Goal: Task Accomplishment & Management: Use online tool/utility

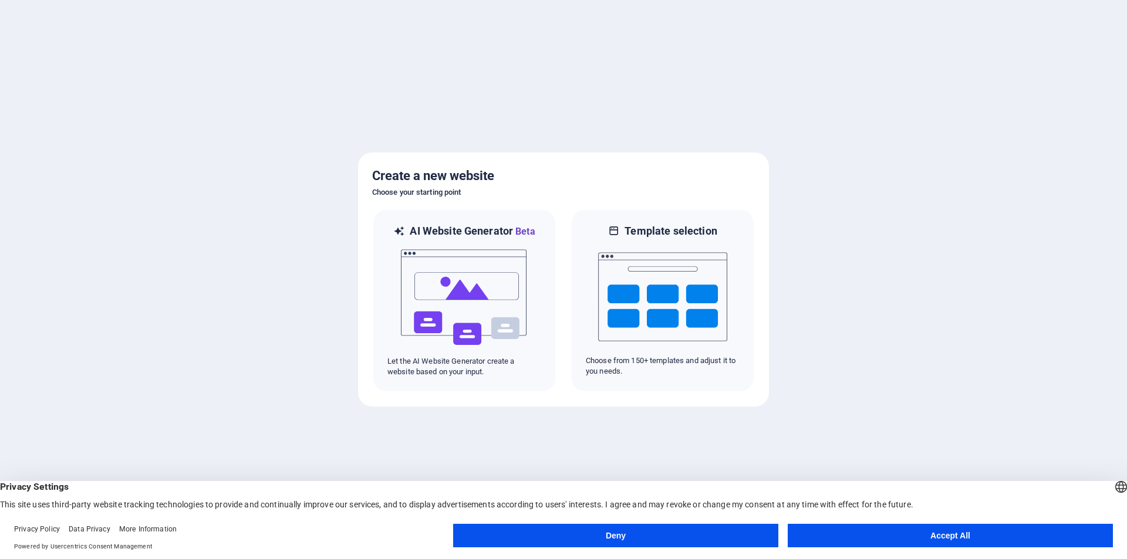
click at [856, 539] on button "Accept All" at bounding box center [950, 535] width 325 height 23
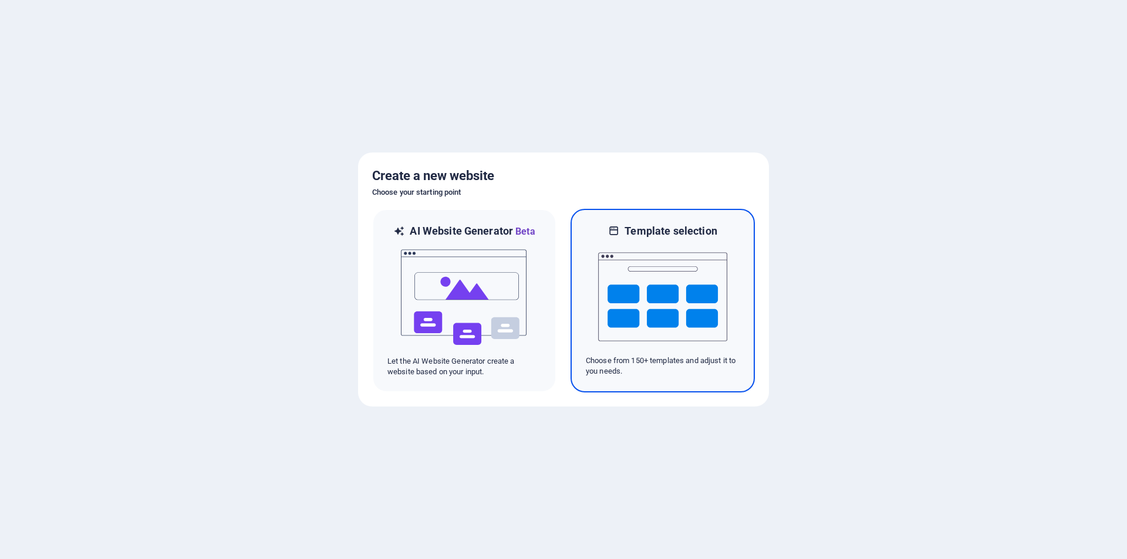
click at [629, 297] on img at bounding box center [662, 296] width 129 height 117
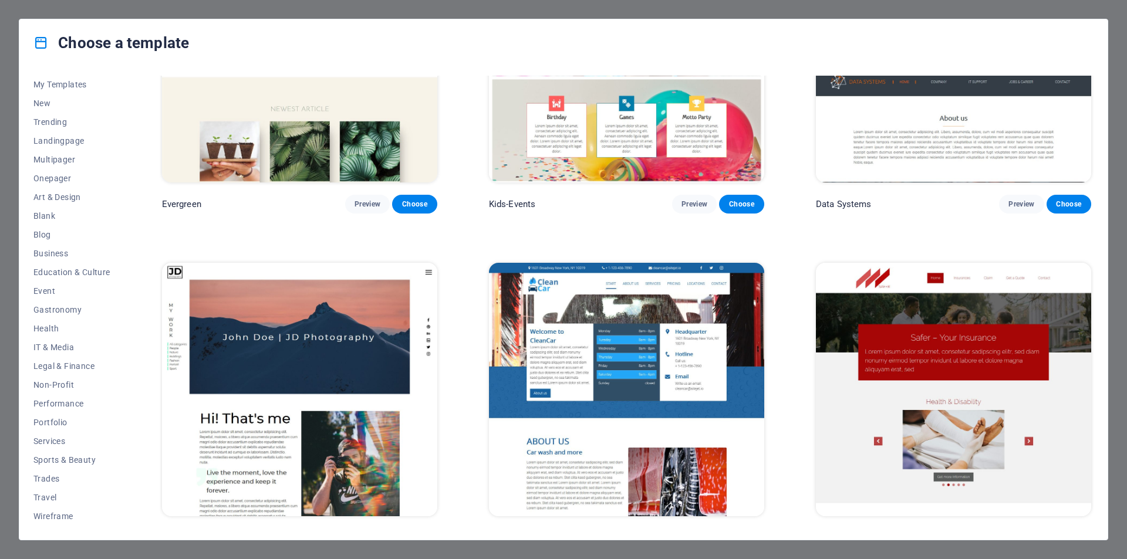
scroll to position [6222, 0]
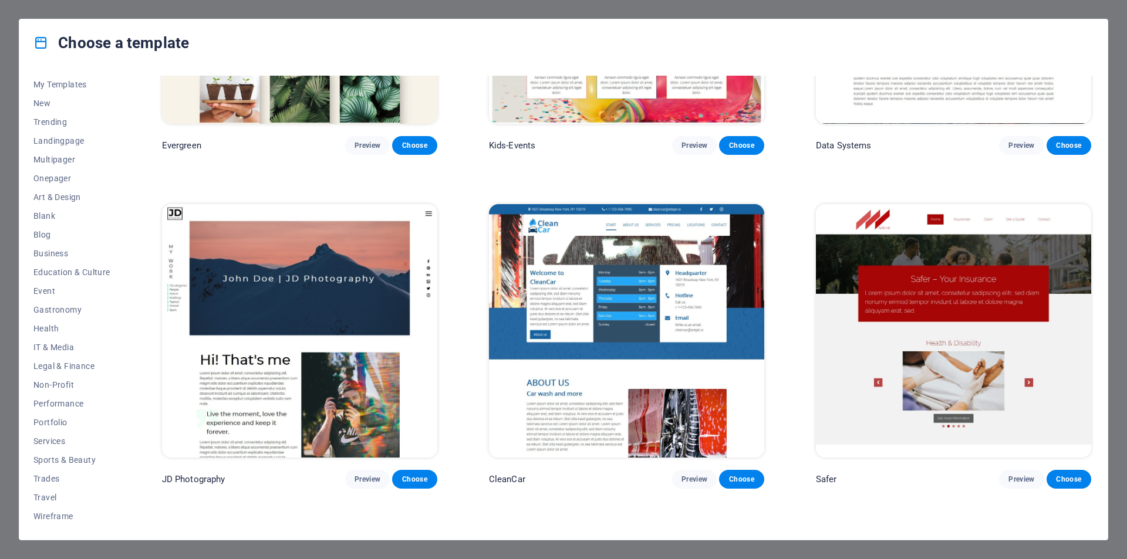
click at [736, 276] on img at bounding box center [626, 331] width 275 height 254
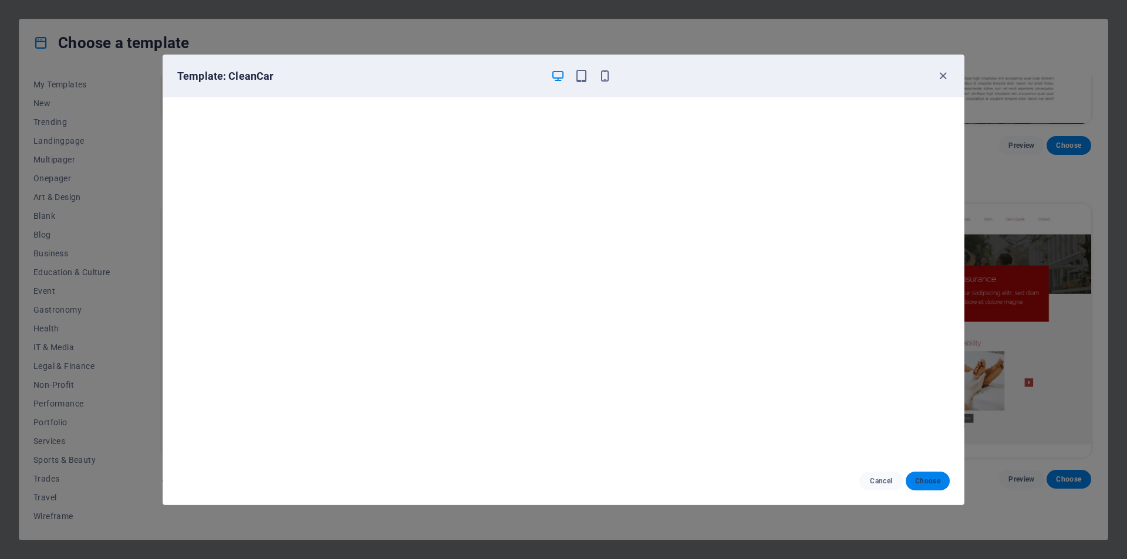
click at [920, 484] on span "Choose" at bounding box center [927, 481] width 25 height 9
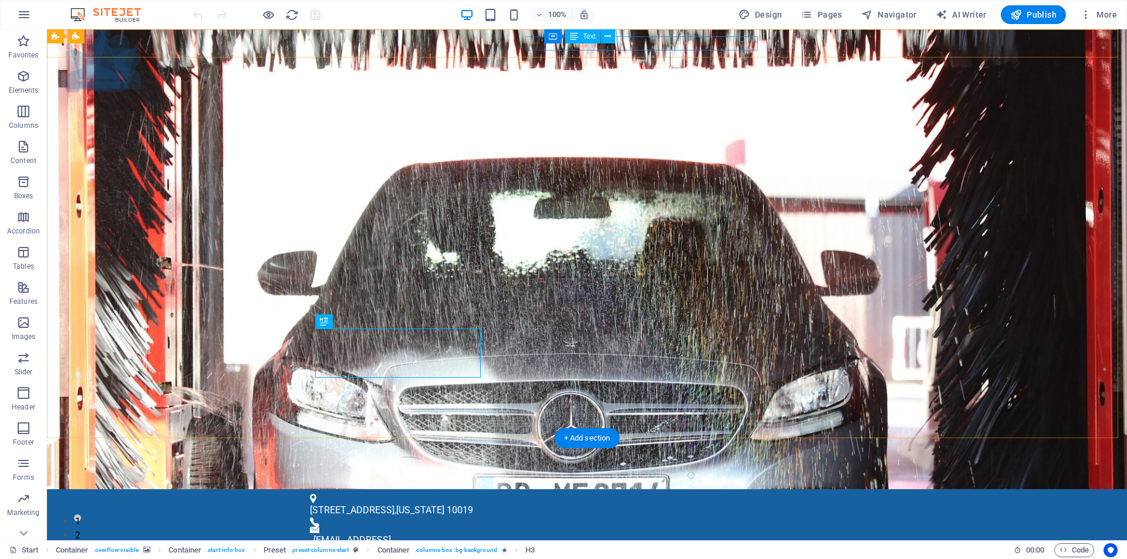
click at [640, 534] on div "[EMAIL_ADDRESS]" at bounding box center [583, 541] width 541 height 14
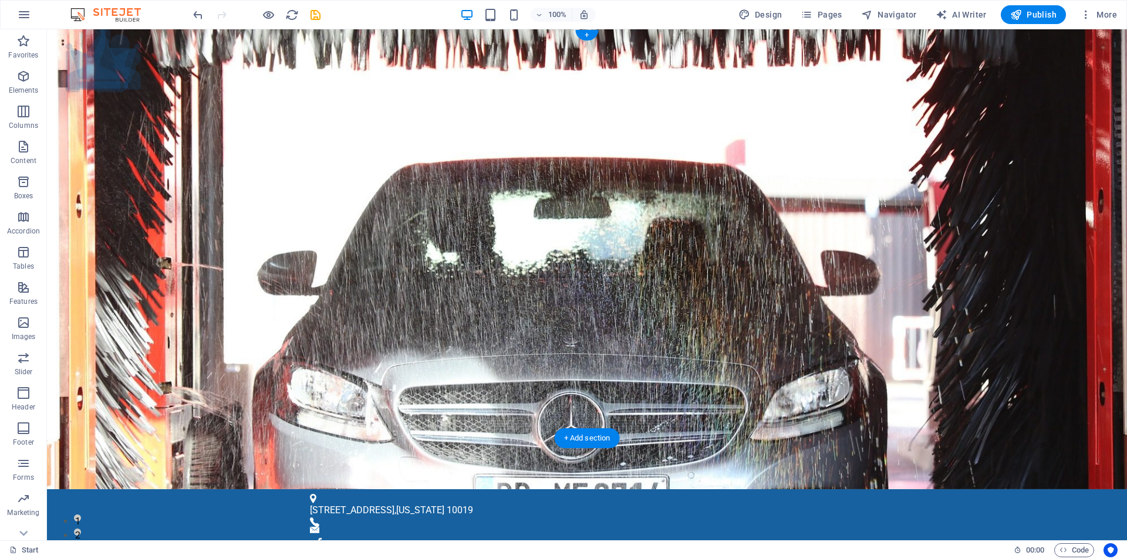
click at [697, 490] on div "[STREET_ADDRESS][US_STATE]" at bounding box center [587, 547] width 1080 height 114
click at [701, 490] on div "[STREET_ADDRESS][US_STATE]" at bounding box center [587, 547] width 1080 height 114
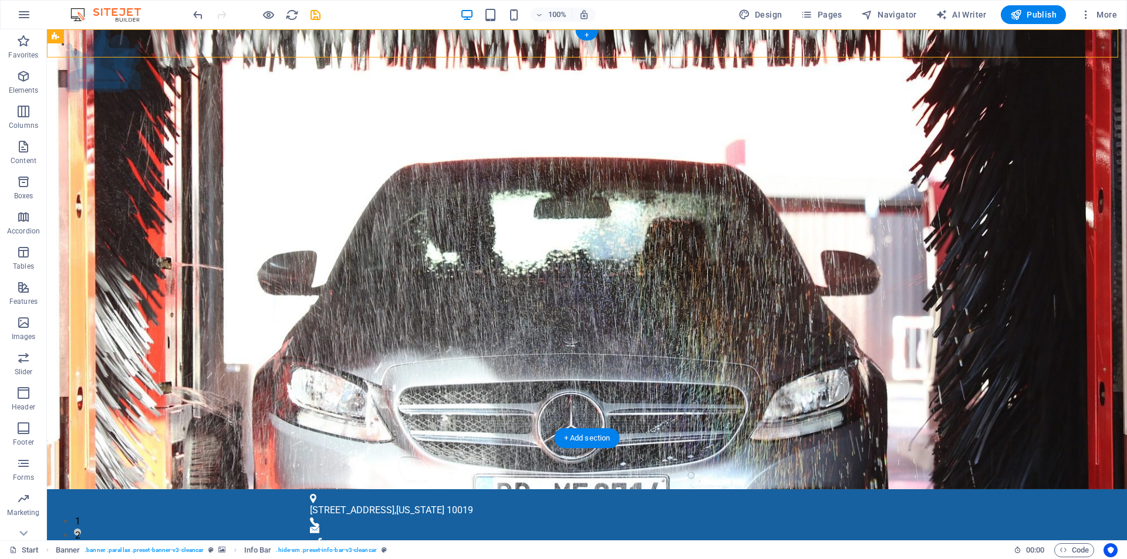
click at [701, 490] on div "[STREET_ADDRESS][US_STATE]" at bounding box center [587, 547] width 1080 height 114
click at [494, 490] on div "[STREET_ADDRESS][US_STATE]" at bounding box center [587, 547] width 1080 height 114
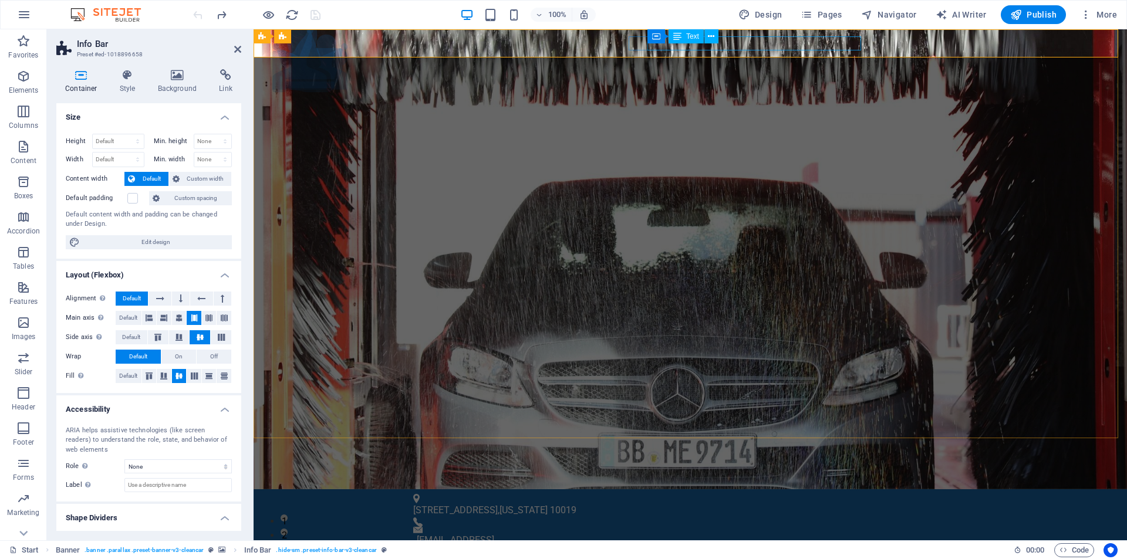
click at [804, 534] on div "[EMAIL_ADDRESS]" at bounding box center [687, 541] width 541 height 14
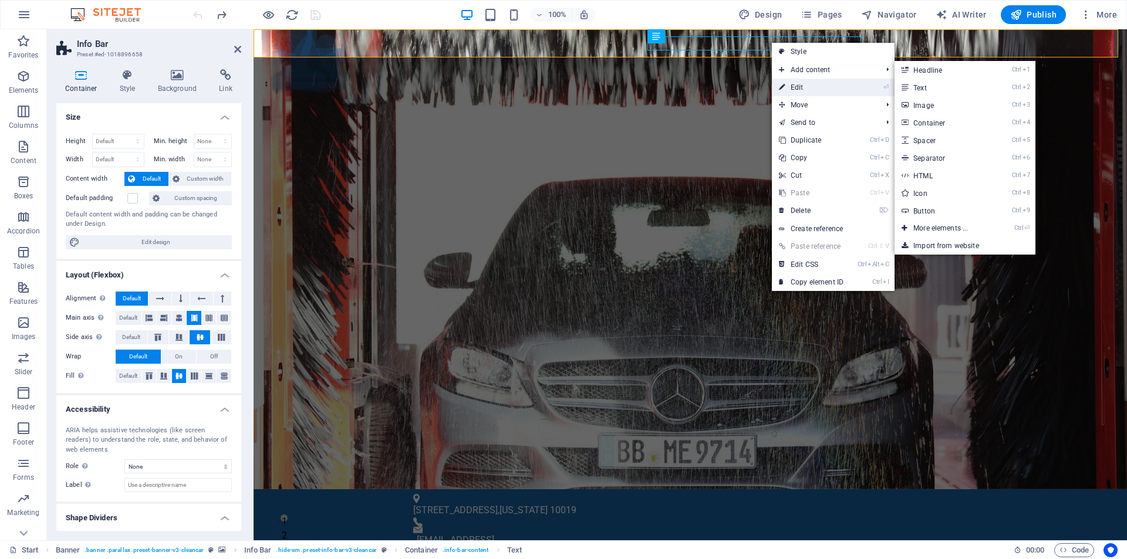
click at [797, 86] on link "⏎ Edit" at bounding box center [811, 88] width 79 height 18
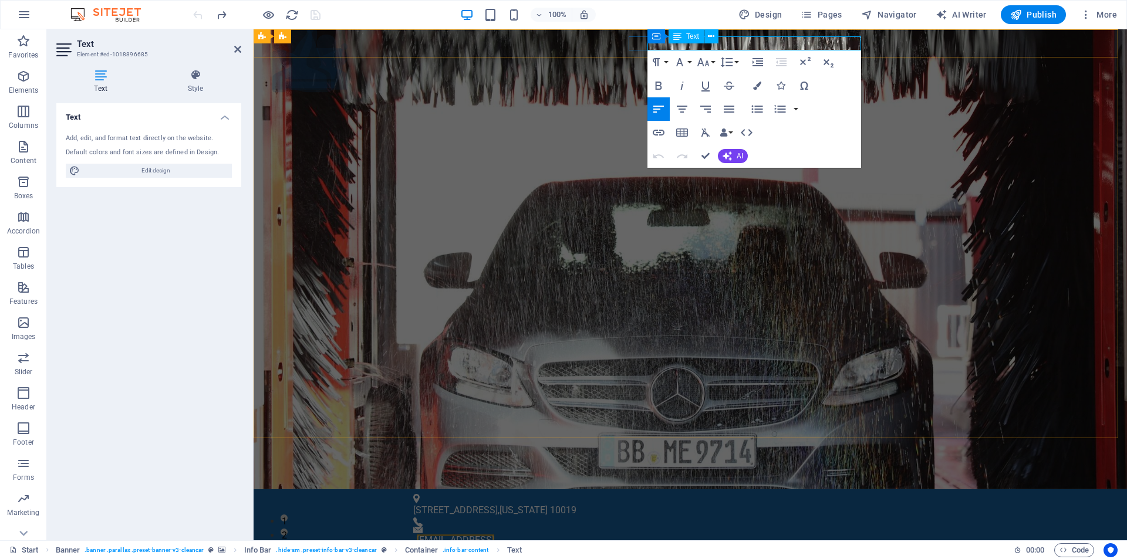
click at [494, 535] on link "[EMAIL_ADDRESS]" at bounding box center [455, 540] width 77 height 11
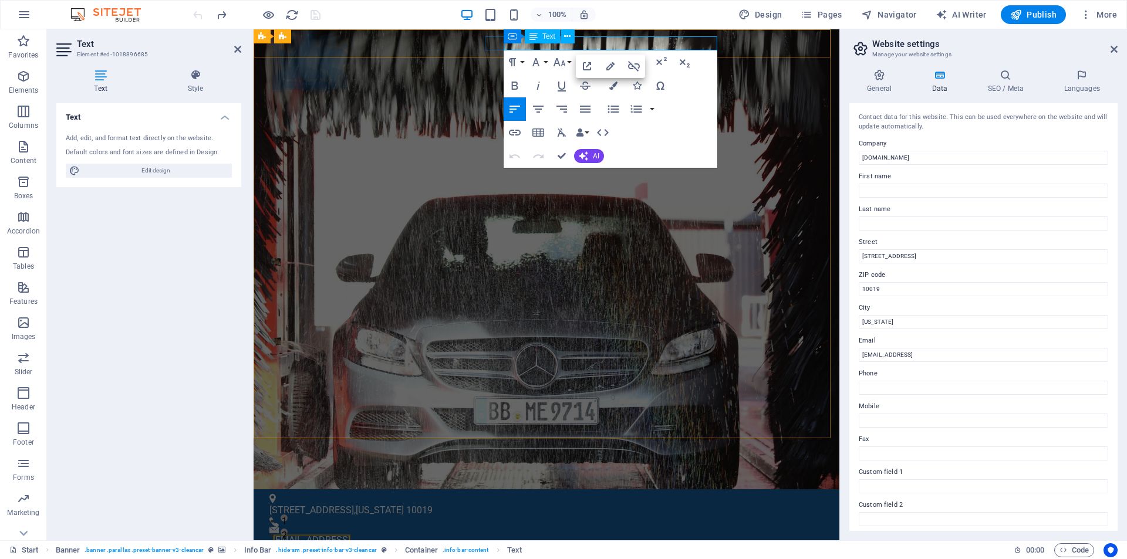
drag, startPoint x: 704, startPoint y: 42, endPoint x: 653, endPoint y: 38, distance: 51.8
click at [350, 535] on link "[EMAIL_ADDRESS]" at bounding box center [311, 540] width 77 height 11
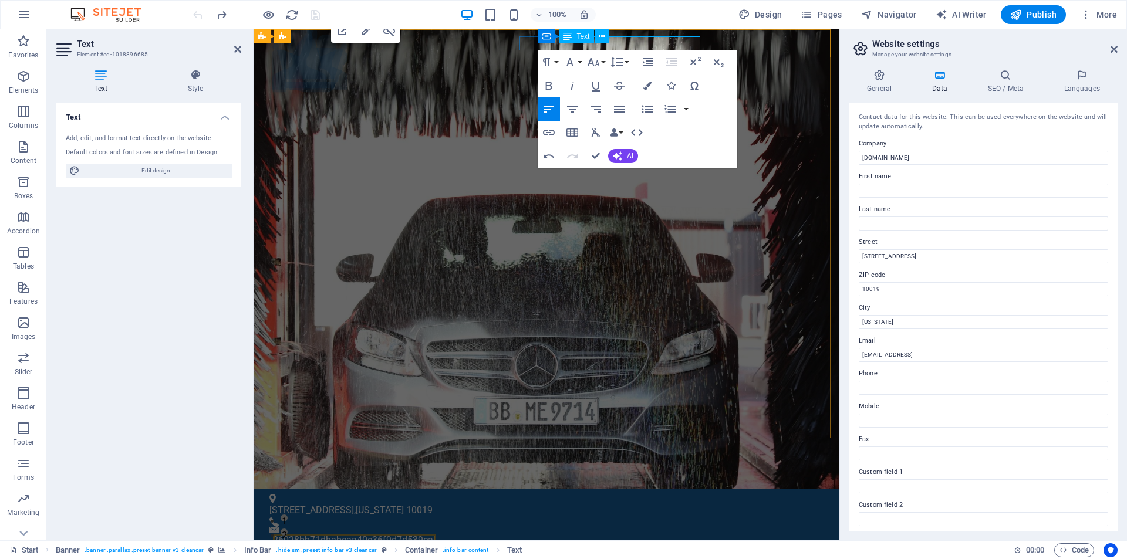
click at [436, 535] on link "26028bb71dbabeaa40e36f9d7d539cal" at bounding box center [354, 540] width 163 height 11
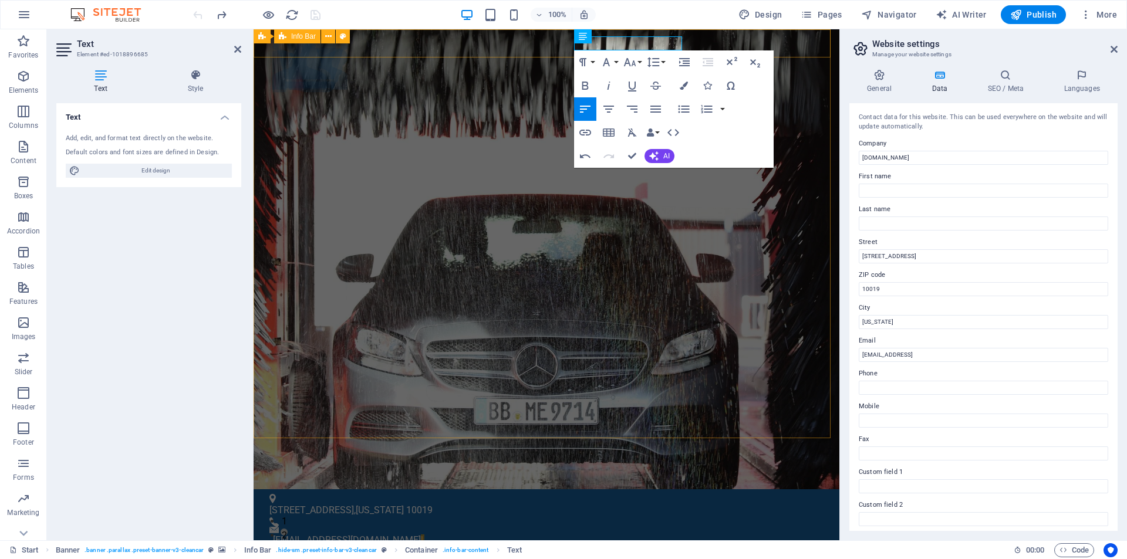
click at [698, 490] on div "[STREET_ADDRESS][US_STATE] [EMAIL_ADDRESS][DOMAIN_NAME] l" at bounding box center [547, 554] width 586 height 129
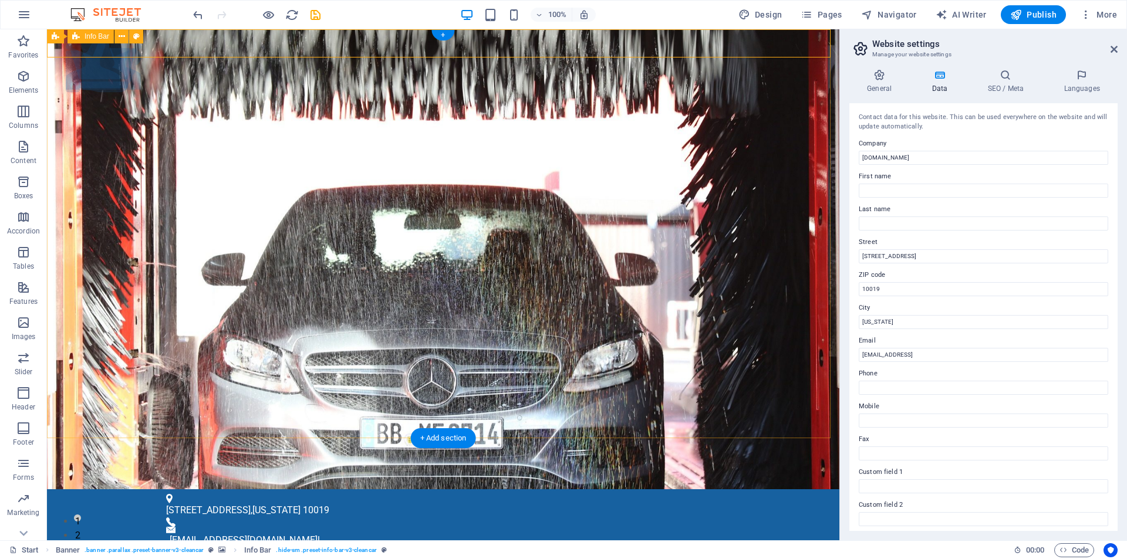
click at [400, 490] on div "[STREET_ADDRESS][US_STATE] [EMAIL_ADDRESS][DOMAIN_NAME] l" at bounding box center [443, 554] width 792 height 129
click at [395, 490] on div "[STREET_ADDRESS][US_STATE] [EMAIL_ADDRESS][DOMAIN_NAME] l" at bounding box center [443, 554] width 792 height 129
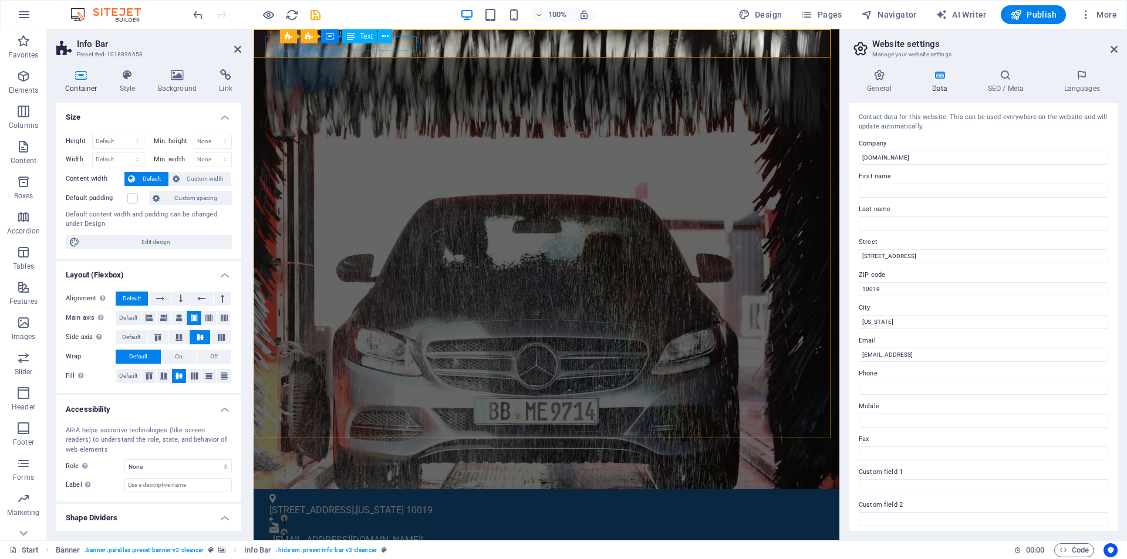
click at [399, 504] on div "[STREET_ADDRESS][US_STATE]" at bounding box center [541, 511] width 545 height 14
click at [404, 504] on div "[STREET_ADDRESS][US_STATE]" at bounding box center [541, 511] width 545 height 14
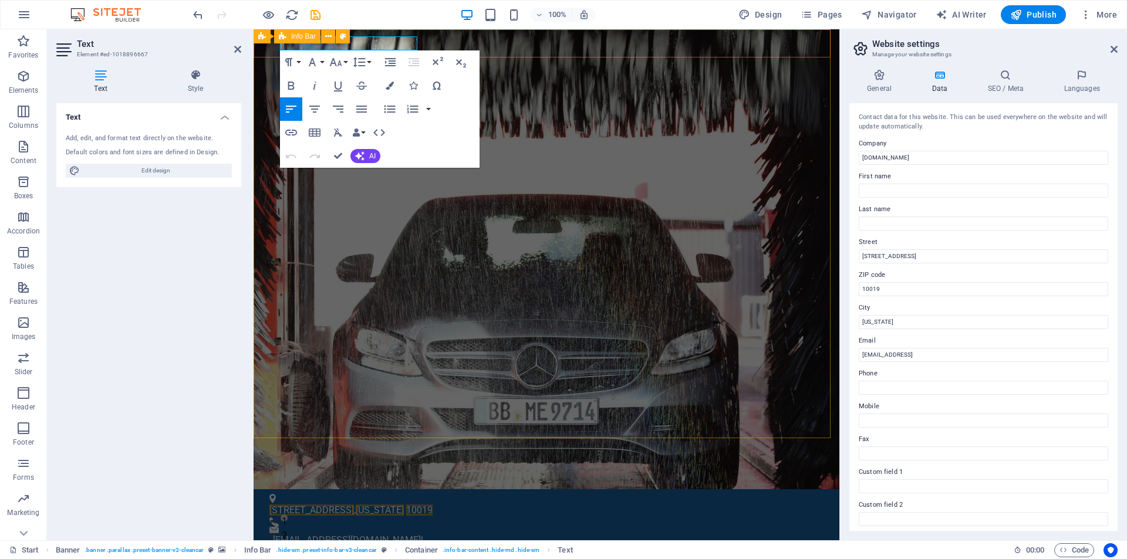
click at [508, 490] on div "[STREET_ADDRESS][US_STATE] [EMAIL_ADDRESS][DOMAIN_NAME] l" at bounding box center [547, 554] width 586 height 129
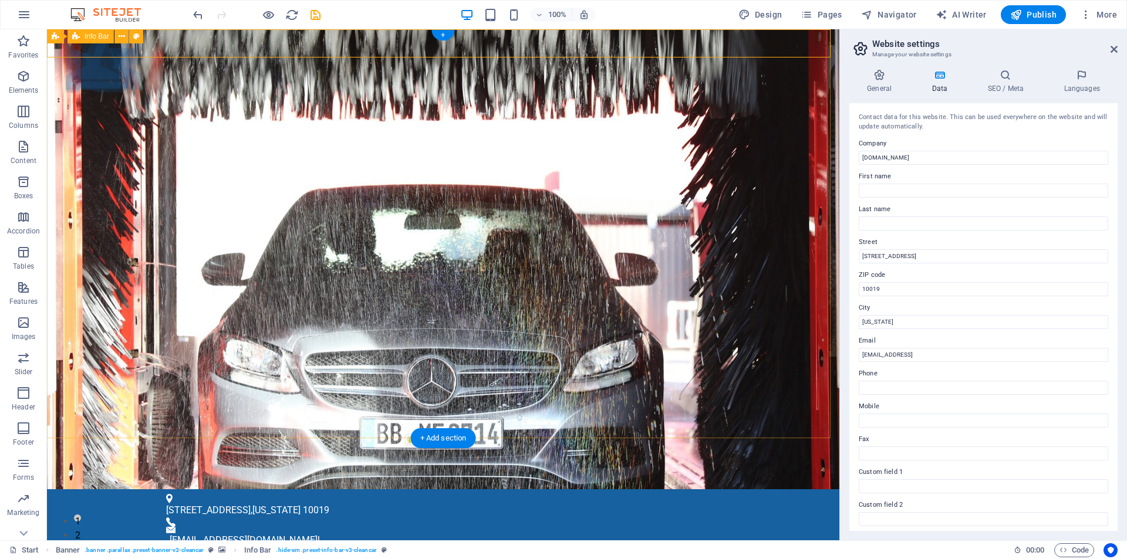
click at [402, 490] on div "[STREET_ADDRESS][US_STATE] [EMAIL_ADDRESS][DOMAIN_NAME] l" at bounding box center [443, 554] width 792 height 129
click at [384, 42] on icon at bounding box center [384, 36] width 8 height 14
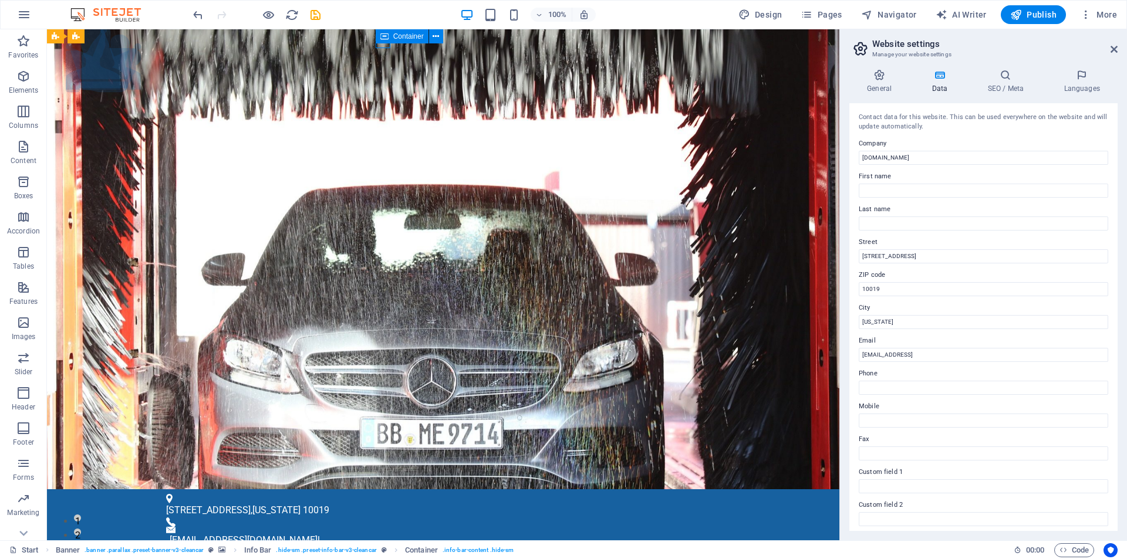
click at [399, 43] on div "Container" at bounding box center [413, 36] width 75 height 15
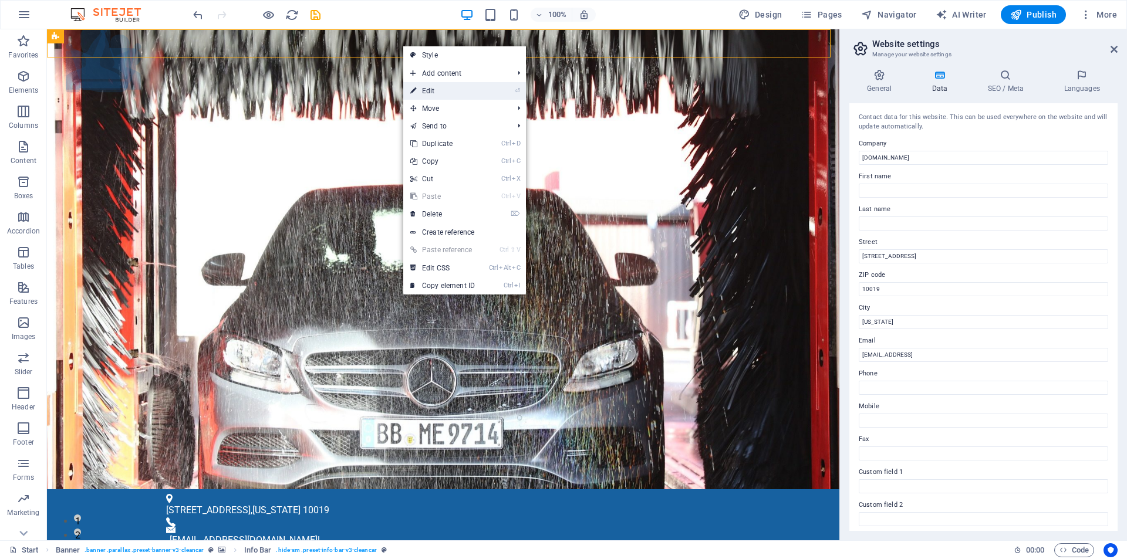
drag, startPoint x: 426, startPoint y: 90, endPoint x: 183, endPoint y: 62, distance: 244.6
click at [426, 90] on link "⏎ Edit" at bounding box center [442, 91] width 79 height 18
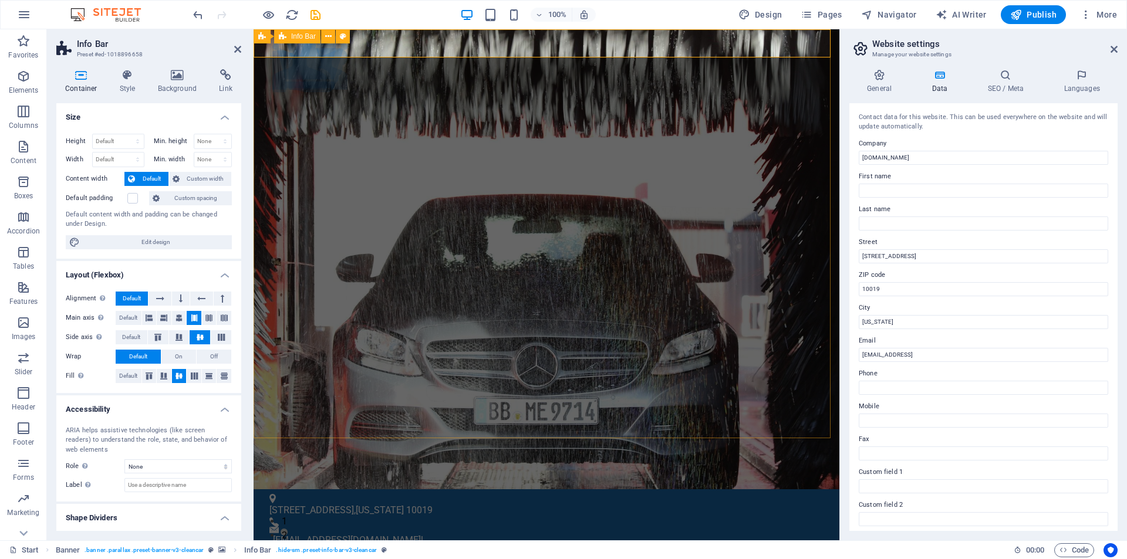
click at [495, 490] on div "[STREET_ADDRESS][US_STATE] [EMAIL_ADDRESS][DOMAIN_NAME] l" at bounding box center [547, 554] width 586 height 129
drag, startPoint x: 1178, startPoint y: 190, endPoint x: 785, endPoint y: 153, distance: 395.0
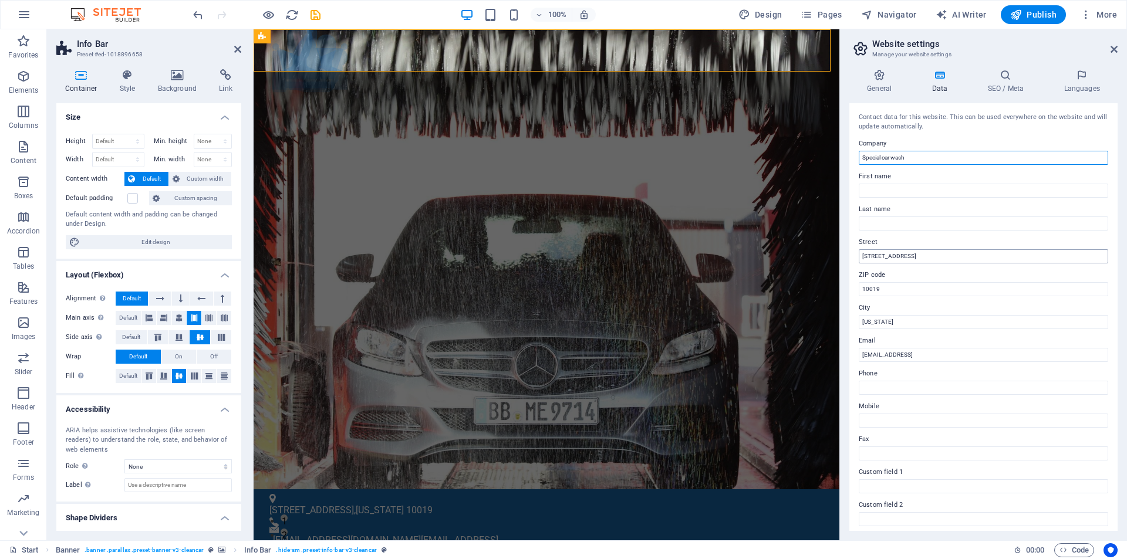
type input "Special car wash"
click at [906, 258] on input "[STREET_ADDRESS]" at bounding box center [983, 256] width 249 height 14
click at [913, 259] on input "[STREET_ADDRESS]" at bounding box center [983, 256] width 249 height 14
click at [878, 325] on input "[US_STATE]" at bounding box center [983, 322] width 249 height 14
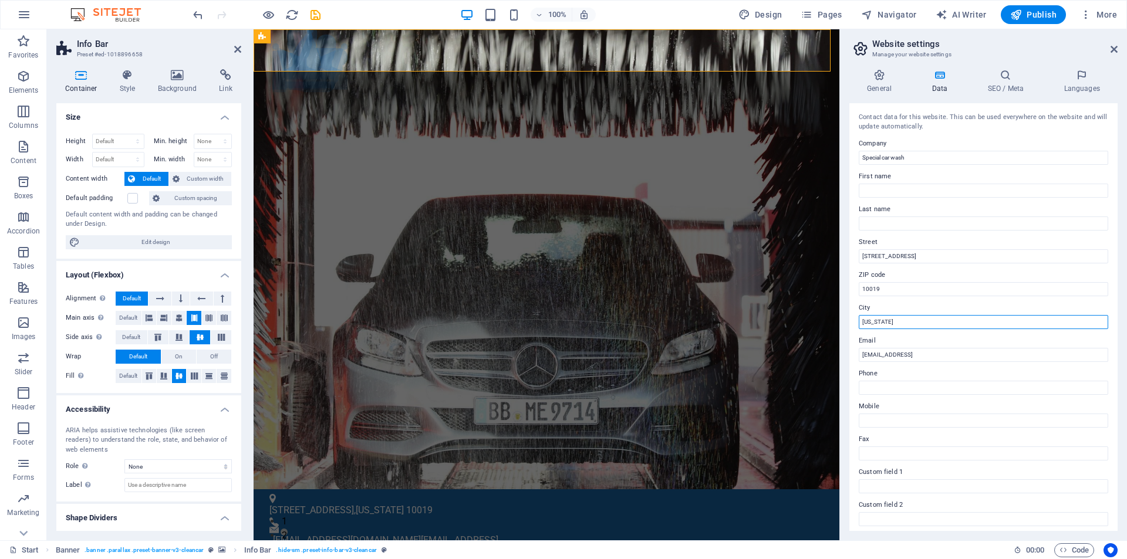
drag, startPoint x: 889, startPoint y: 323, endPoint x: 848, endPoint y: 323, distance: 41.1
click at [848, 323] on div "General Data SEO / Meta Languages Website name [DOMAIN_NAME] Logo Drag files he…" at bounding box center [983, 300] width 287 height 481
type input "Meknes"
click at [909, 353] on input "[EMAIL_ADDRESS]" at bounding box center [983, 355] width 249 height 14
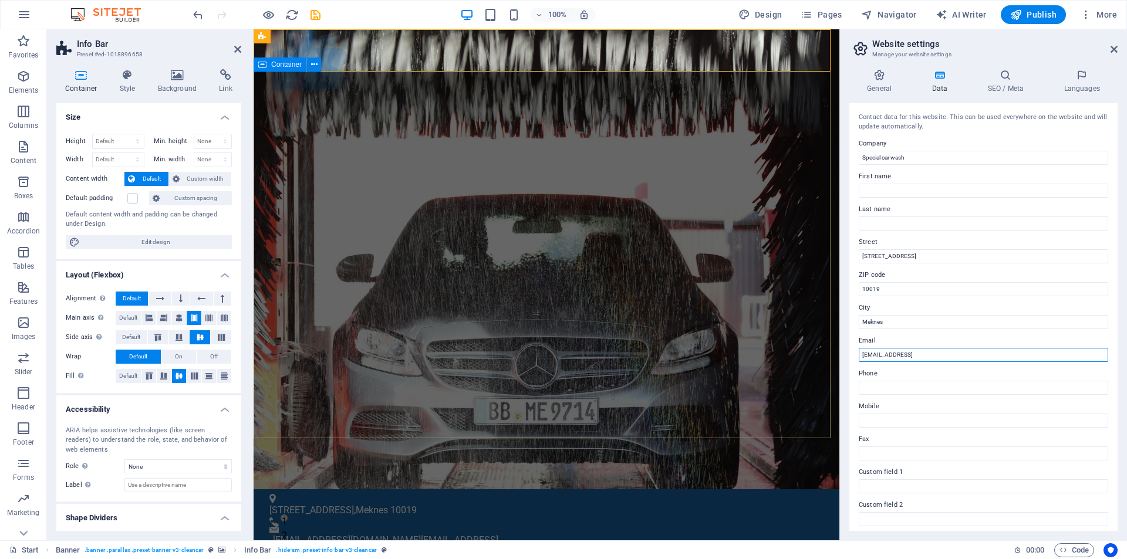
drag, startPoint x: 1264, startPoint y: 385, endPoint x: 822, endPoint y: 356, distance: 442.9
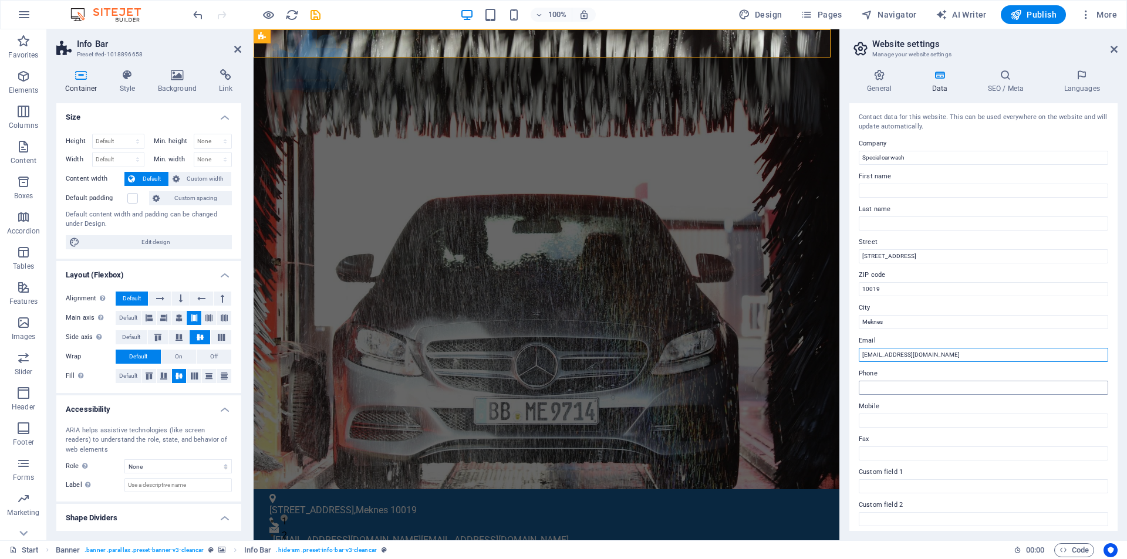
type input "[EMAIL_ADDRESS][DOMAIN_NAME]"
click at [953, 392] on input "Phone" at bounding box center [983, 388] width 249 height 14
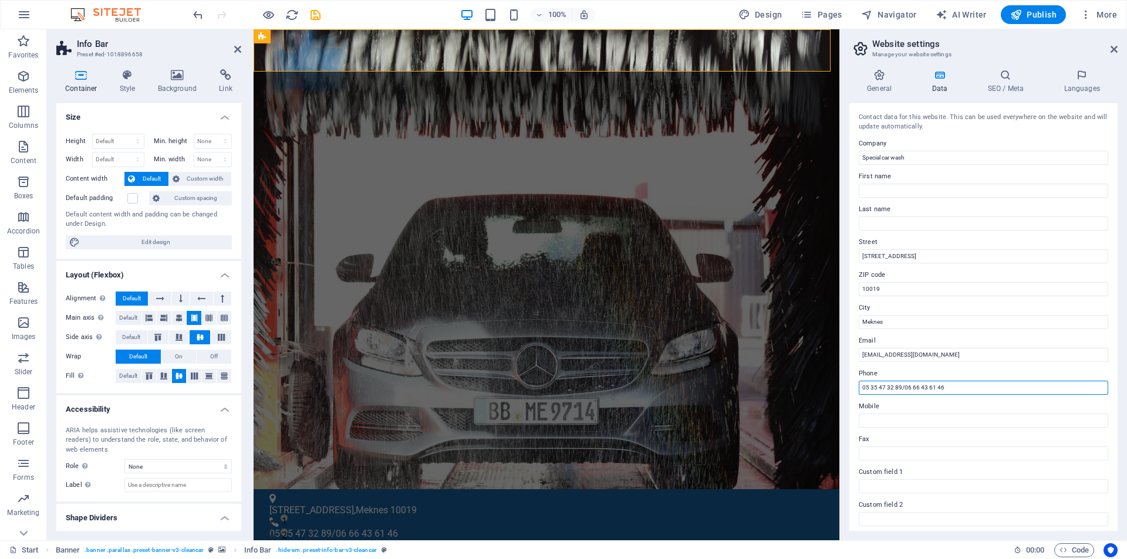
click at [902, 387] on input "05 35 47 32 89/06 66 43 61 46" at bounding box center [983, 388] width 249 height 14
click at [905, 386] on input "05 35 47 32 89 /06 66 43 61 46" at bounding box center [983, 388] width 249 height 14
drag, startPoint x: 955, startPoint y: 389, endPoint x: 903, endPoint y: 389, distance: 52.2
click at [903, 389] on input "05 35 47 32 89 / 06 66 43 61 46" at bounding box center [983, 388] width 249 height 14
type input "05 35 47 32 89"
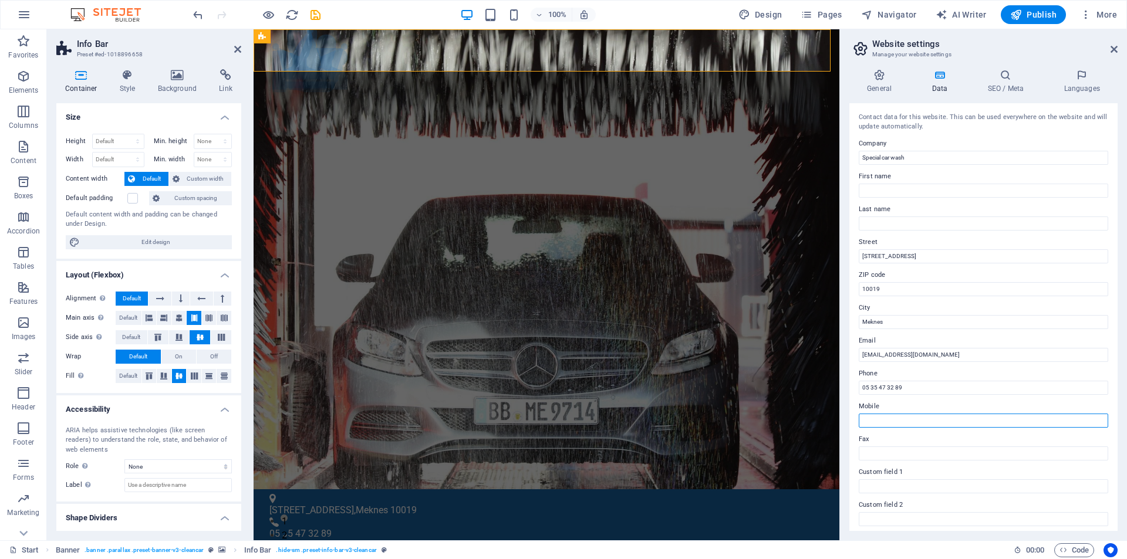
click at [885, 417] on input "Mobile" at bounding box center [983, 421] width 249 height 14
paste input "/ 06 66 43 61 46"
click at [866, 420] on input "/ 06 66 43 61 46" at bounding box center [983, 421] width 249 height 14
type input "06 66 43 61 46"
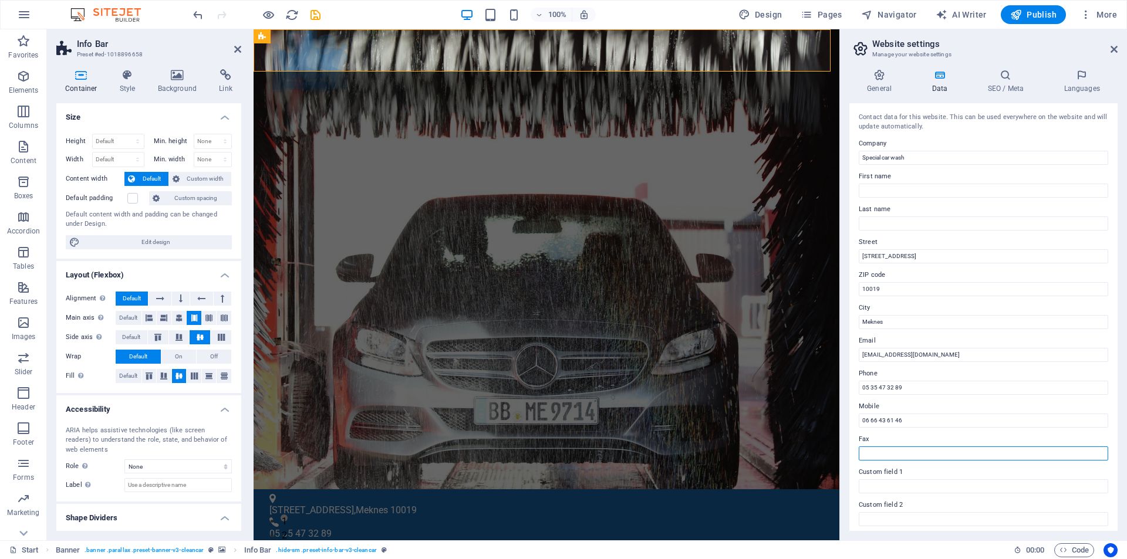
click at [889, 453] on input "Fax" at bounding box center [983, 454] width 249 height 14
click at [895, 486] on input "Custom field 1" at bounding box center [983, 487] width 249 height 14
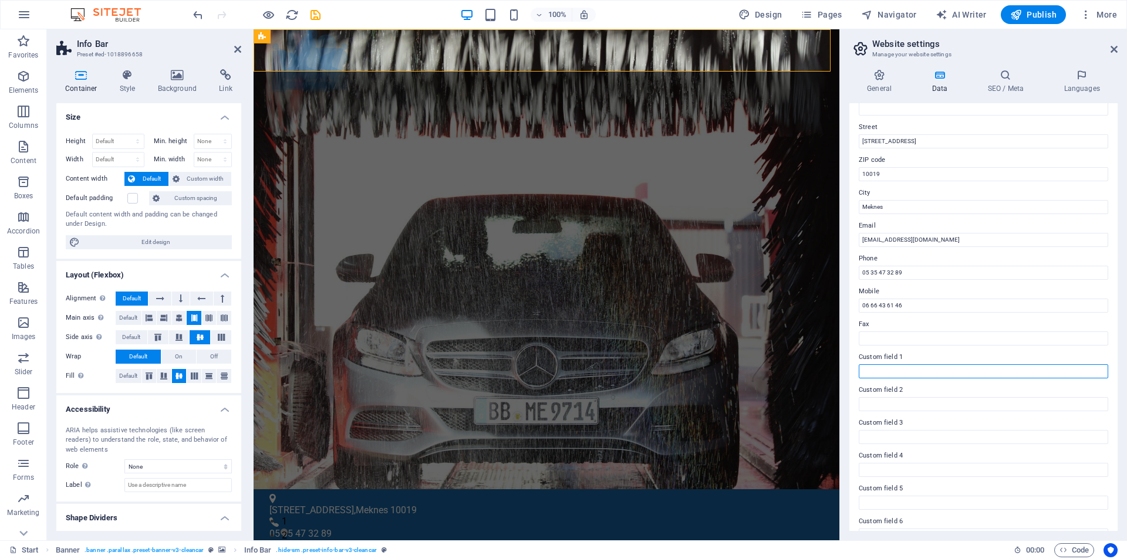
scroll to position [136, 0]
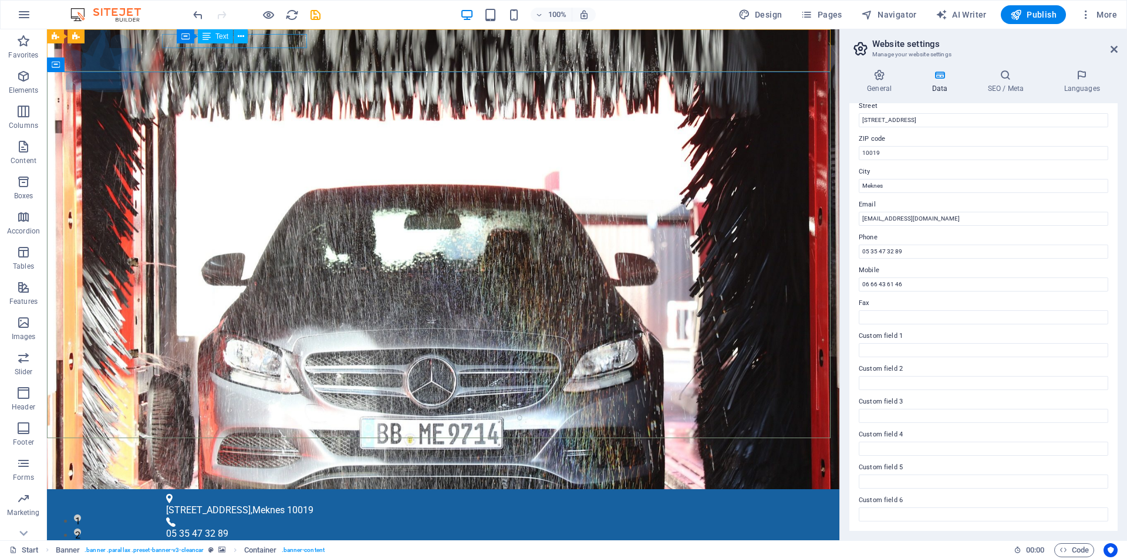
click at [251, 41] on div "Container Text" at bounding box center [216, 36] width 79 height 15
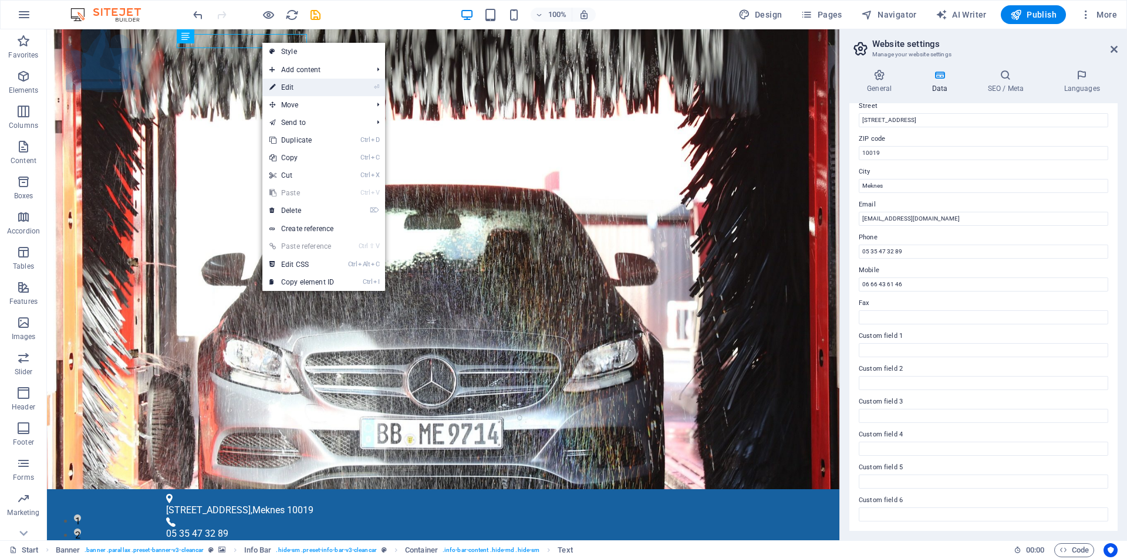
click at [294, 87] on link "⏎ Edit" at bounding box center [301, 88] width 79 height 18
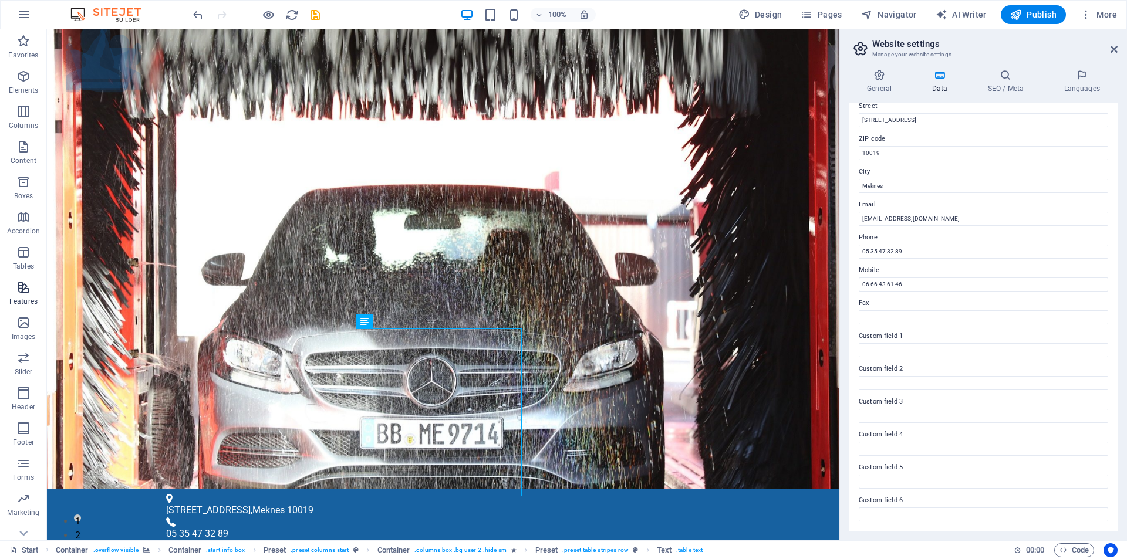
scroll to position [17, 0]
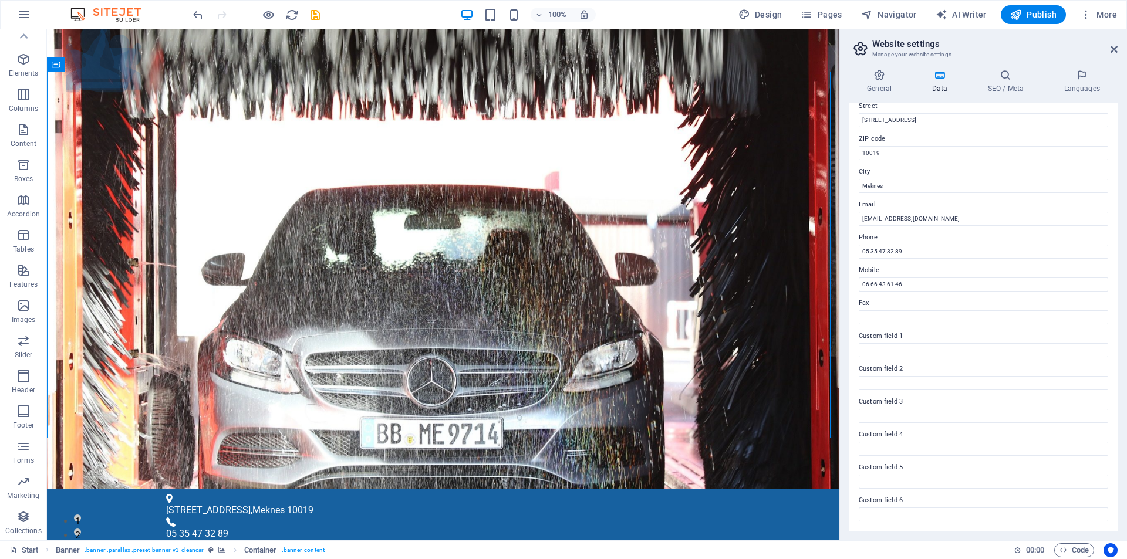
drag, startPoint x: 980, startPoint y: 193, endPoint x: 985, endPoint y: 37, distance: 155.6
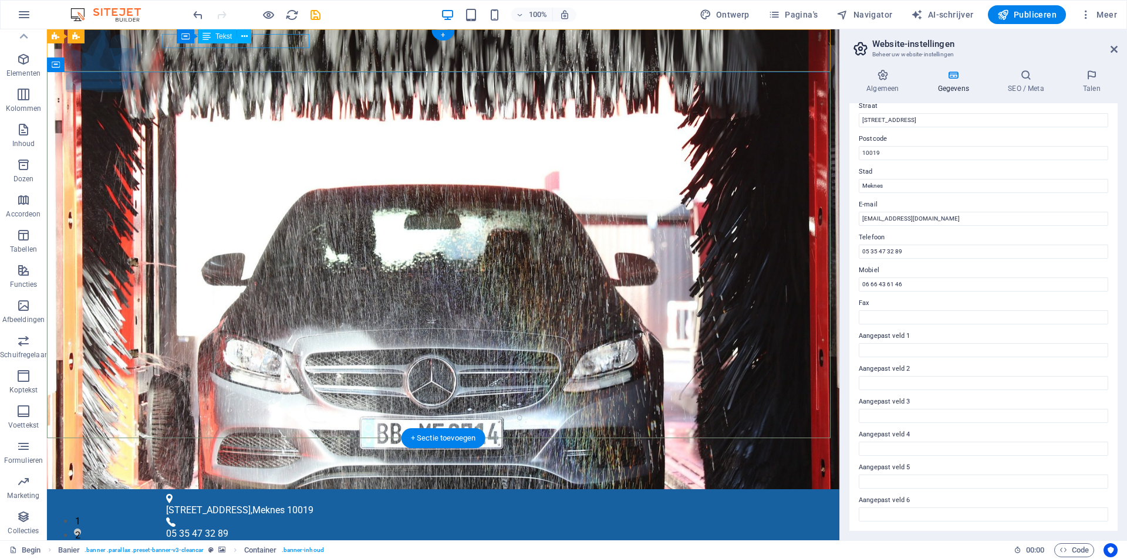
click at [262, 504] on div "[STREET_ADDRESS]" at bounding box center [438, 511] width 545 height 14
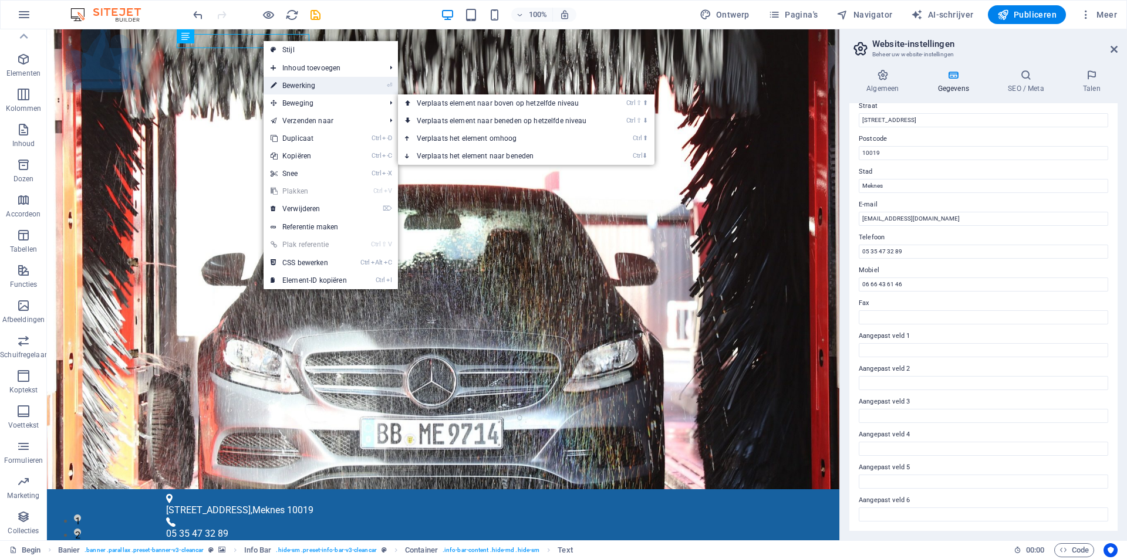
click at [309, 86] on font "Bewerking" at bounding box center [298, 86] width 33 height 8
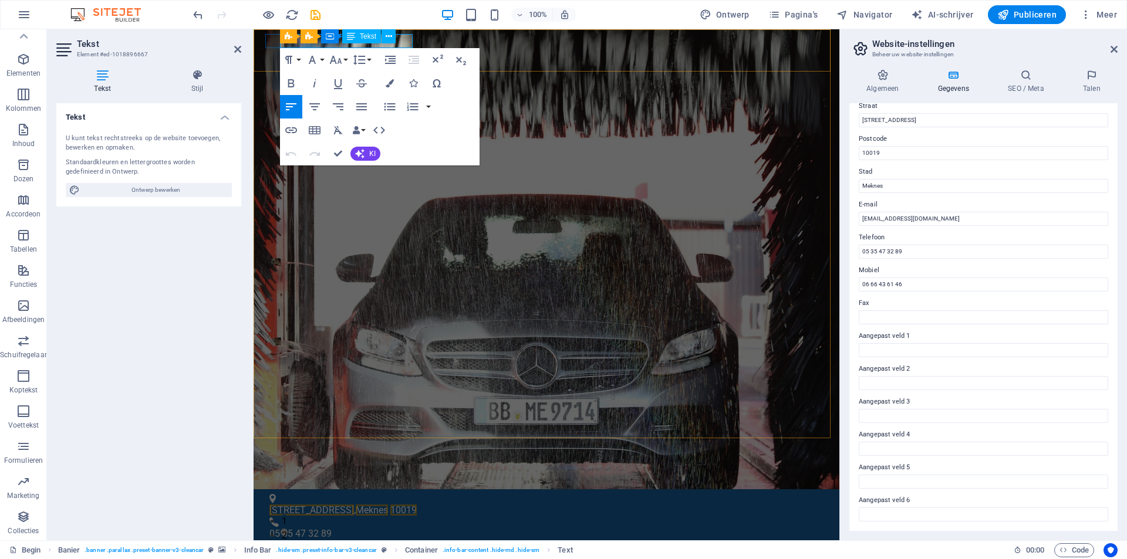
click at [403, 39] on div "Banner Info Bar Container Tekst" at bounding box center [341, 36] width 123 height 15
click at [384, 35] on button at bounding box center [389, 36] width 14 height 14
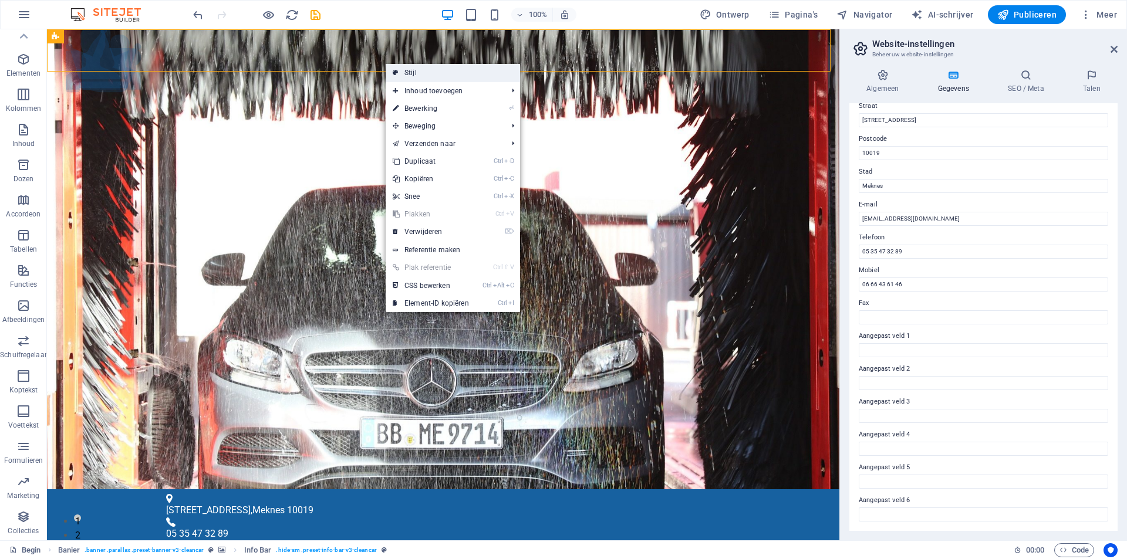
click at [432, 75] on link "Stijl" at bounding box center [453, 73] width 134 height 18
select select "rem"
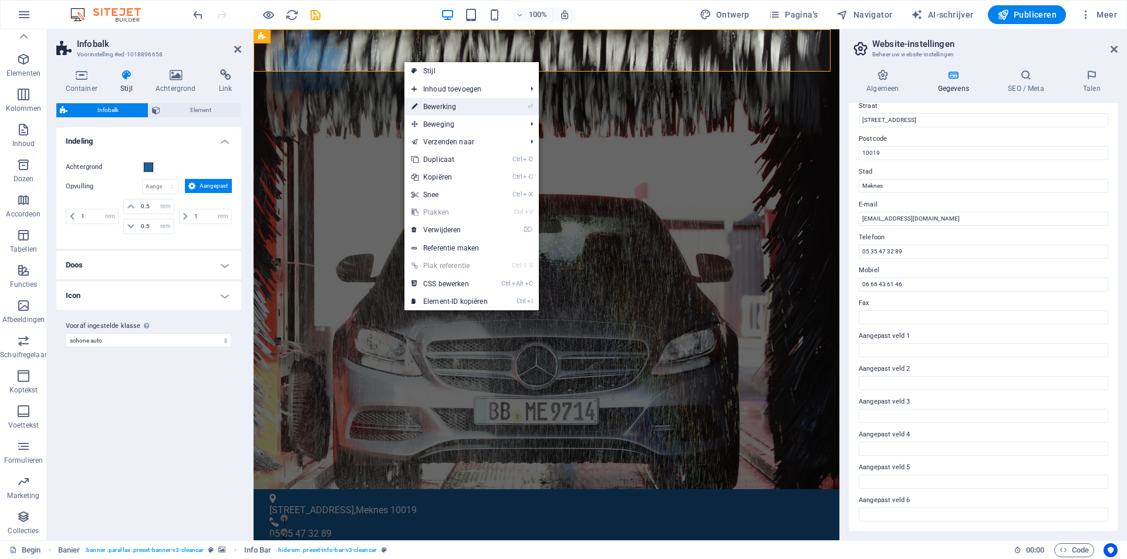
click at [447, 107] on font "Bewerking" at bounding box center [439, 107] width 33 height 8
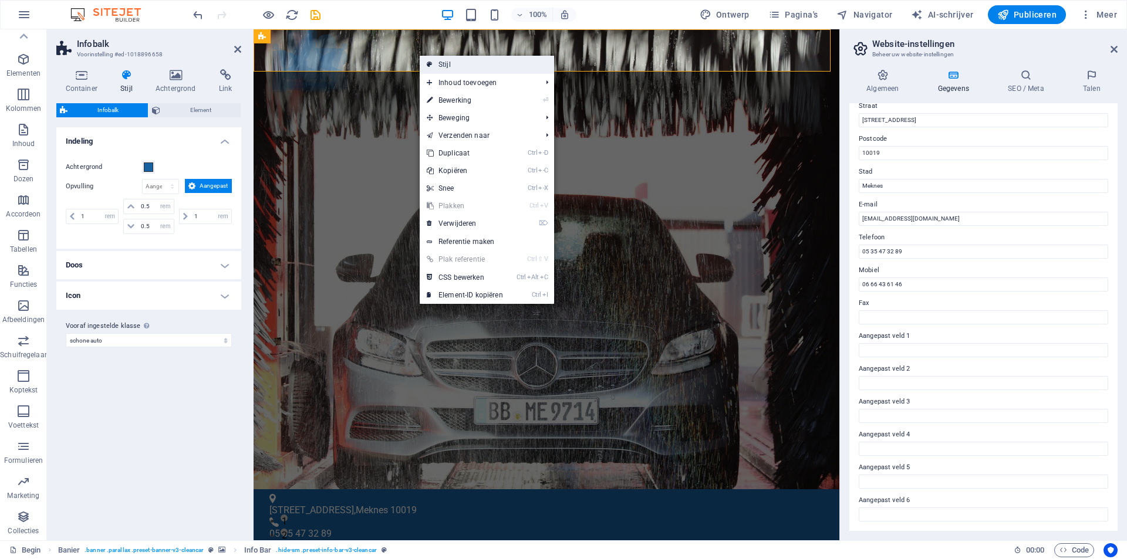
click at [437, 65] on link "Stijl" at bounding box center [487, 65] width 134 height 18
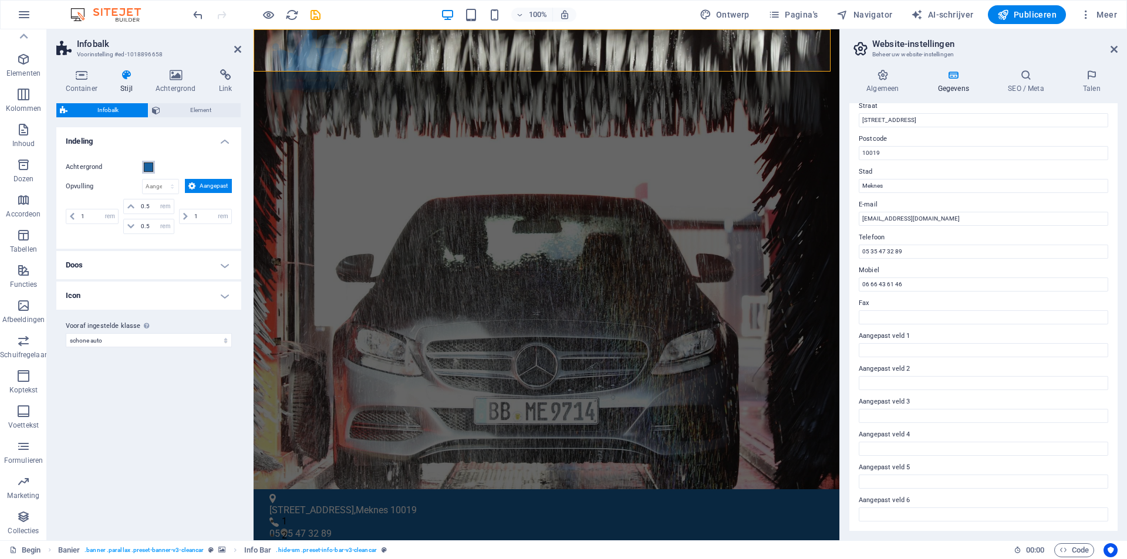
click at [148, 167] on span at bounding box center [148, 167] width 9 height 9
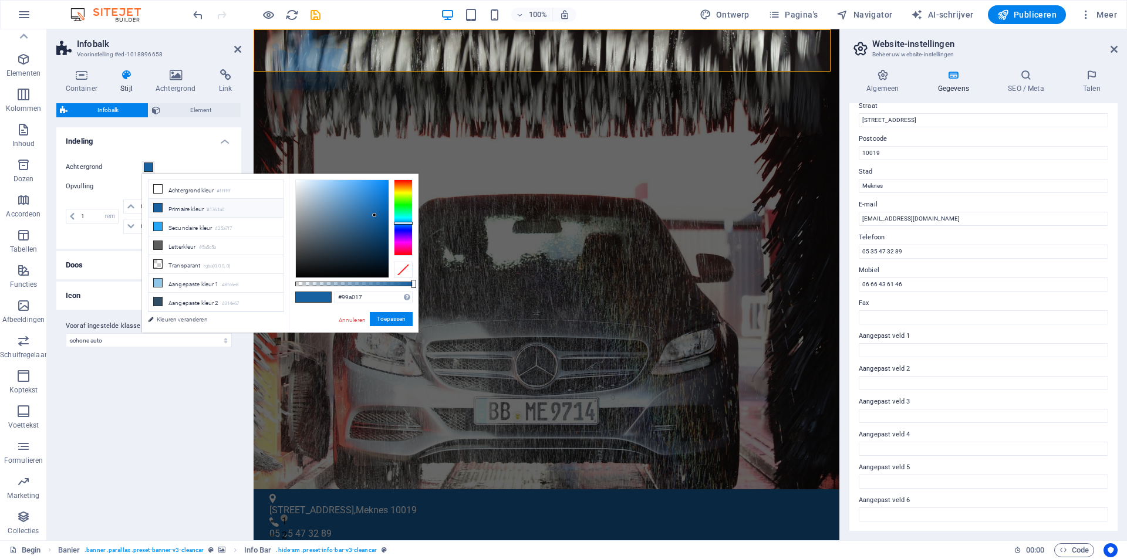
click at [401, 193] on div at bounding box center [403, 218] width 19 height 76
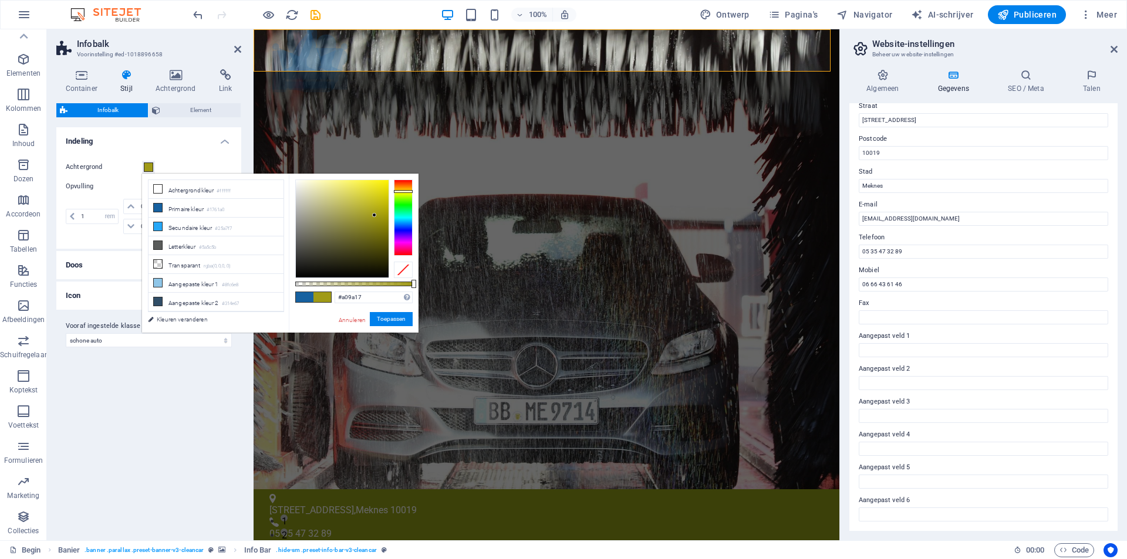
click at [400, 191] on div at bounding box center [403, 191] width 19 height 3
click at [383, 185] on div at bounding box center [342, 228] width 93 height 97
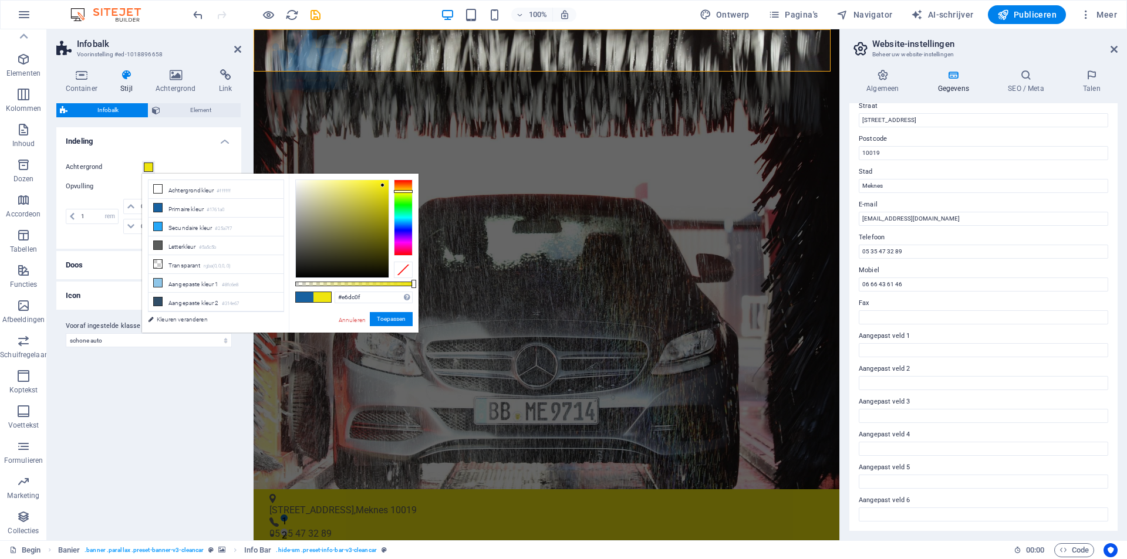
click at [382, 189] on div at bounding box center [342, 228] width 93 height 97
type input "#d9d00a"
click at [384, 194] on div at bounding box center [342, 228] width 93 height 97
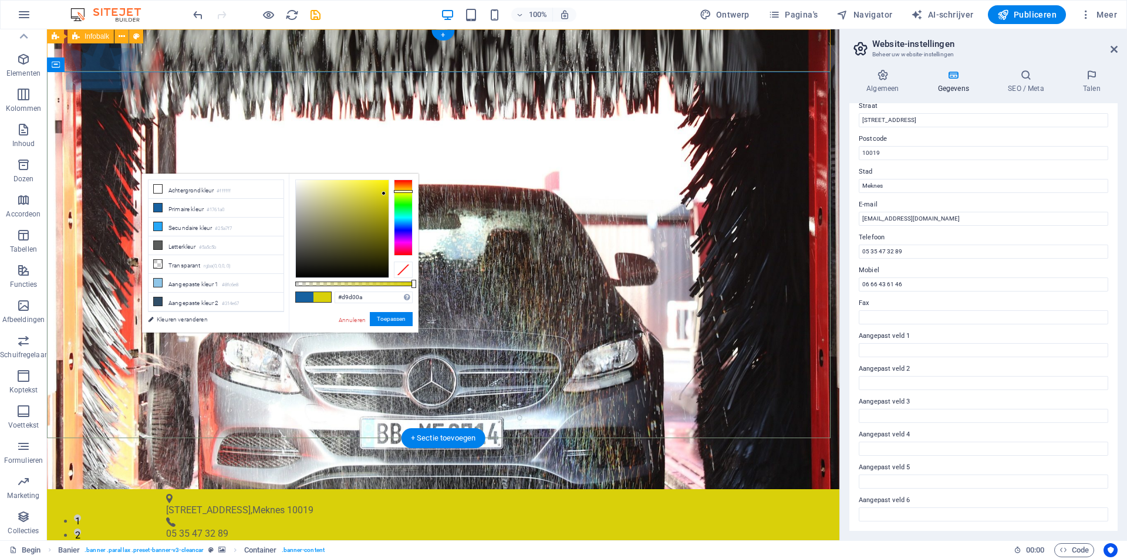
click at [658, 490] on div "[STREET_ADDRESS] 05 35 47 32 89 [EMAIL_ADDRESS][DOMAIN_NAME] [EMAIL_ADDRESS][DO…" at bounding box center [443, 561] width 792 height 143
click at [343, 490] on div "[STREET_ADDRESS] 05 35 47 32 89 [EMAIL_ADDRESS][DOMAIN_NAME] [EMAIL_ADDRESS][DO…" at bounding box center [443, 561] width 792 height 143
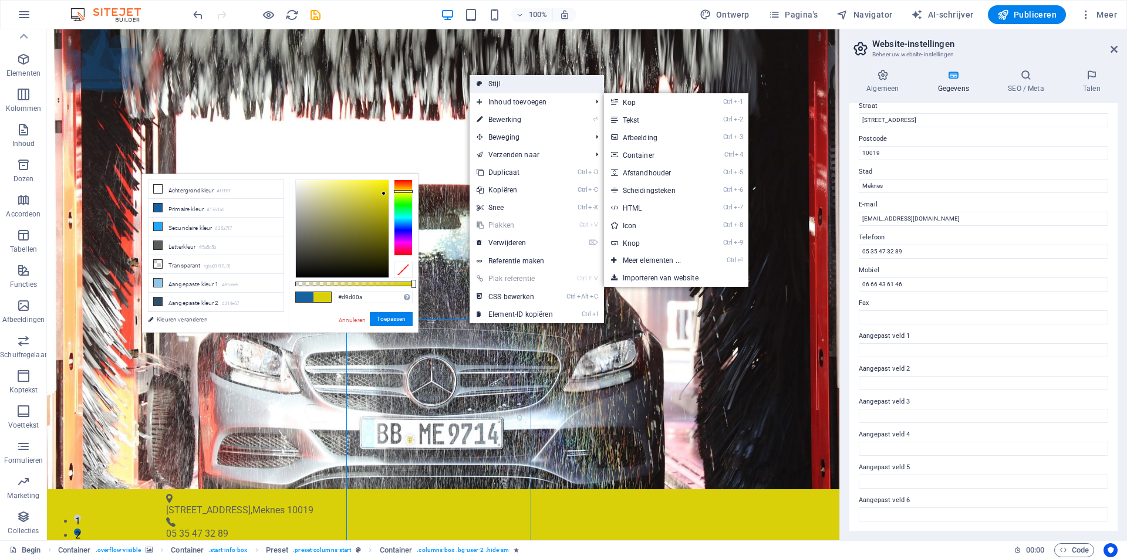
click at [494, 85] on font "Stijl" at bounding box center [494, 84] width 12 height 8
select select "px"
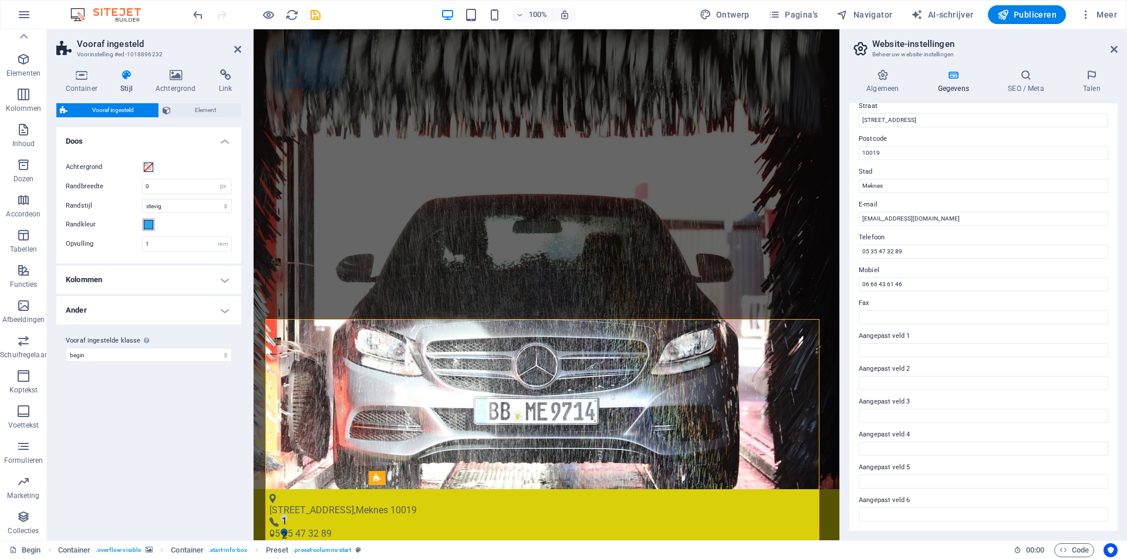
click at [149, 225] on span at bounding box center [148, 224] width 9 height 9
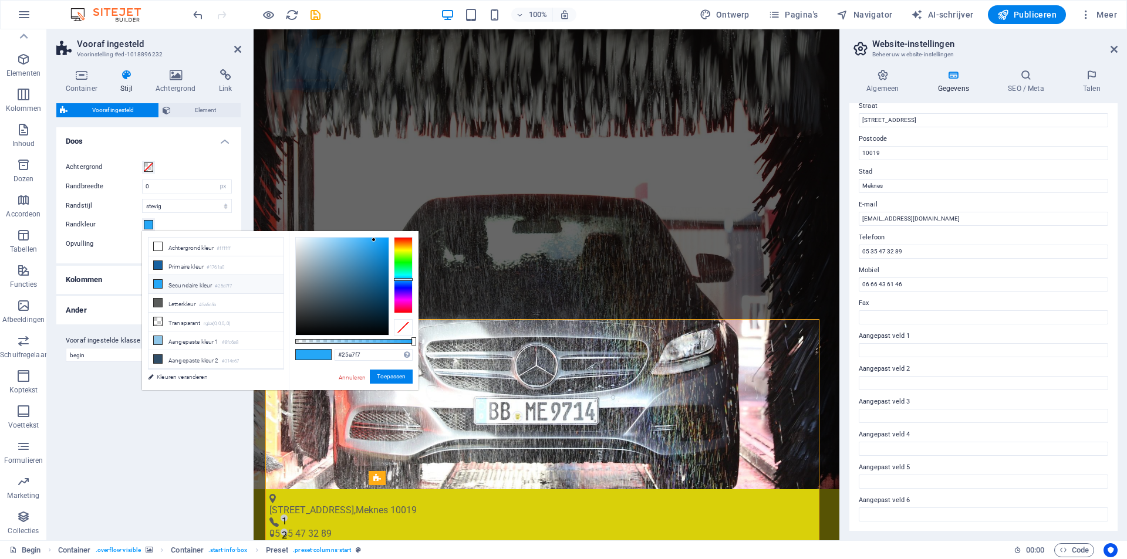
click at [147, 225] on span at bounding box center [148, 224] width 9 height 9
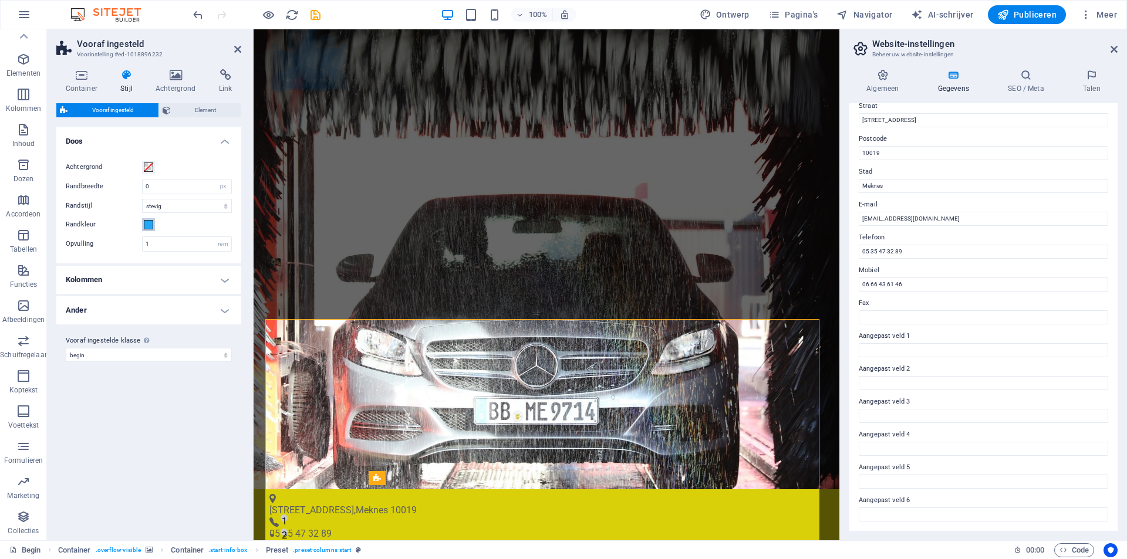
click at [148, 225] on span at bounding box center [148, 224] width 9 height 9
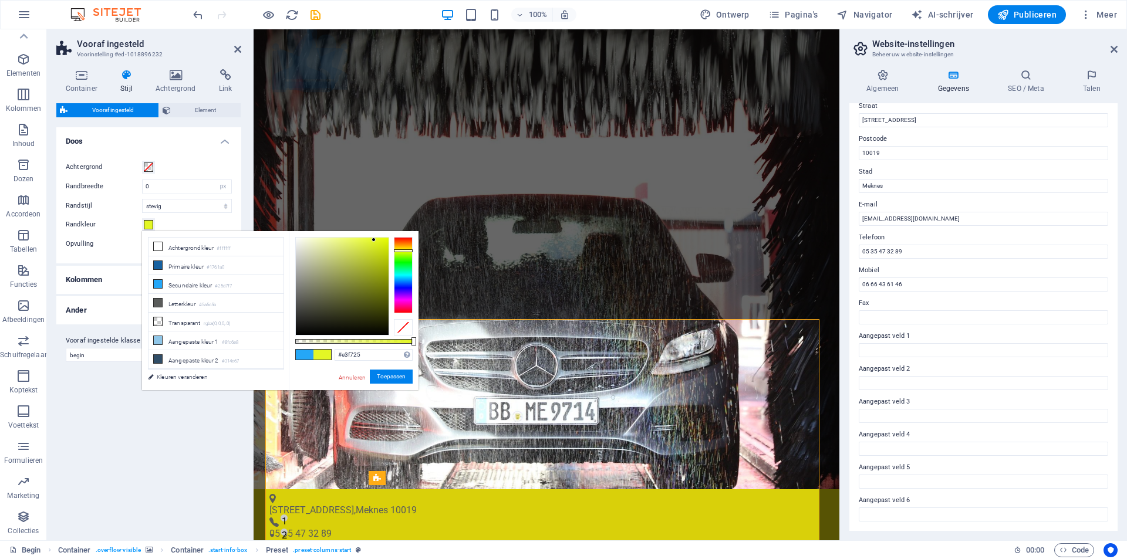
click at [399, 251] on div at bounding box center [403, 275] width 19 height 76
click at [376, 247] on div at bounding box center [342, 286] width 93 height 97
drag, startPoint x: 381, startPoint y: 244, endPoint x: 383, endPoint y: 253, distance: 9.1
click at [383, 253] on div at bounding box center [342, 286] width 93 height 97
click at [400, 247] on div at bounding box center [403, 275] width 19 height 76
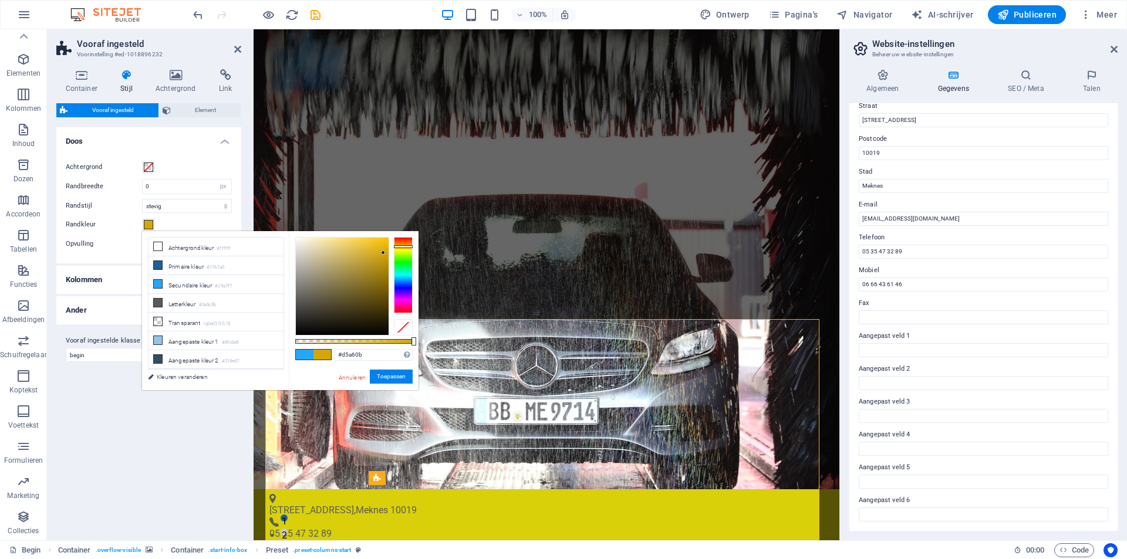
click at [398, 247] on div at bounding box center [403, 246] width 19 height 3
click at [398, 248] on div at bounding box center [403, 275] width 19 height 76
click at [398, 248] on div at bounding box center [403, 248] width 19 height 3
drag, startPoint x: 411, startPoint y: 341, endPoint x: 383, endPoint y: 338, distance: 27.7
click at [383, 339] on div at bounding box center [353, 341] width 117 height 5
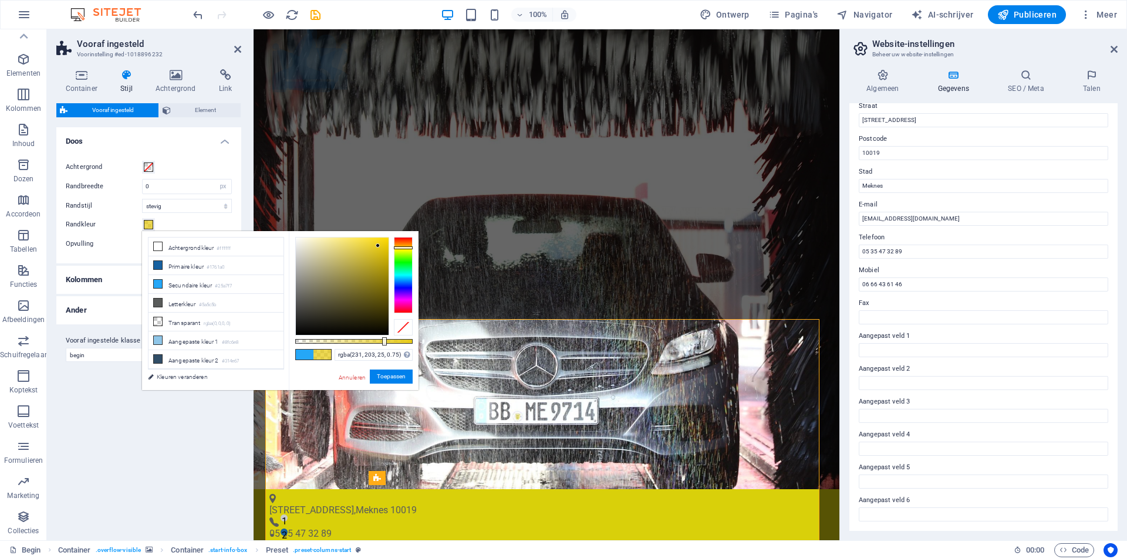
click at [378, 246] on div at bounding box center [342, 286] width 93 height 97
type input "rgba(231, 203, 25, 0.75)"
click at [380, 376] on font "Toepassen" at bounding box center [391, 376] width 29 height 6
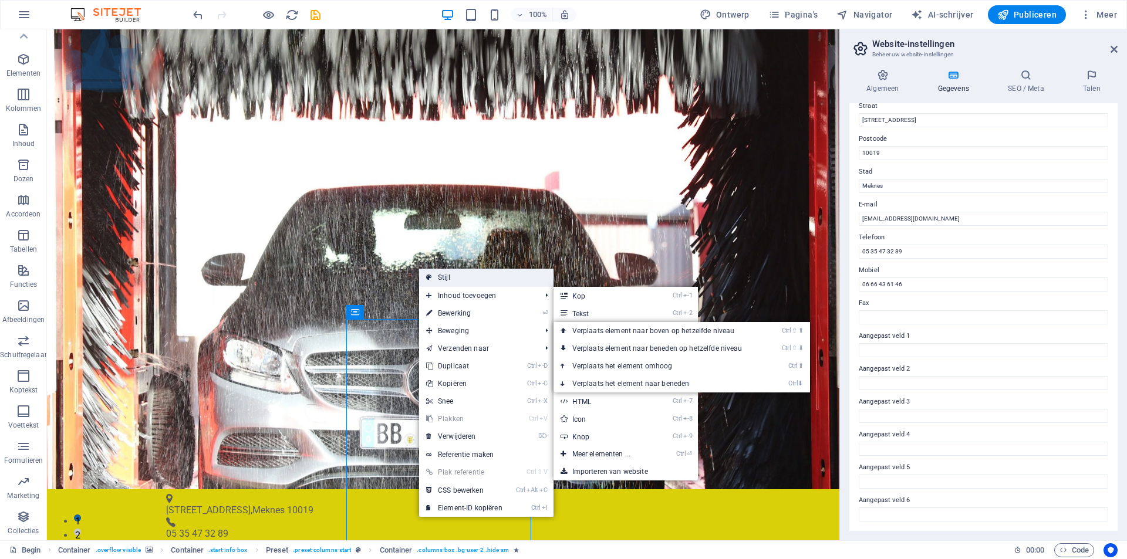
click at [448, 272] on link "Stijl" at bounding box center [486, 278] width 134 height 18
select select "px"
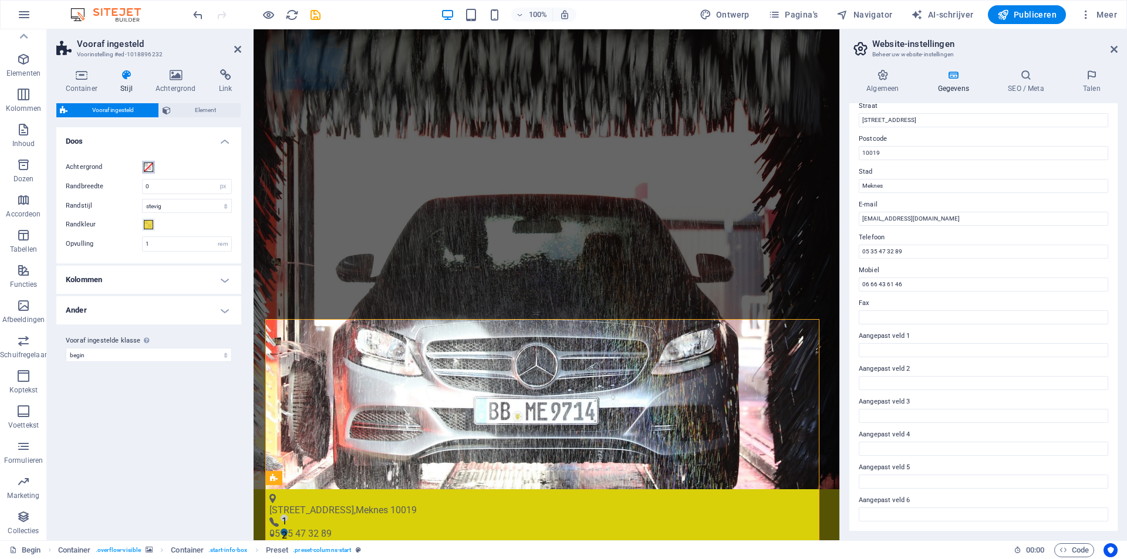
click at [146, 169] on span at bounding box center [148, 167] width 9 height 9
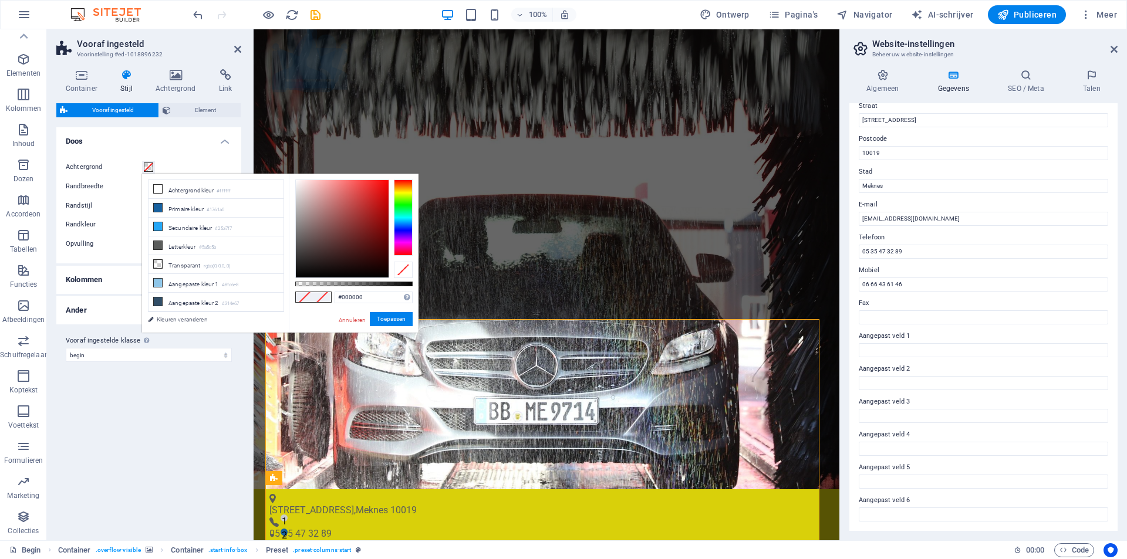
click at [394, 192] on div at bounding box center [403, 218] width 19 height 76
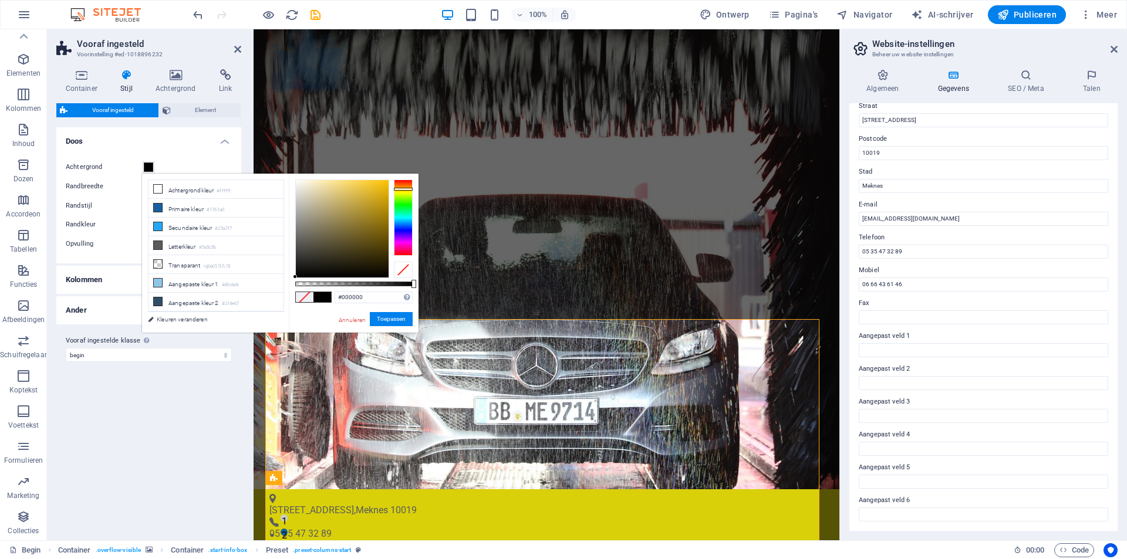
click at [397, 189] on div at bounding box center [403, 218] width 19 height 76
type input "#b99419"
click at [376, 206] on div at bounding box center [342, 228] width 93 height 97
click at [388, 321] on font "Toepassen" at bounding box center [391, 319] width 29 height 6
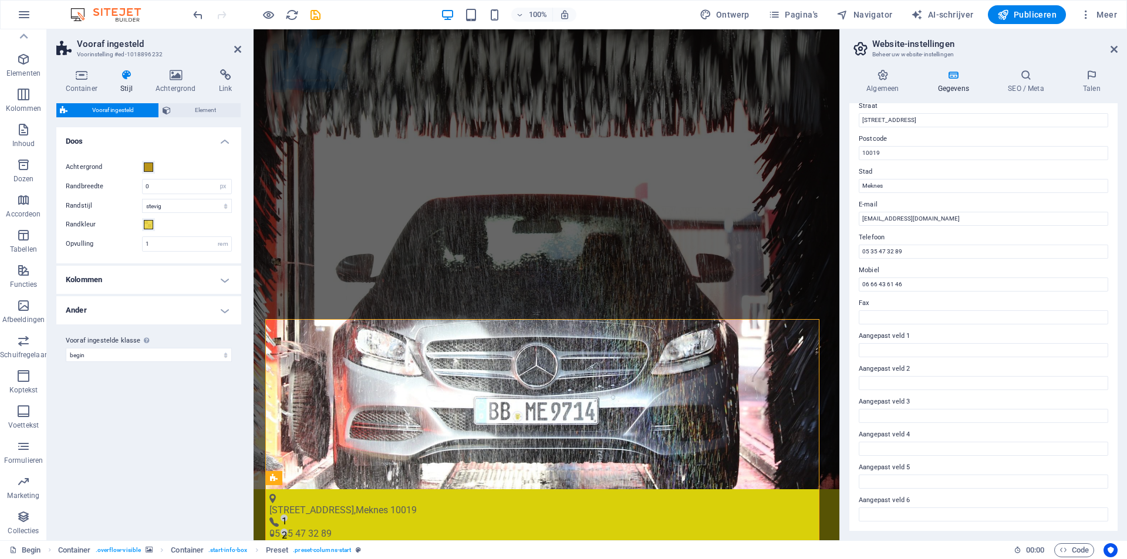
click at [180, 414] on div "Varianten Standaard Doos Achtergrond Randbreedte 0 rem px Randstijl stevig onde…" at bounding box center [148, 329] width 185 height 404
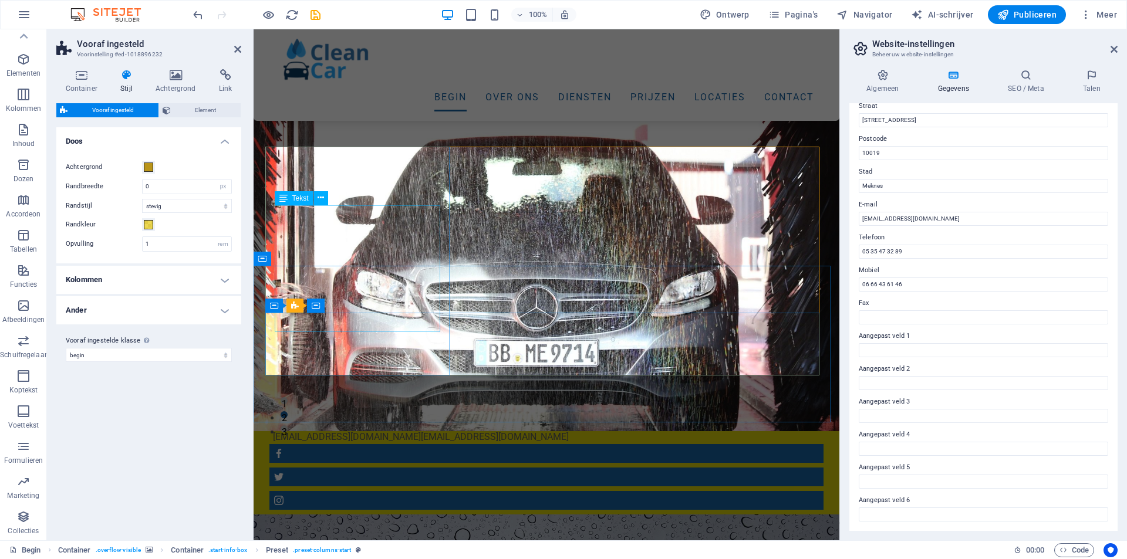
scroll to position [176, 0]
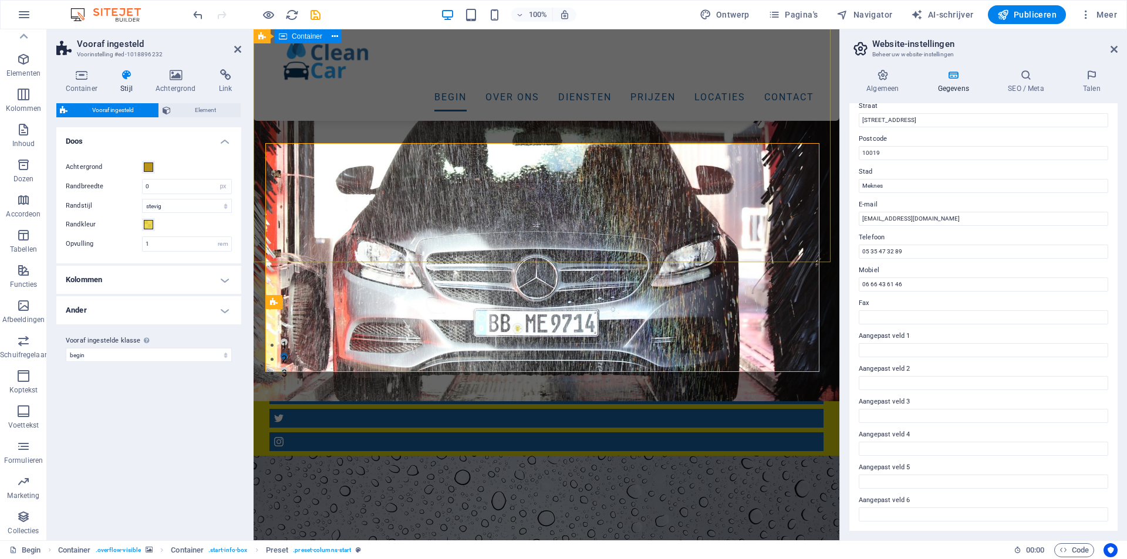
click at [401, 456] on div "Menu Begin Over ons Diensten Prijzen Locaties Contact" at bounding box center [547, 456] width 586 height 0
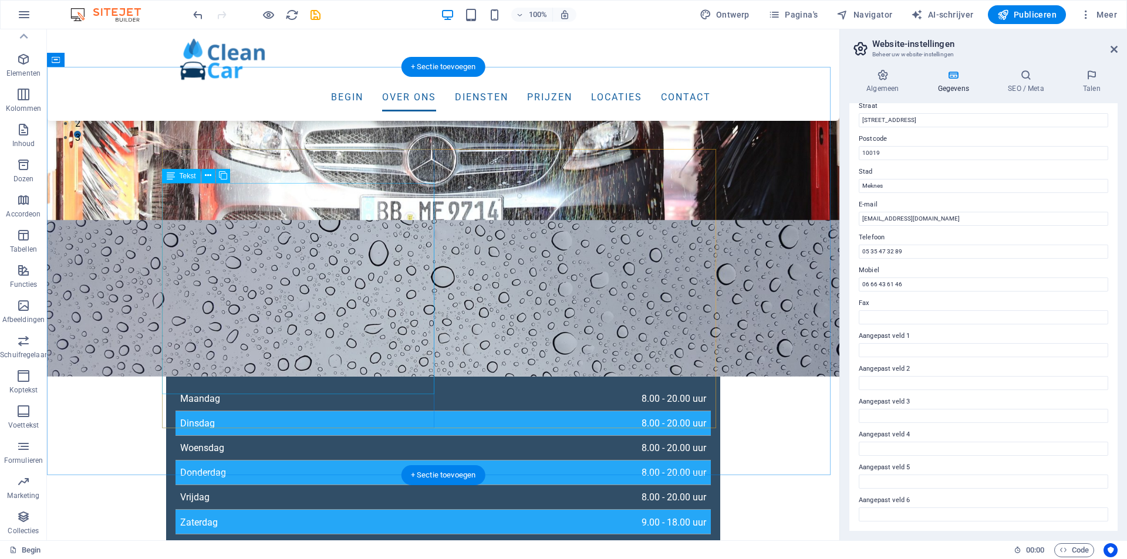
scroll to position [528, 0]
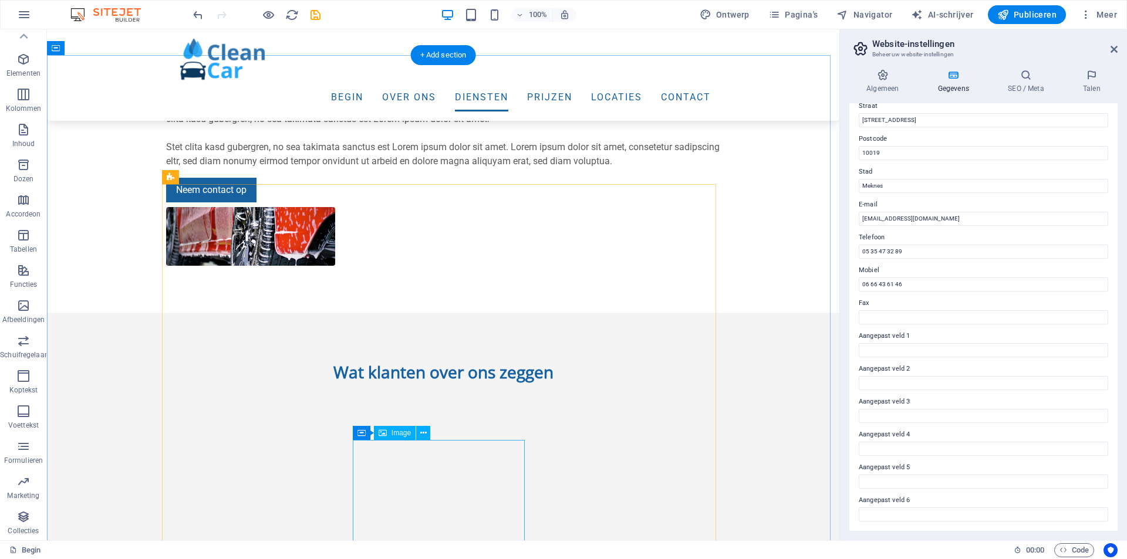
scroll to position [1467, 0]
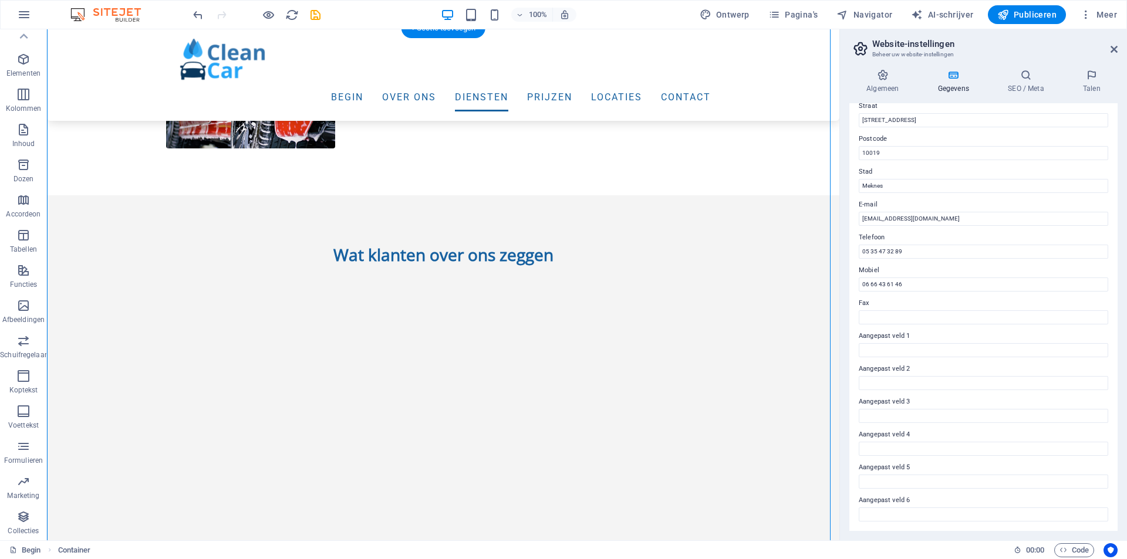
drag, startPoint x: 656, startPoint y: 218, endPoint x: 284, endPoint y: 234, distance: 372.5
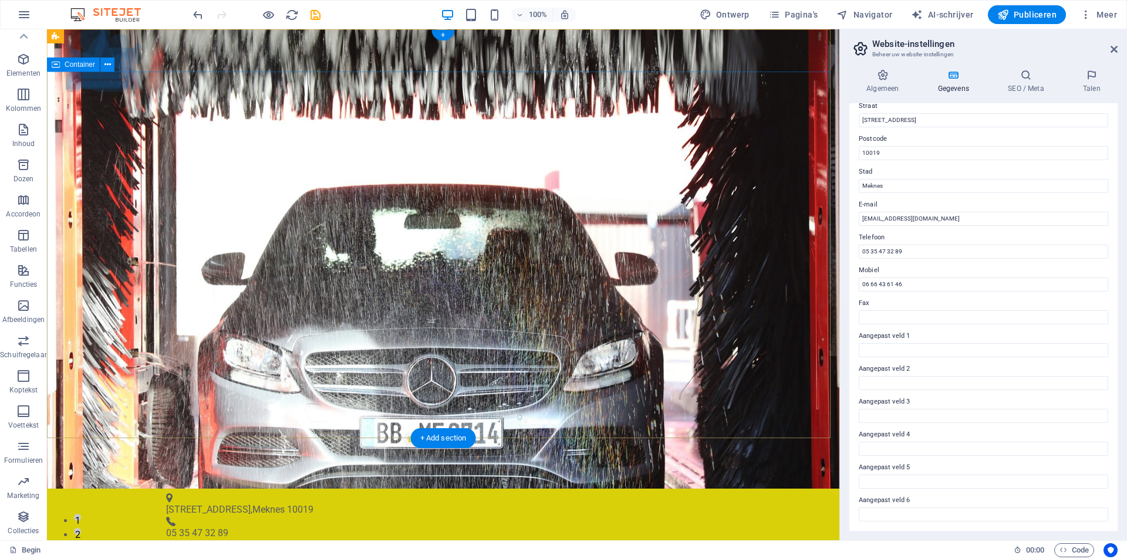
scroll to position [0, 0]
click at [451, 490] on div "[STREET_ADDRESS] 05 35 47 32 89 [EMAIL_ADDRESS][DOMAIN_NAME] [EMAIL_ADDRESS][DO…" at bounding box center [443, 561] width 792 height 143
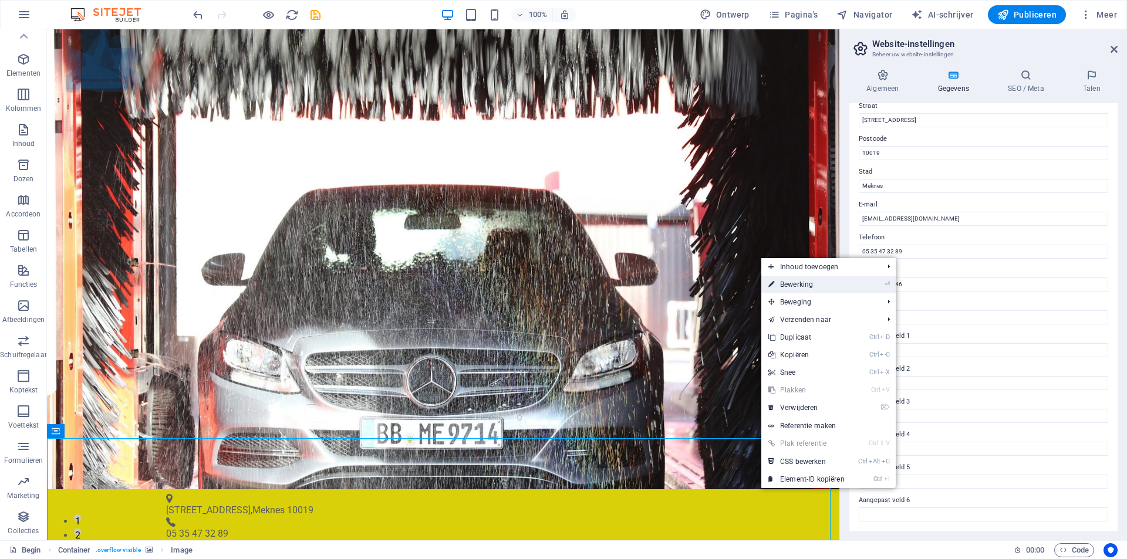
click at [812, 284] on font "Bewerking" at bounding box center [796, 285] width 33 height 8
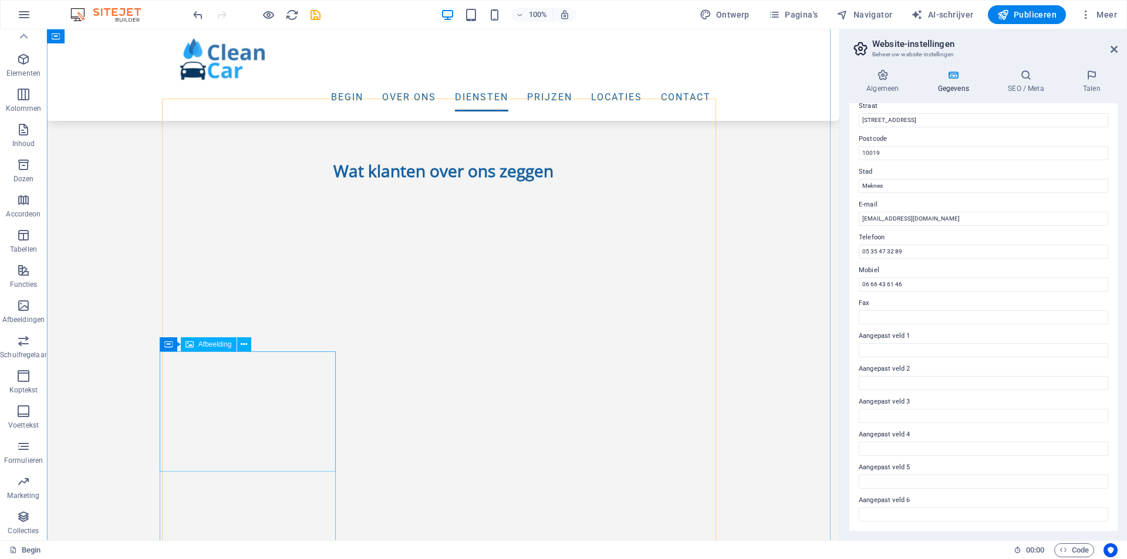
scroll to position [1526, 0]
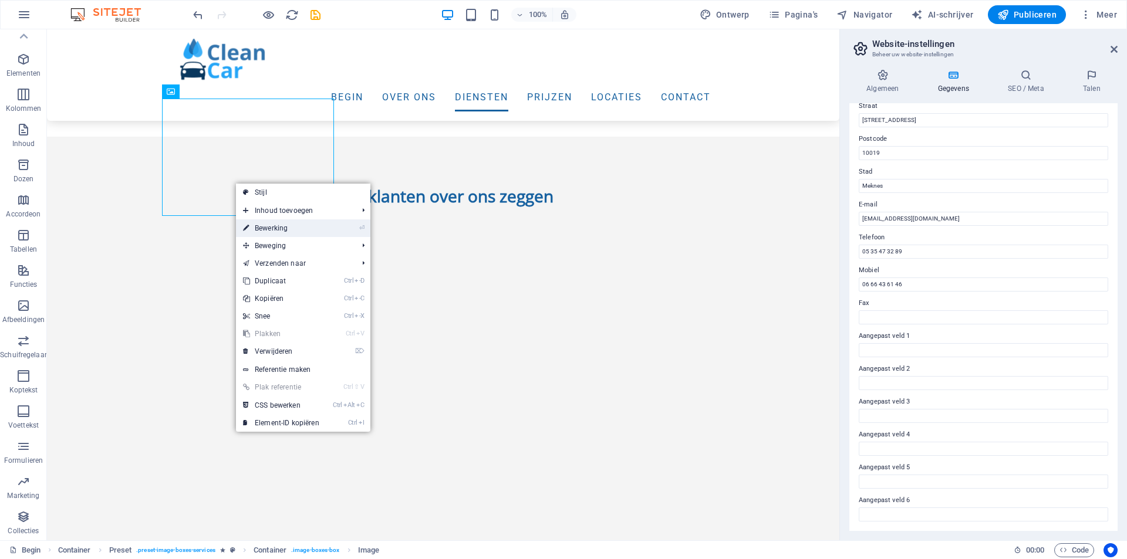
click at [272, 228] on font "Bewerking" at bounding box center [271, 228] width 33 height 8
select select "%"
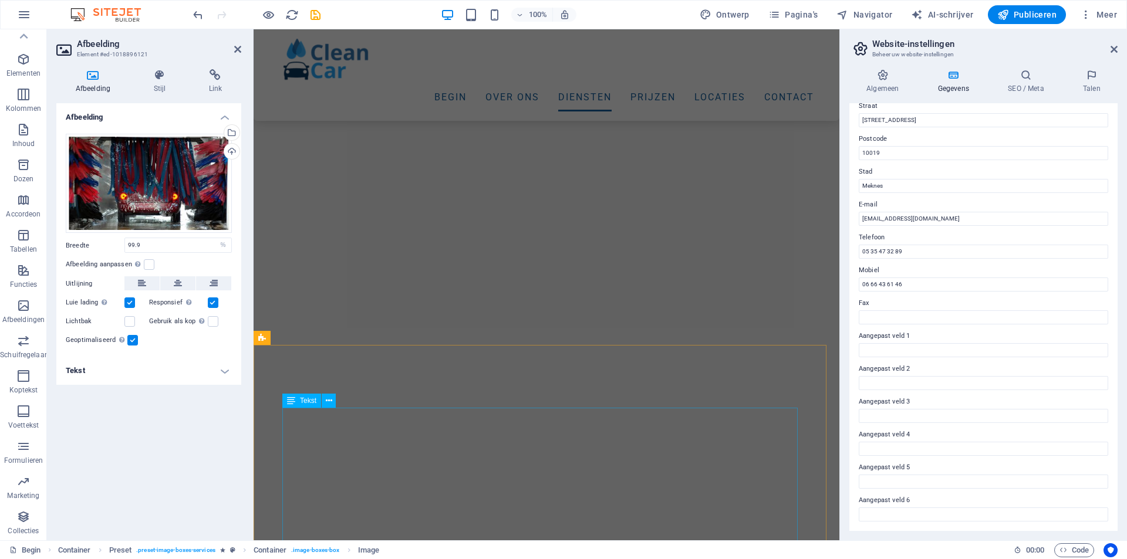
scroll to position [1820, 0]
click at [210, 426] on div "Afbeelding Sleep bestanden hierheen, klik om bestanden te kiezen of selecteer b…" at bounding box center [148, 317] width 185 height 428
click at [198, 450] on div "Afbeelding Sleep bestanden hierheen, klik om bestanden te kiezen of selecteer b…" at bounding box center [148, 317] width 185 height 428
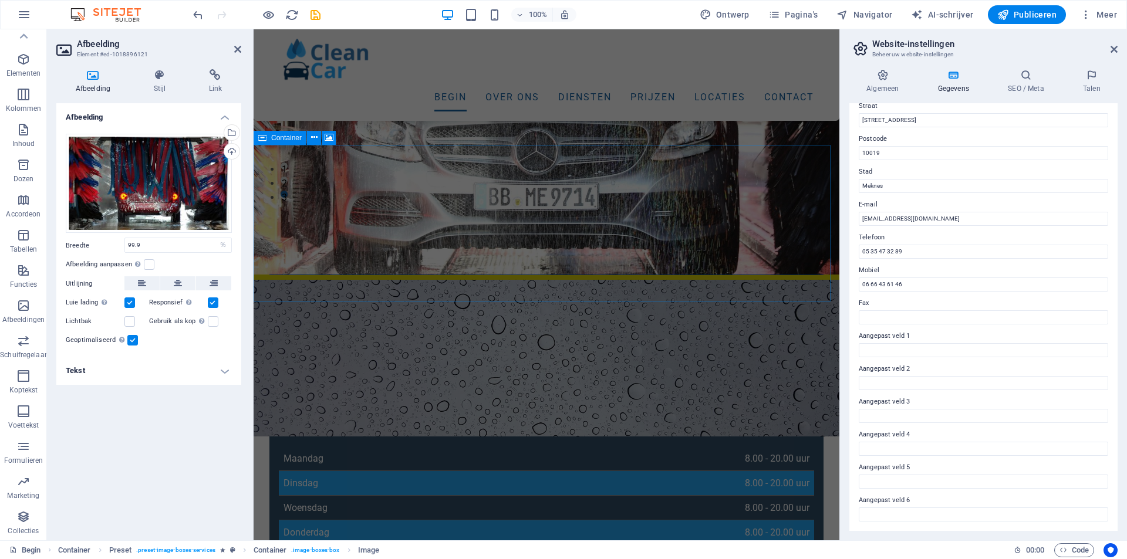
scroll to position [0, 0]
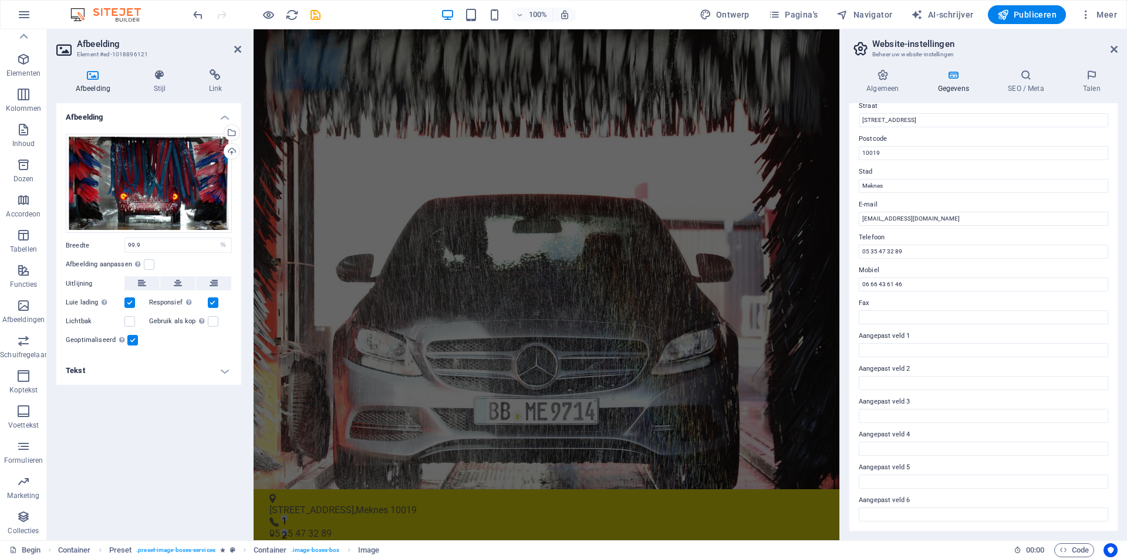
click at [631, 13] on div "100% Ontwerp Pagina's Navigator AI-schrijver Publiceren Meer" at bounding box center [656, 14] width 931 height 19
click at [647, 14] on div "100% Ontwerp Pagina's Navigator AI-schrijver Publiceren Meer" at bounding box center [656, 14] width 931 height 19
click at [235, 46] on icon at bounding box center [237, 49] width 7 height 9
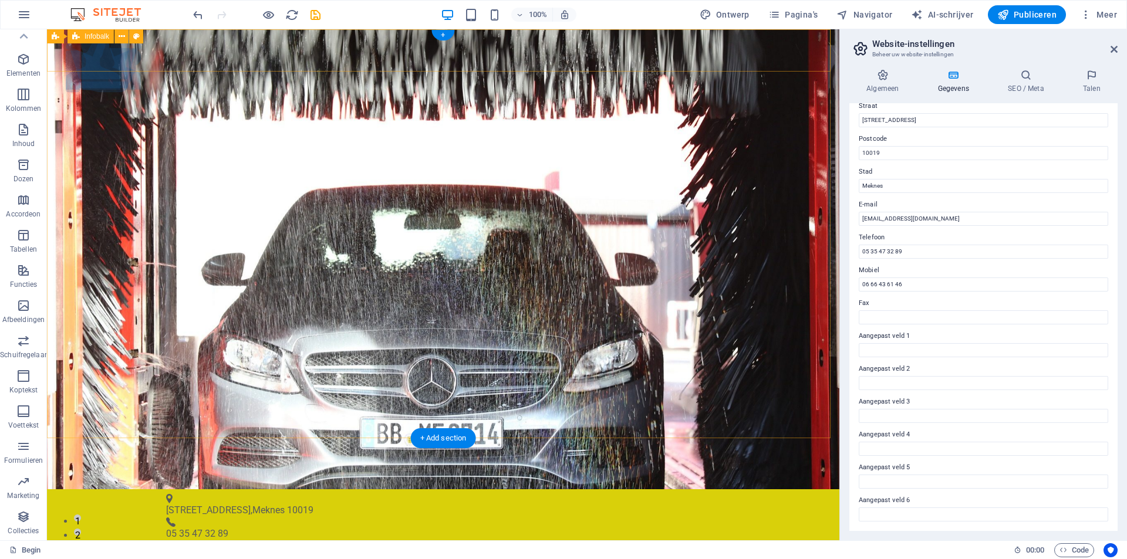
click at [574, 490] on div "[STREET_ADDRESS] 05 35 47 32 89 [EMAIL_ADDRESS][DOMAIN_NAME] [EMAIL_ADDRESS][DO…" at bounding box center [443, 561] width 792 height 143
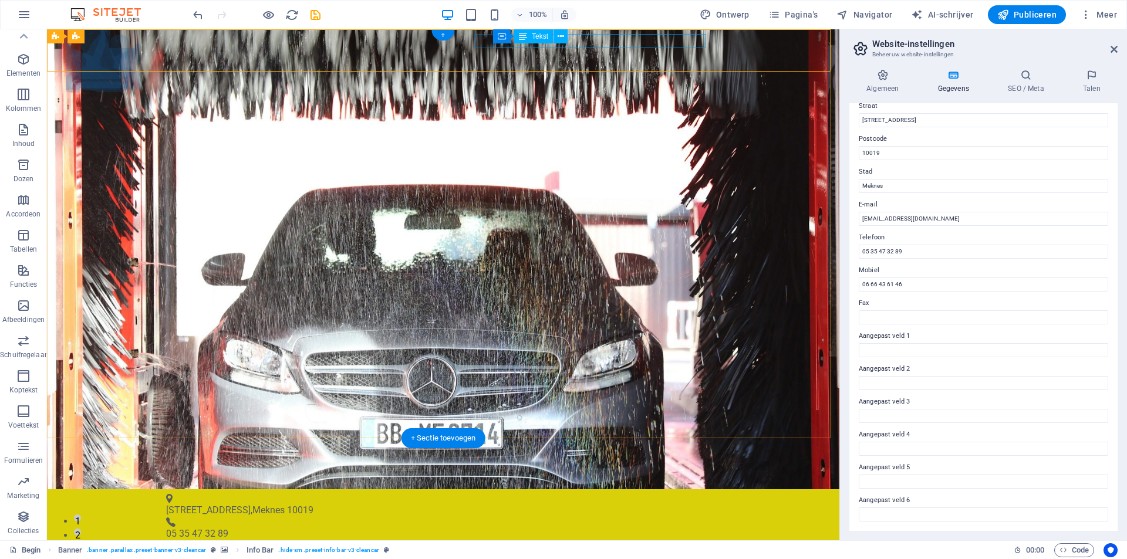
click at [628, 548] on div "[EMAIL_ADDRESS][DOMAIN_NAME] [EMAIL_ADDRESS][DOMAIN_NAME]" at bounding box center [440, 555] width 541 height 14
click at [632, 548] on div "[EMAIL_ADDRESS][DOMAIN_NAME] [EMAIL_ADDRESS][DOMAIN_NAME]" at bounding box center [440, 555] width 541 height 14
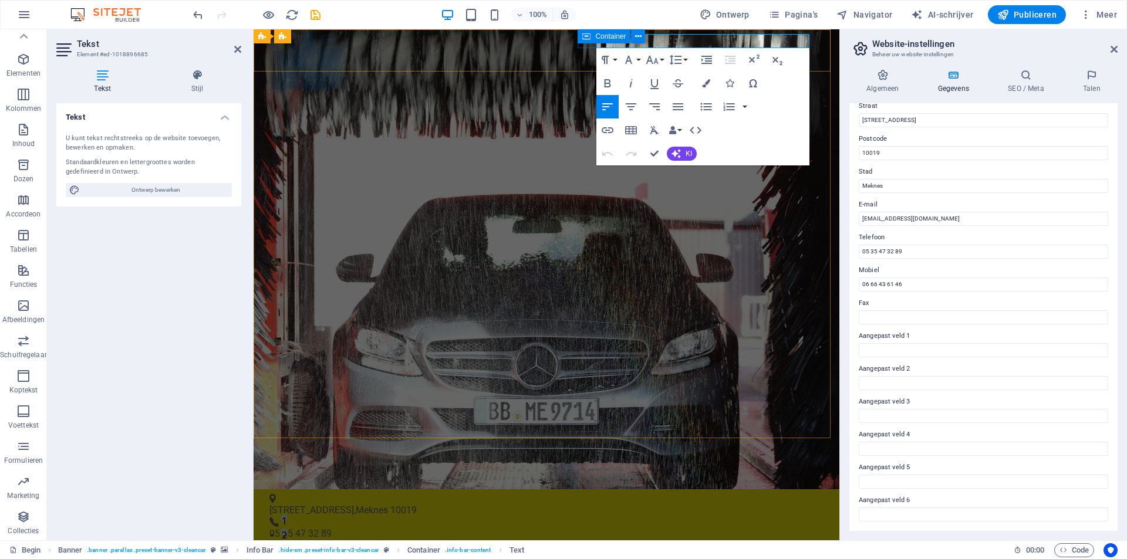
drag, startPoint x: 574, startPoint y: 38, endPoint x: 832, endPoint y: 66, distance: 259.2
click at [574, 490] on div "[STREET_ADDRESS] 05 35 47 32 89 [EMAIL_ADDRESS][DOMAIN_NAME] [EMAIL_ADDRESS][DO…" at bounding box center [547, 561] width 586 height 143
click at [777, 490] on div "[STREET_ADDRESS] 05 35 47 32 89 [EMAIL_ADDRESS][DOMAIN_NAME] [EMAIL_ADDRESS][DO…" at bounding box center [547, 561] width 586 height 143
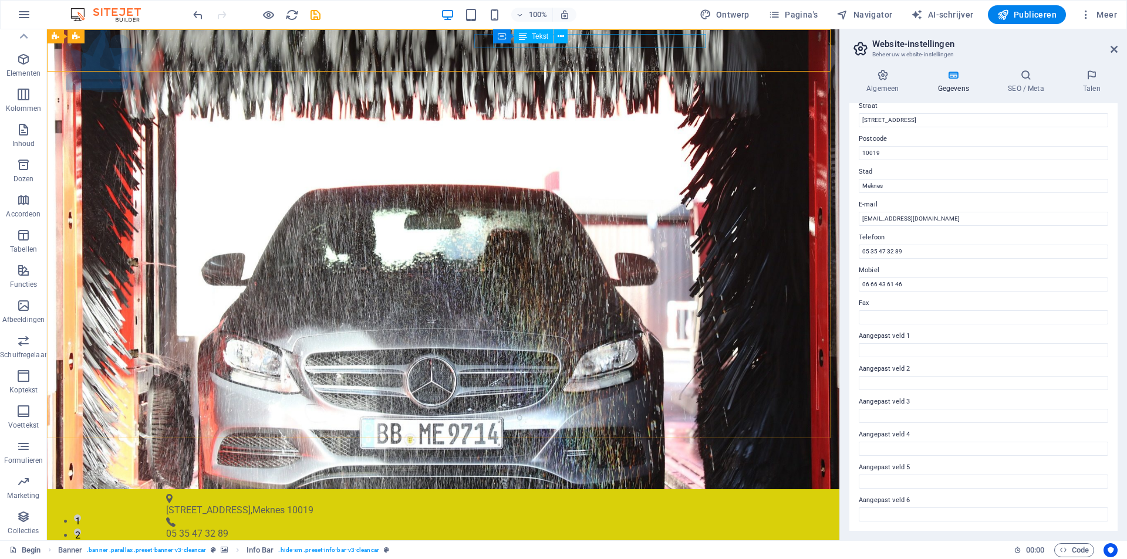
click at [572, 36] on div "Container Tekst" at bounding box center [534, 36] width 82 height 15
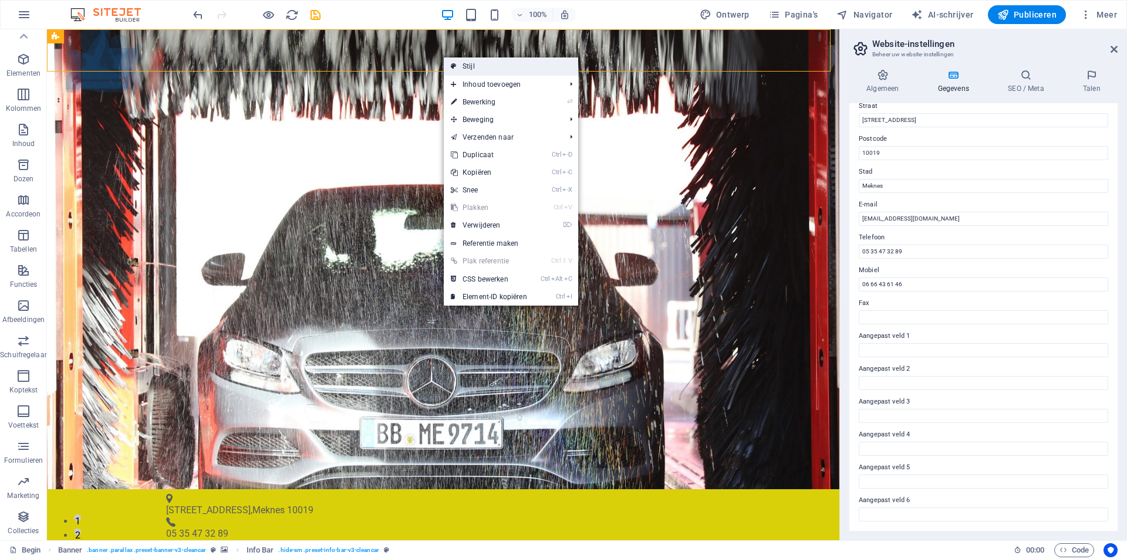
click at [473, 65] on font "Stijl" at bounding box center [469, 66] width 12 height 8
select select "rem"
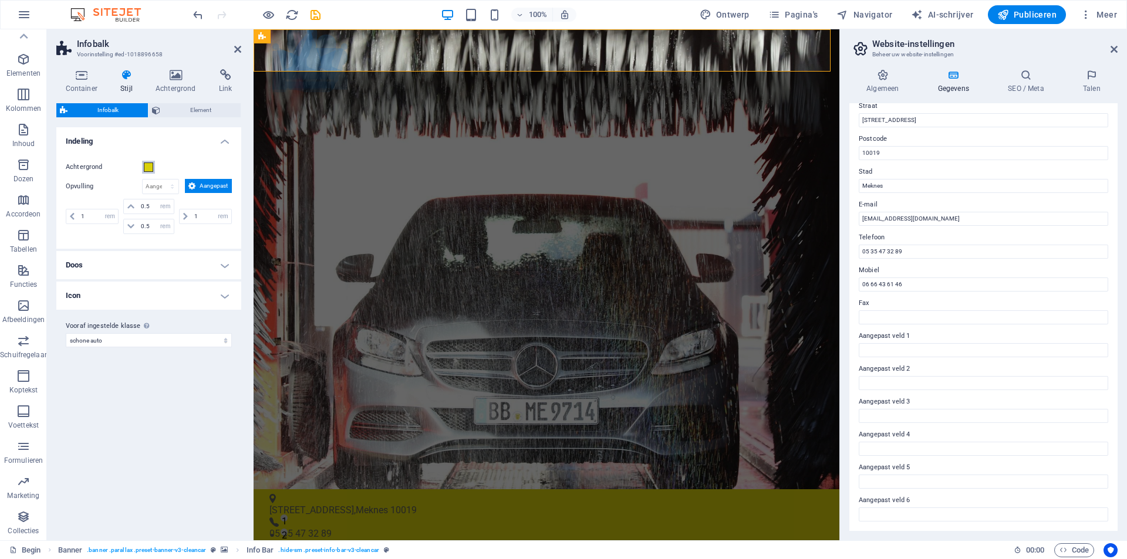
click at [147, 167] on span at bounding box center [148, 167] width 9 height 9
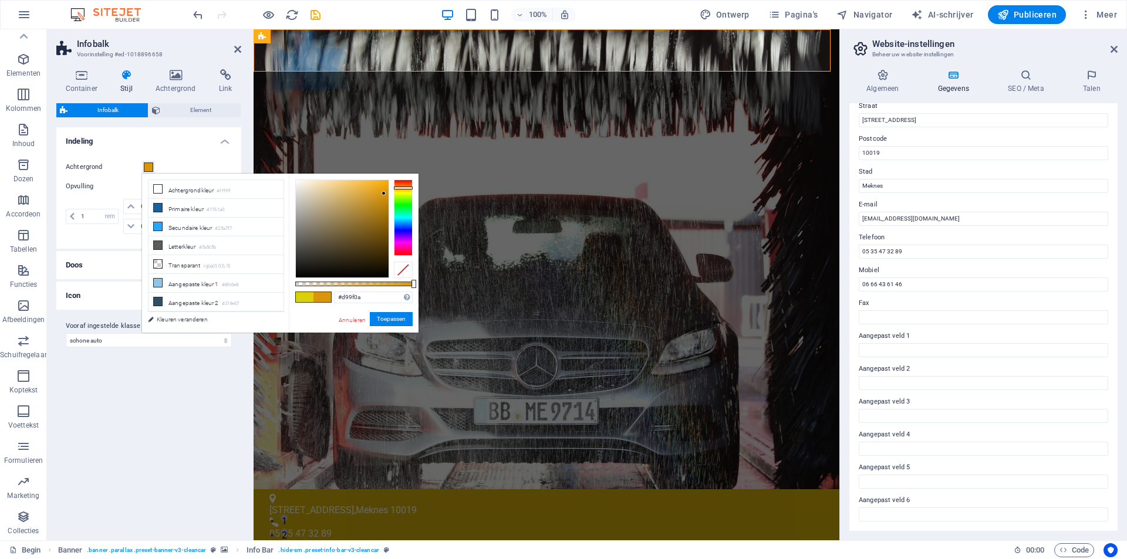
type input "#d9a90a"
drag, startPoint x: 402, startPoint y: 188, endPoint x: 408, endPoint y: 189, distance: 6.0
click at [408, 189] on div at bounding box center [403, 218] width 19 height 76
click at [395, 319] on font "Toepassen" at bounding box center [391, 319] width 29 height 6
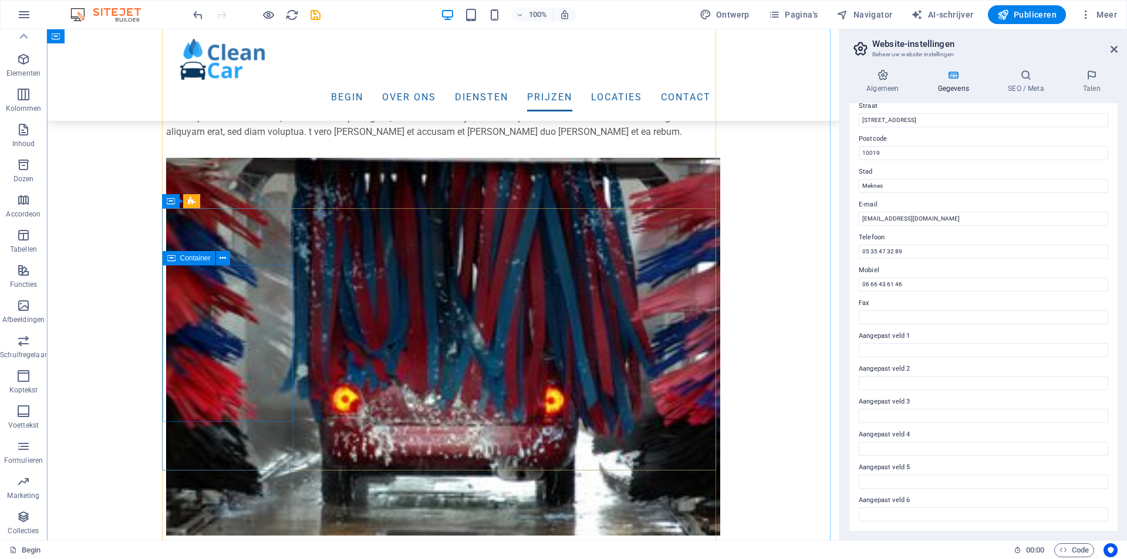
scroll to position [4344, 0]
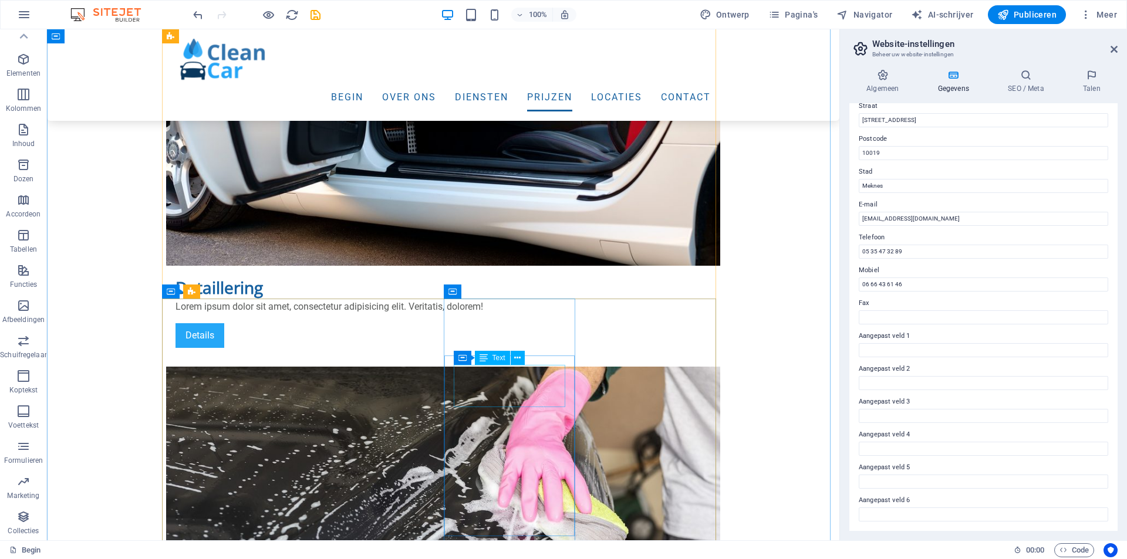
scroll to position [4754, 0]
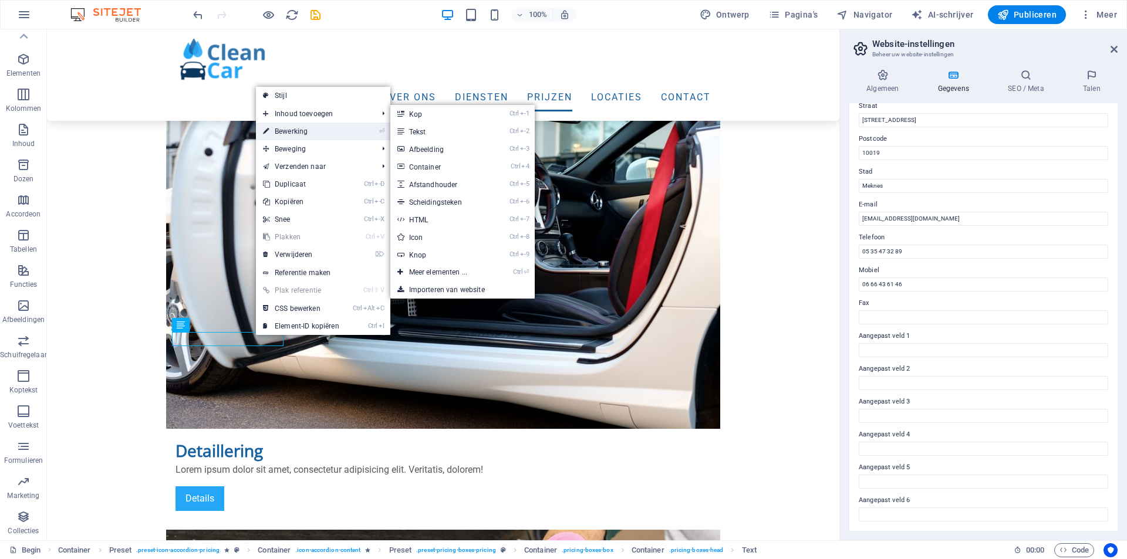
click at [299, 129] on font "Bewerking" at bounding box center [291, 131] width 33 height 8
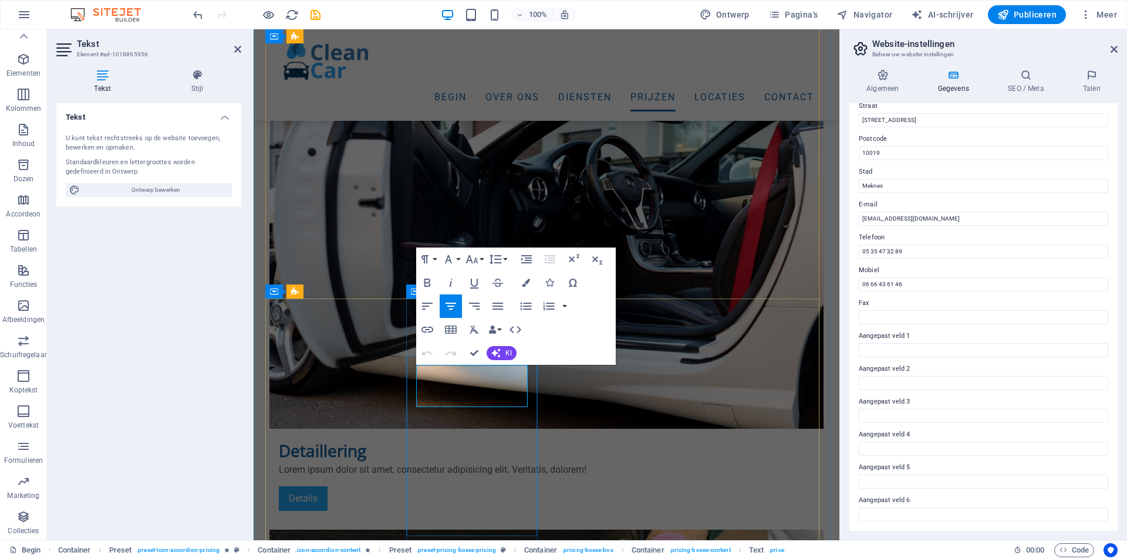
drag, startPoint x: 513, startPoint y: 389, endPoint x: 438, endPoint y: 386, distance: 74.6
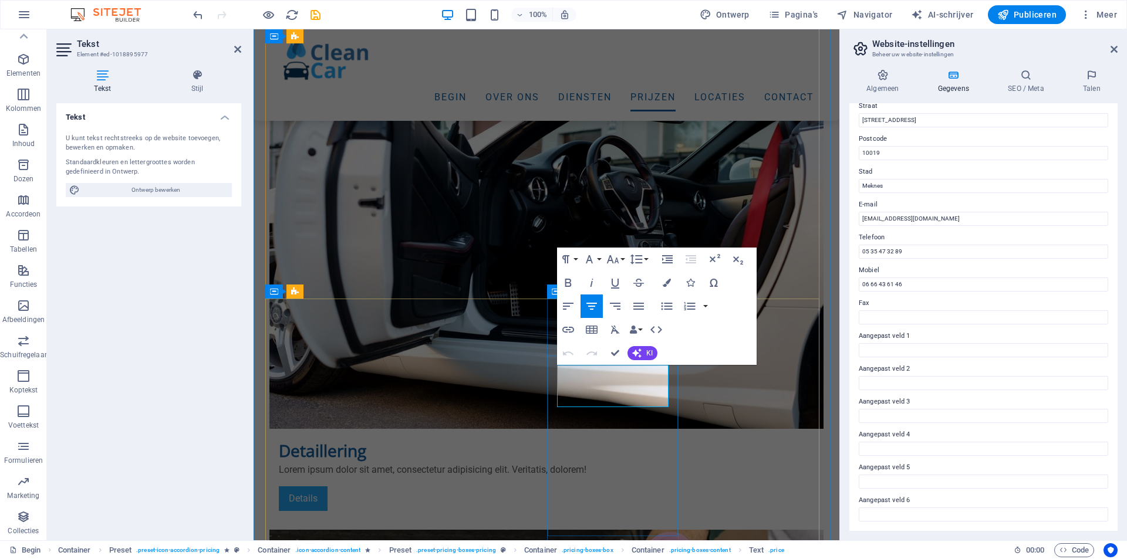
drag, startPoint x: 659, startPoint y: 380, endPoint x: 573, endPoint y: 390, distance: 86.3
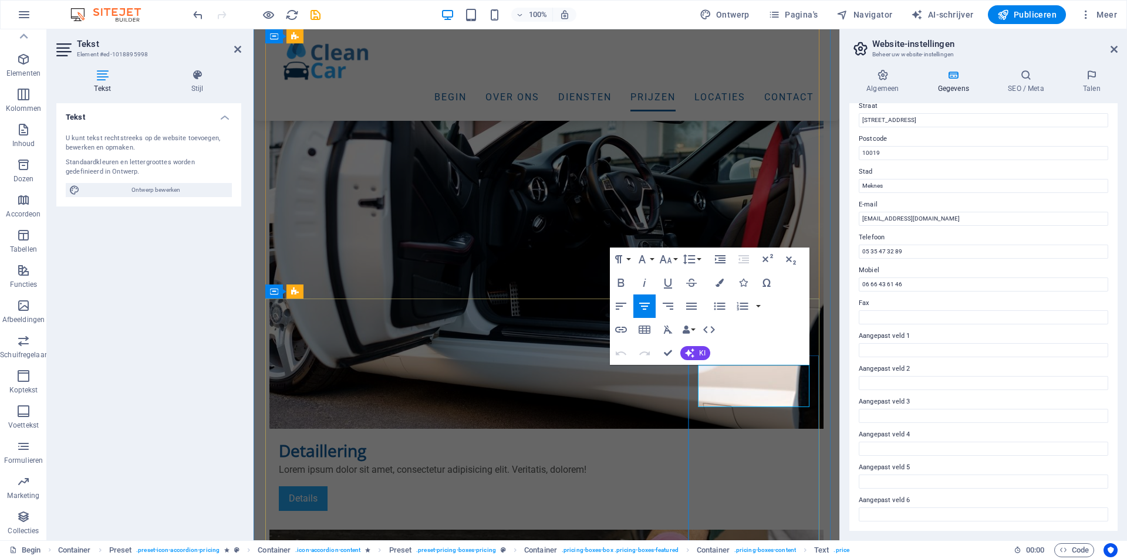
drag, startPoint x: 801, startPoint y: 382, endPoint x: 703, endPoint y: 387, distance: 98.8
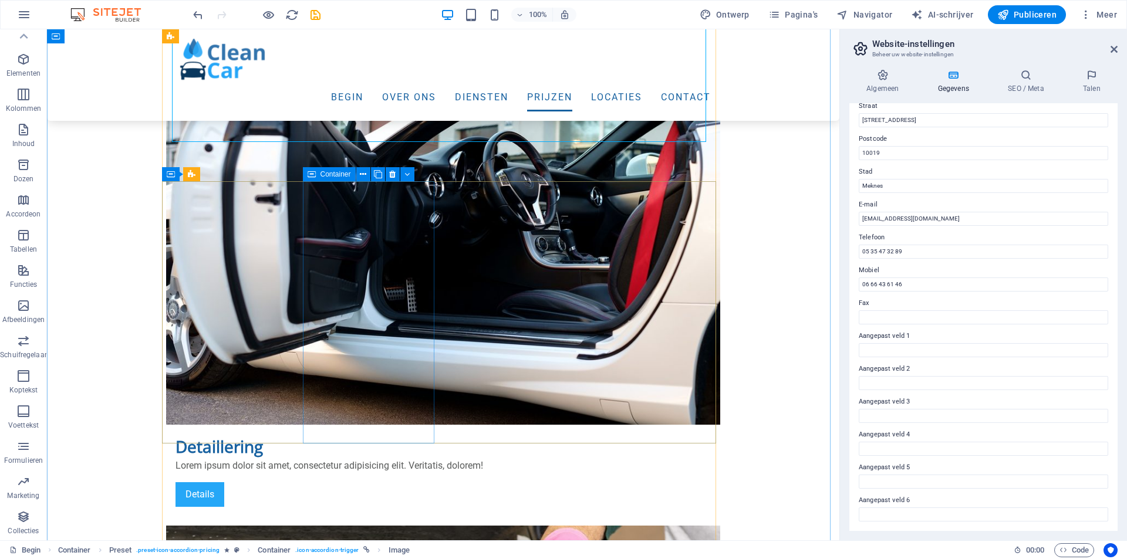
scroll to position [4872, 0]
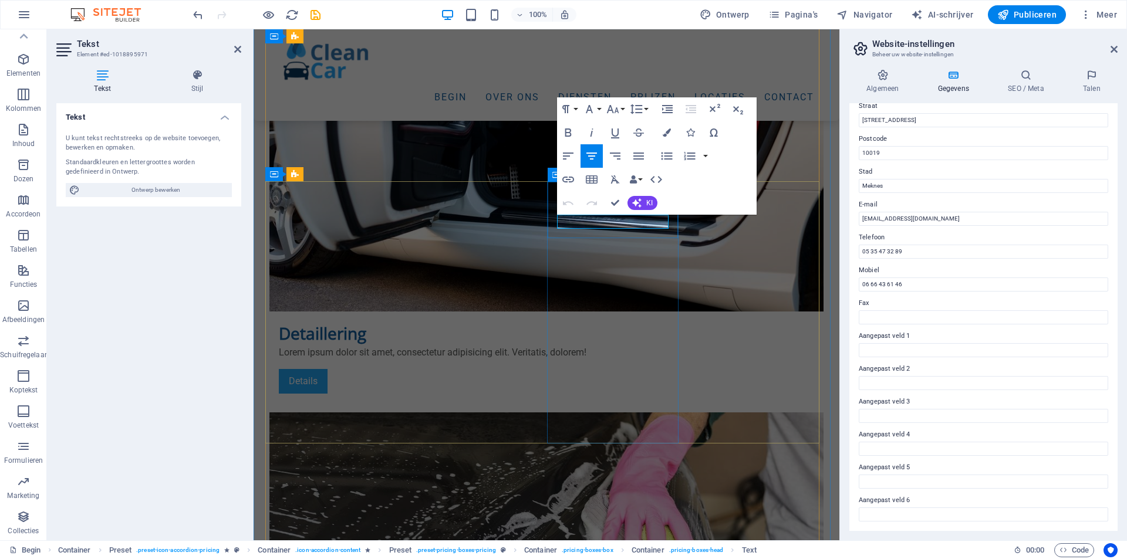
drag, startPoint x: 602, startPoint y: 219, endPoint x: 582, endPoint y: 224, distance: 20.6
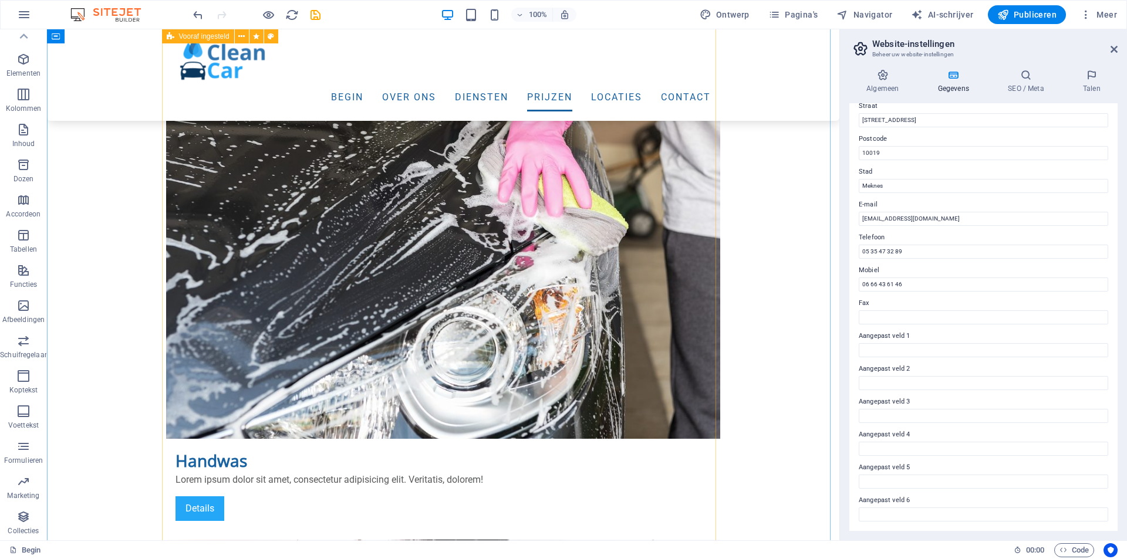
scroll to position [5224, 0]
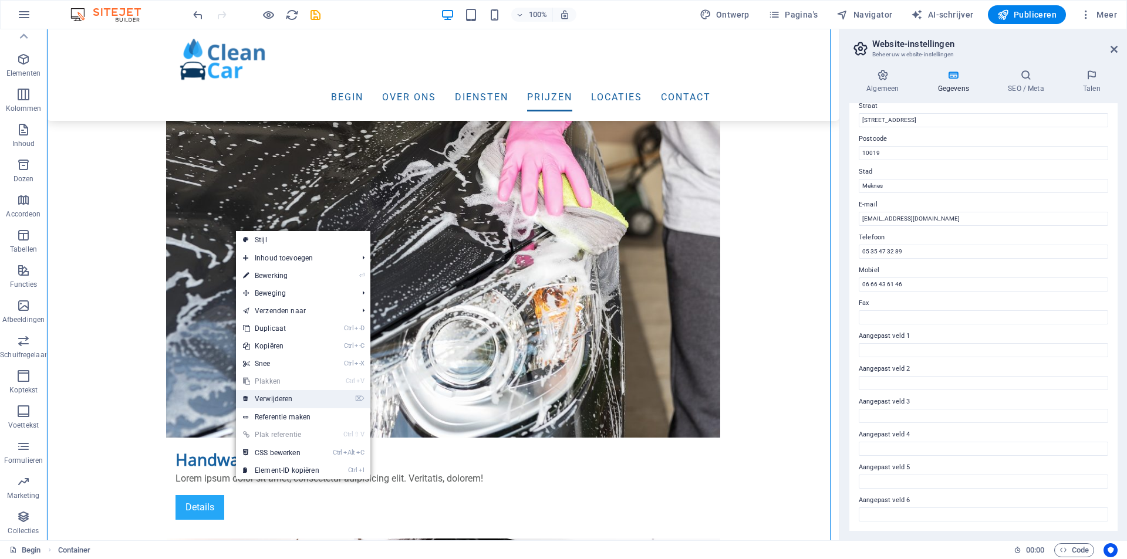
click at [272, 398] on font "Verwijderen" at bounding box center [274, 399] width 38 height 8
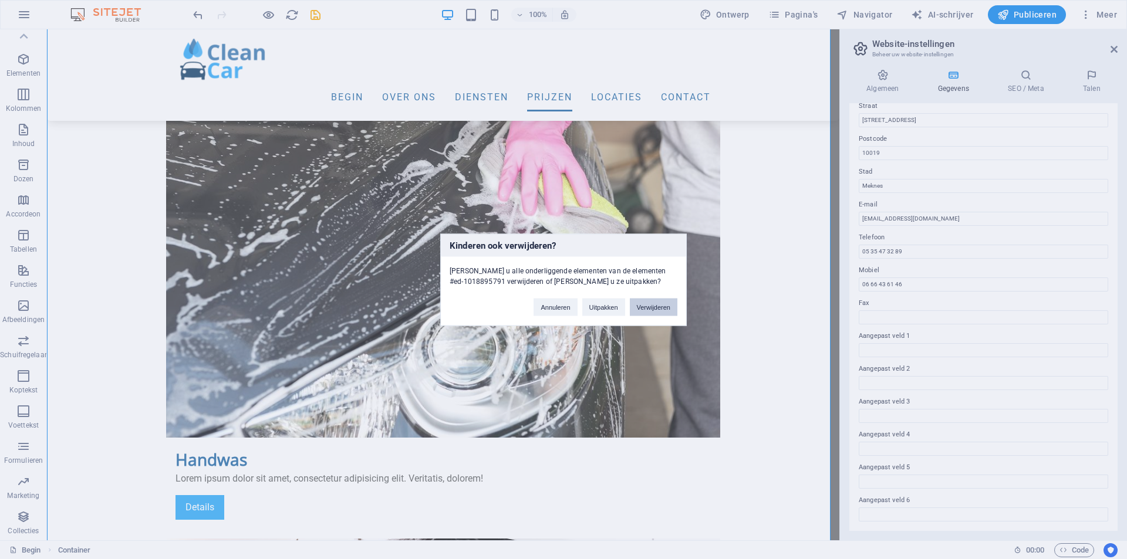
click at [649, 308] on font "Verwijderen" at bounding box center [653, 306] width 33 height 7
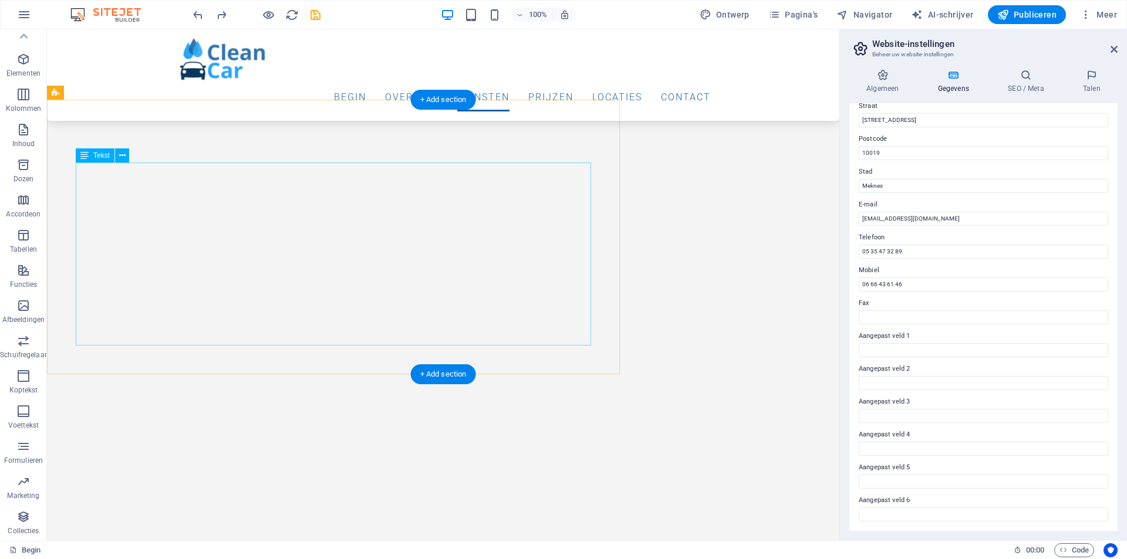
scroll to position [1955, 0]
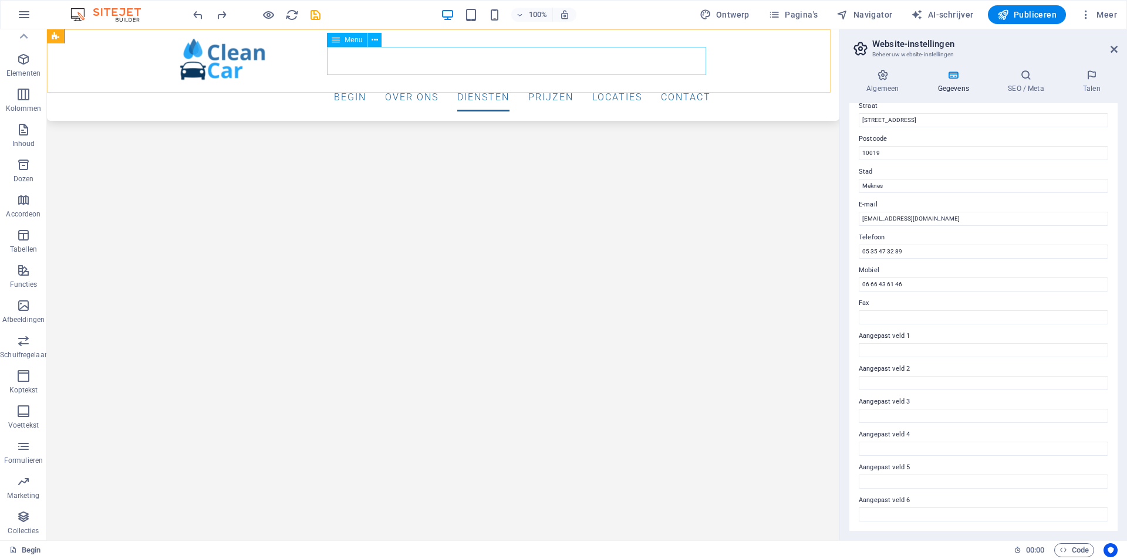
click at [549, 83] on nav "Begin Over ons Diensten Prijzen Locaties Contact" at bounding box center [443, 97] width 535 height 28
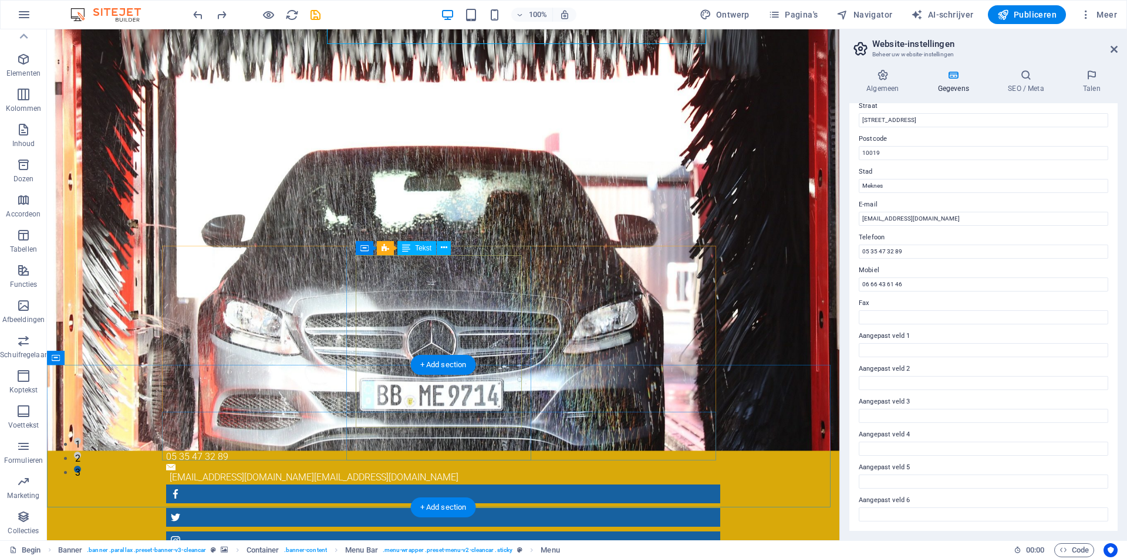
scroll to position [0, 0]
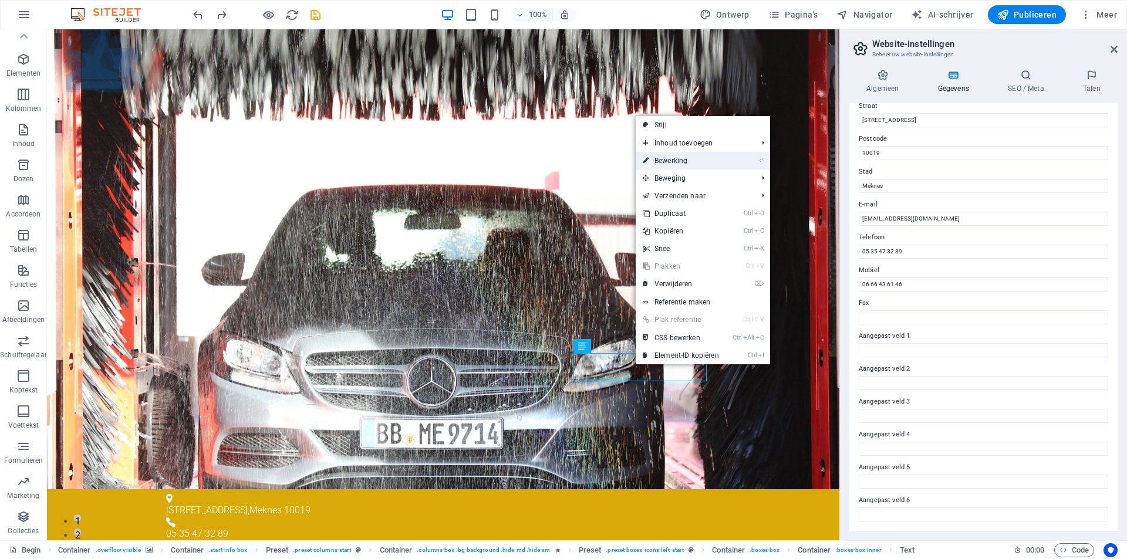
click at [681, 161] on font "Bewerking" at bounding box center [670, 161] width 33 height 8
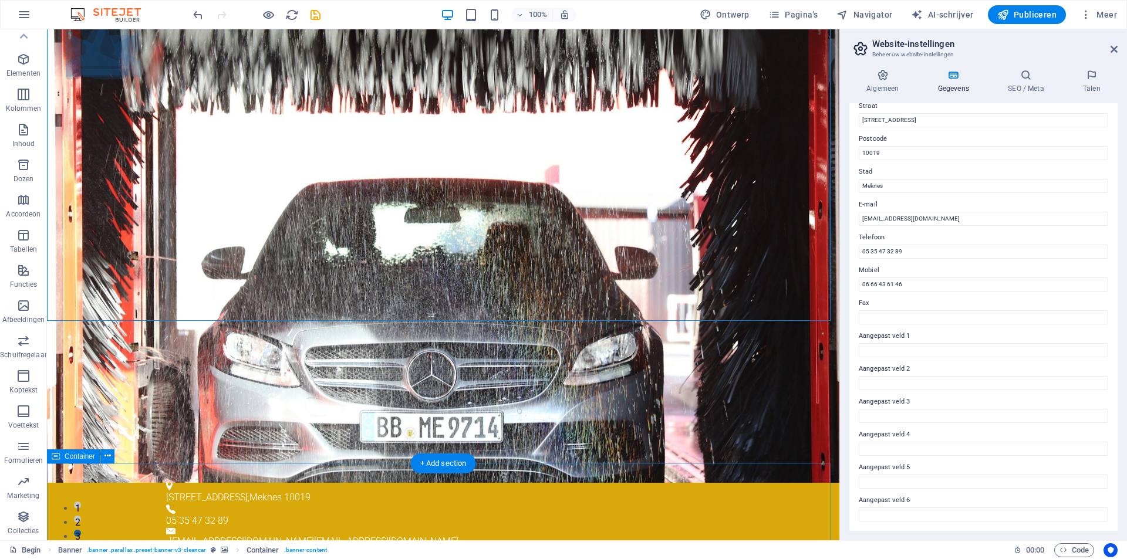
scroll to position [117, 0]
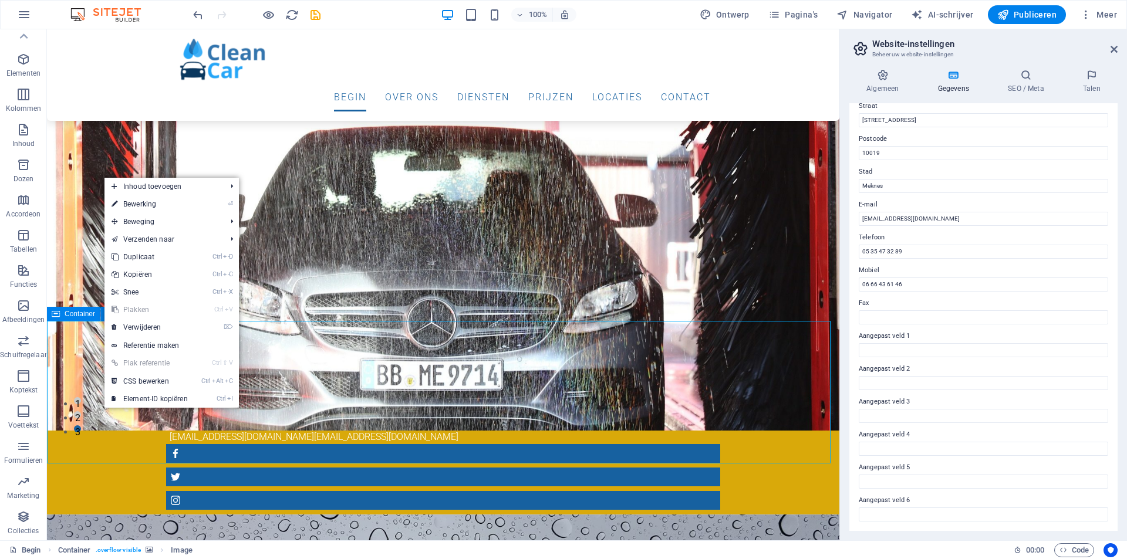
click at [75, 310] on font "Container" at bounding box center [80, 314] width 31 height 8
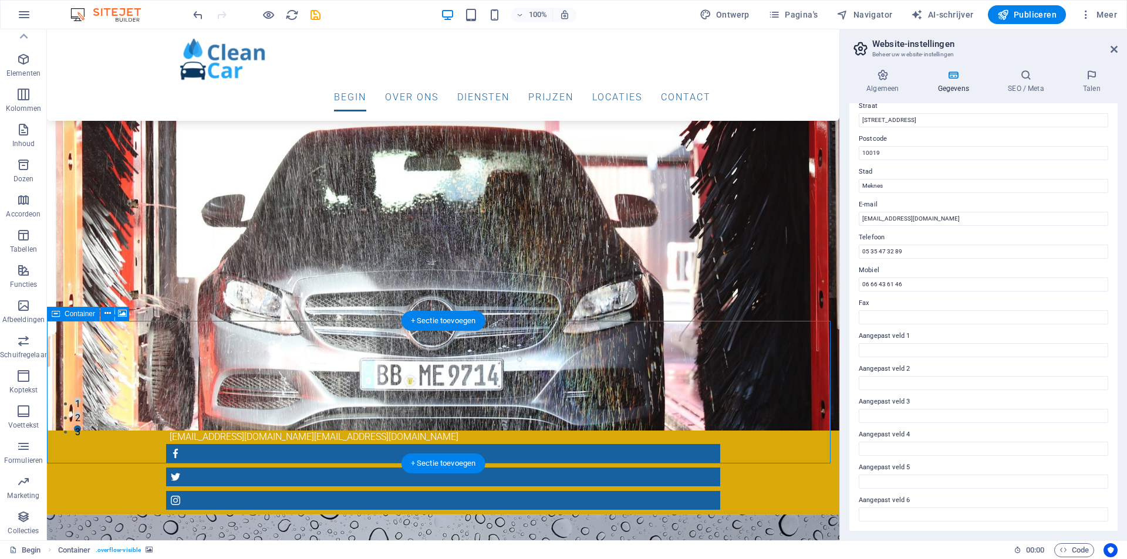
click at [65, 316] on font "Container" at bounding box center [80, 314] width 31 height 8
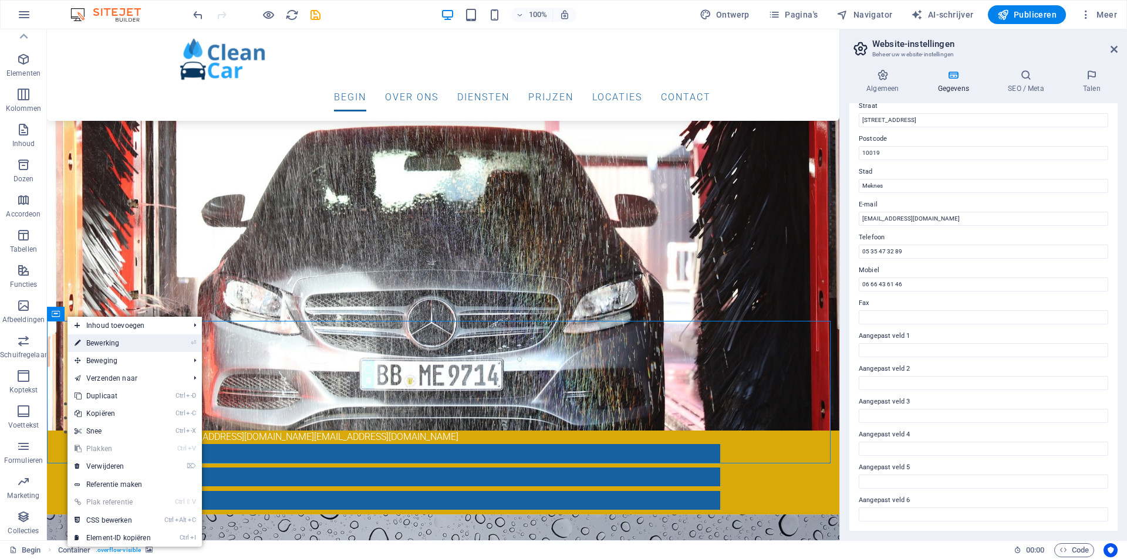
click at [88, 342] on font "Bewerking" at bounding box center [102, 343] width 33 height 8
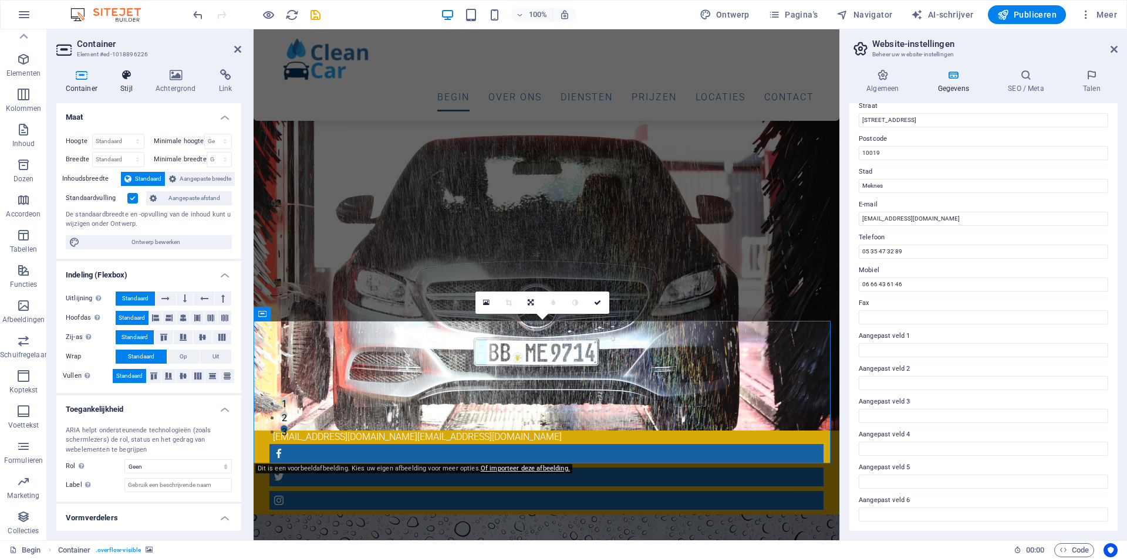
click at [119, 85] on h4 "Stijl" at bounding box center [129, 81] width 35 height 25
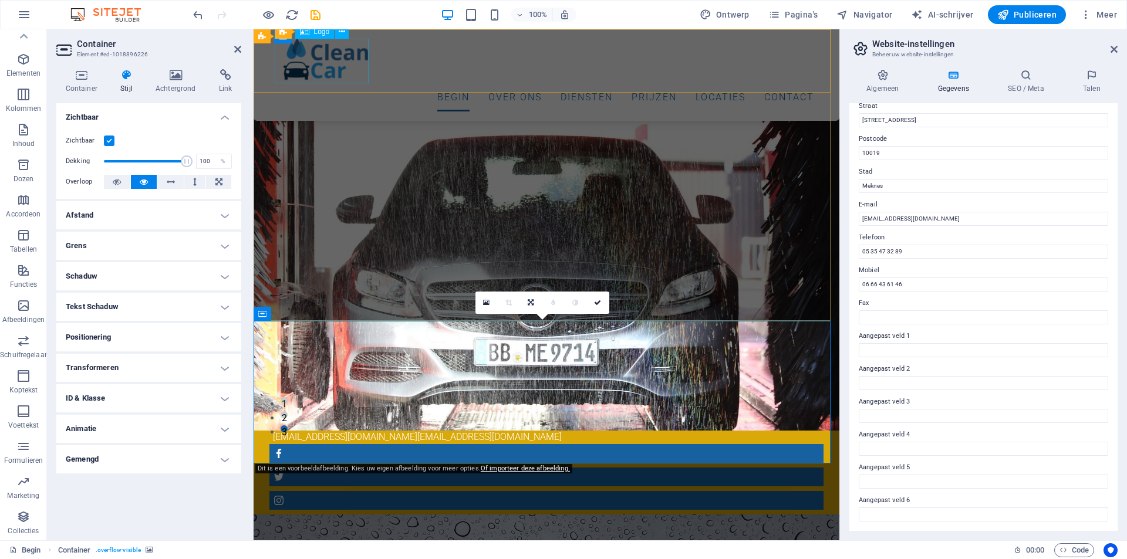
click at [332, 53] on div at bounding box center [546, 61] width 535 height 45
click at [545, 83] on nav "Begin Over ons Diensten Prijzen Locaties Contact" at bounding box center [546, 97] width 535 height 28
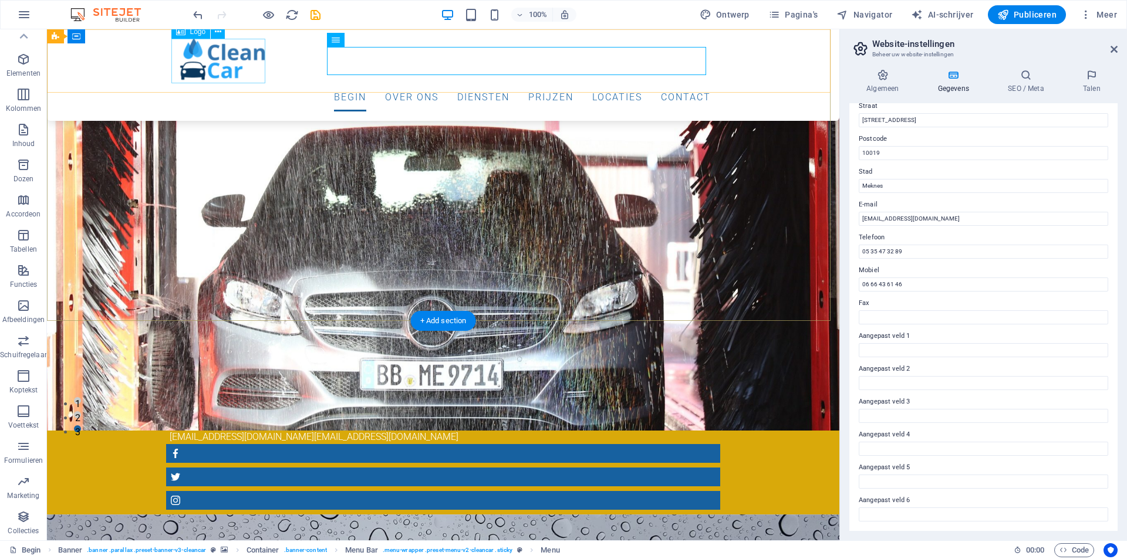
click at [222, 72] on div at bounding box center [443, 61] width 535 height 45
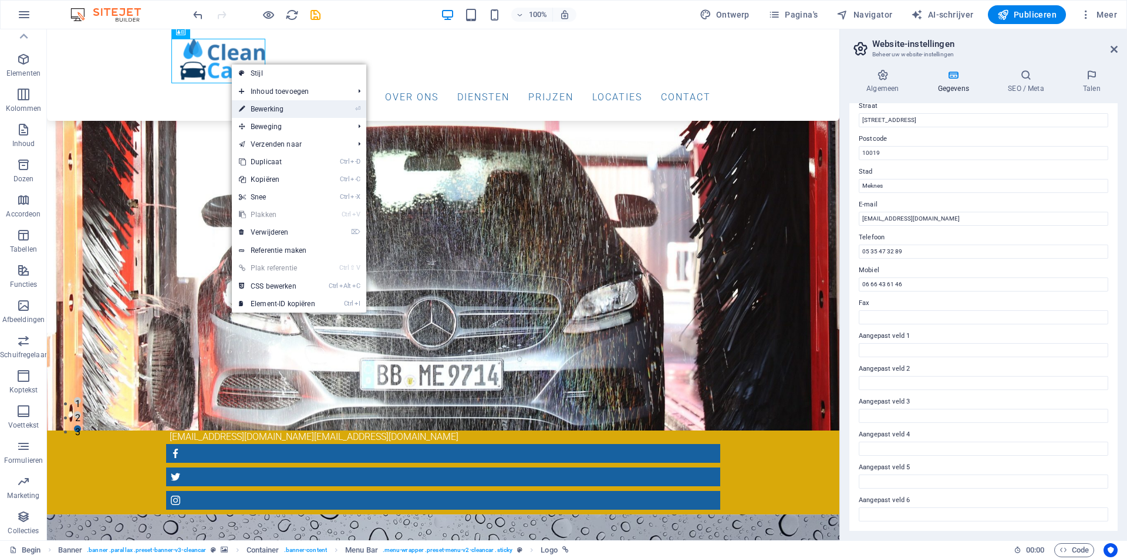
click at [274, 110] on font "Bewerking" at bounding box center [267, 109] width 33 height 8
select select "px"
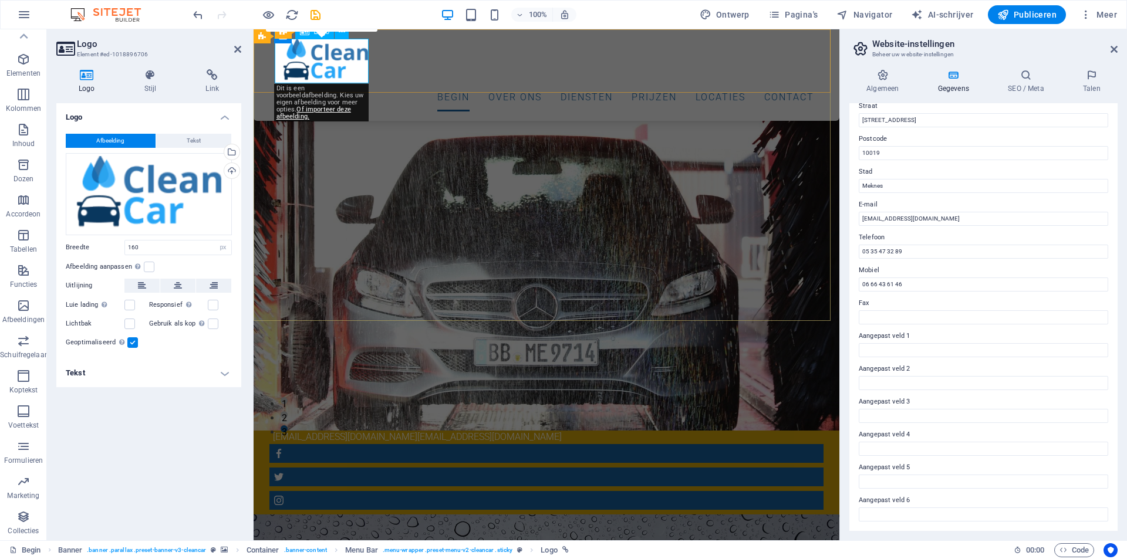
click at [332, 71] on div at bounding box center [546, 61] width 535 height 45
click at [345, 68] on div at bounding box center [546, 61] width 535 height 45
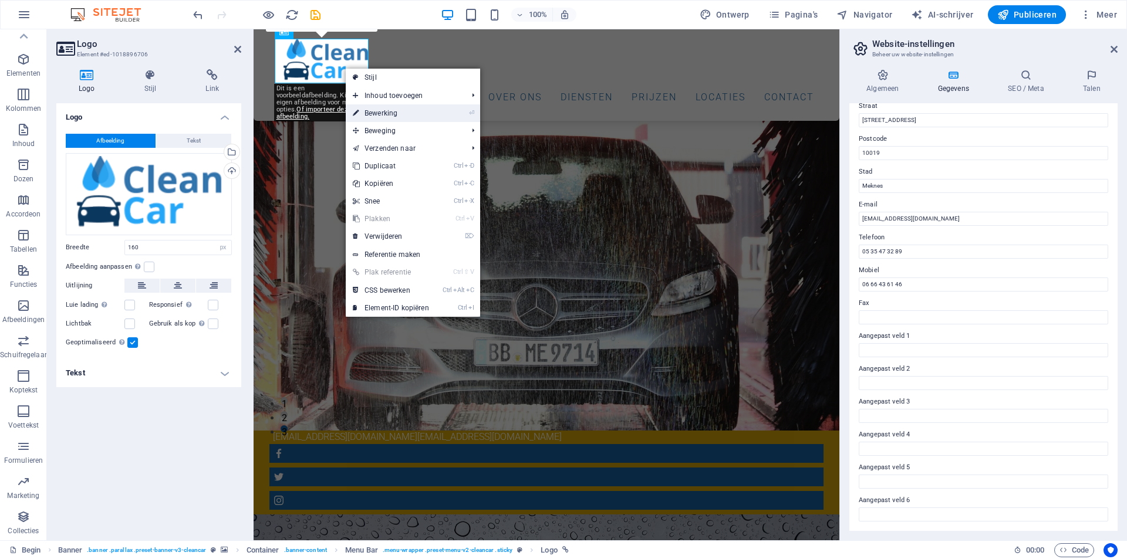
click at [383, 111] on font "Bewerking" at bounding box center [381, 113] width 33 height 8
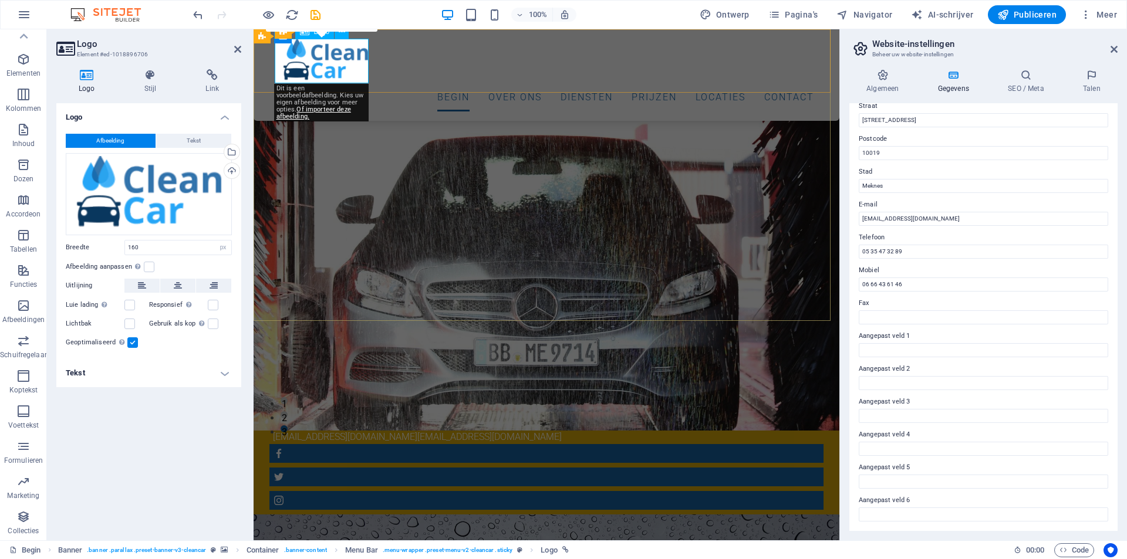
click at [348, 68] on div at bounding box center [546, 61] width 535 height 45
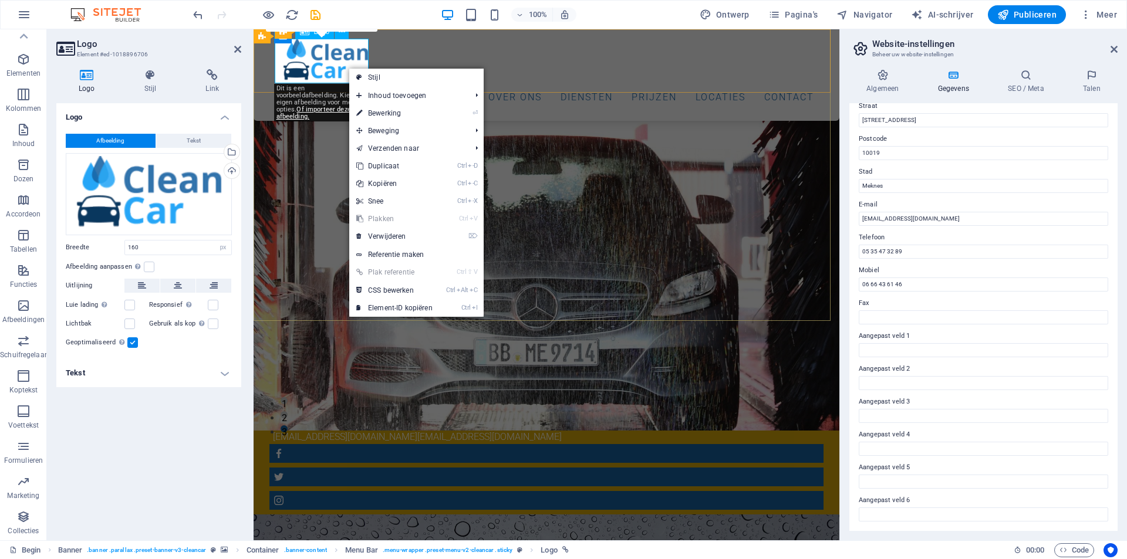
click at [336, 62] on div at bounding box center [546, 61] width 535 height 45
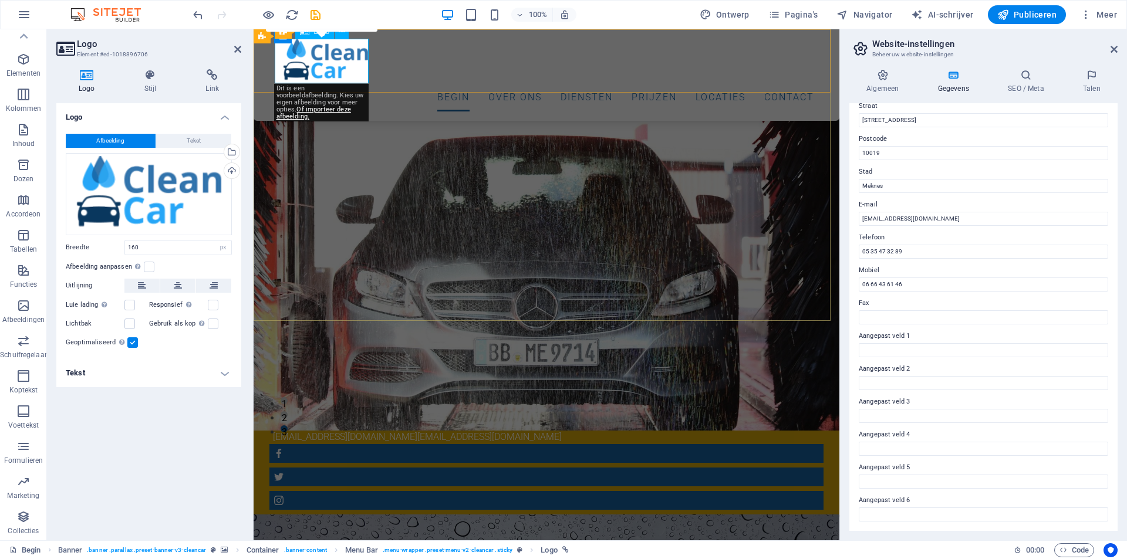
drag, startPoint x: 343, startPoint y: 57, endPoint x: 589, endPoint y: 114, distance: 252.4
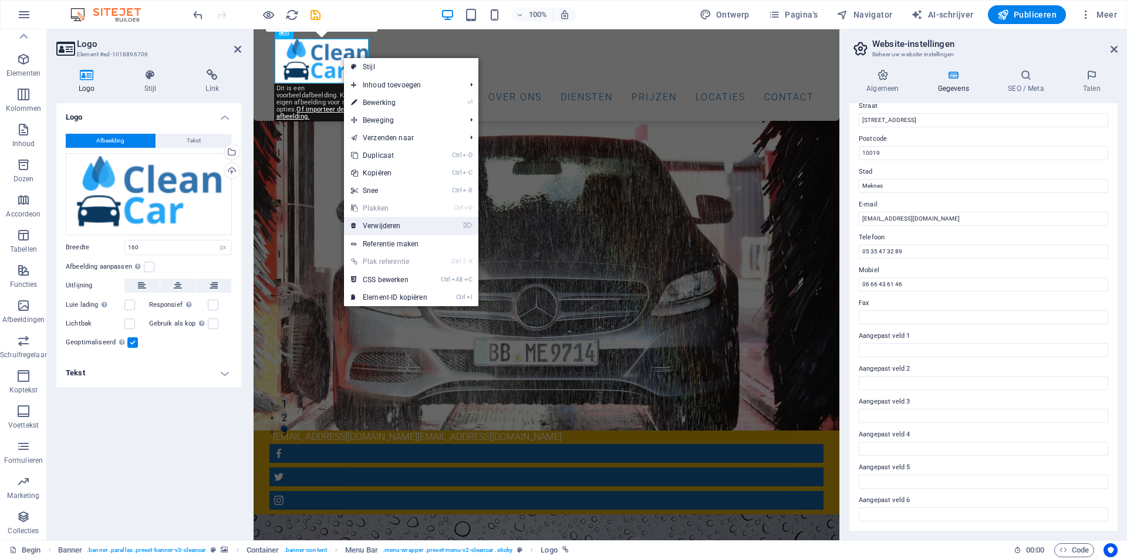
drag, startPoint x: 384, startPoint y: 227, endPoint x: 365, endPoint y: 247, distance: 27.4
click at [384, 227] on font "Verwijderen" at bounding box center [382, 226] width 38 height 8
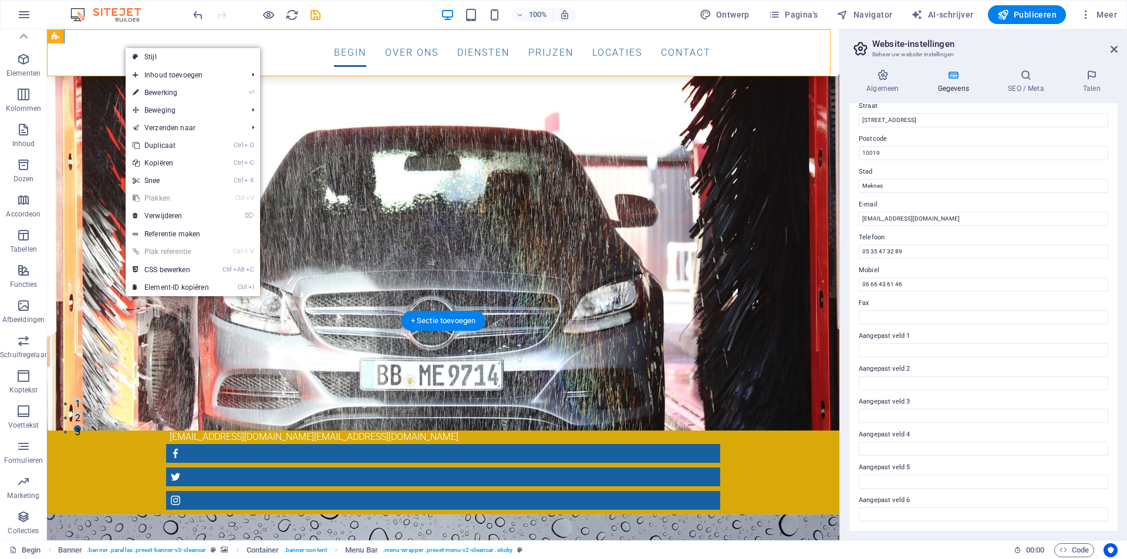
click at [109, 49] on div "Menu Begin Over ons Diensten Prijzen Locaties Contact" at bounding box center [443, 52] width 792 height 47
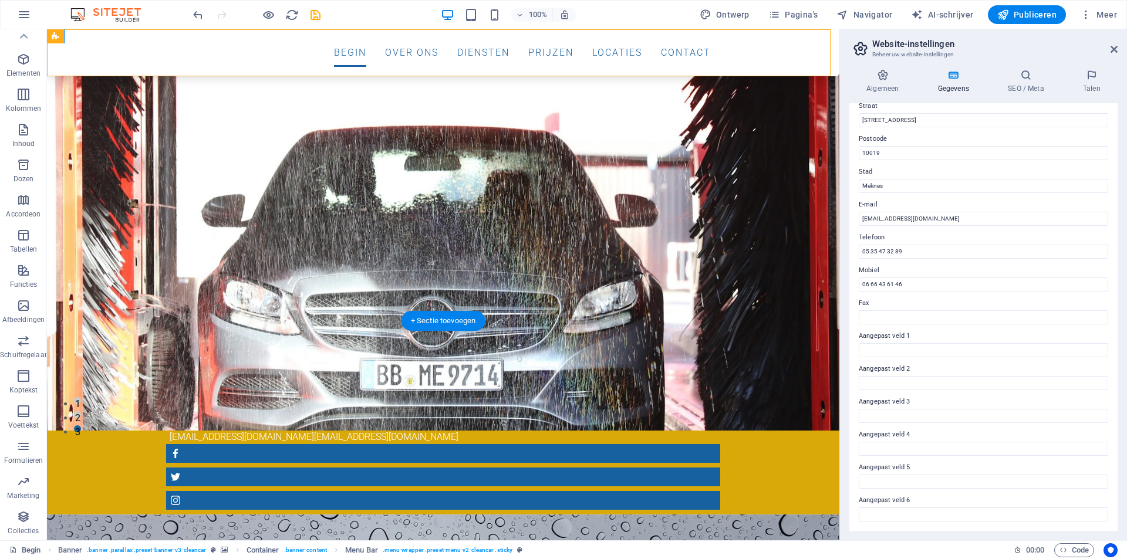
click at [109, 49] on div "Menu Begin Over ons Diensten Prijzen Locaties Contact" at bounding box center [443, 52] width 792 height 47
click at [250, 55] on nav "Begin Over ons Diensten Prijzen Locaties Contact" at bounding box center [443, 53] width 535 height 28
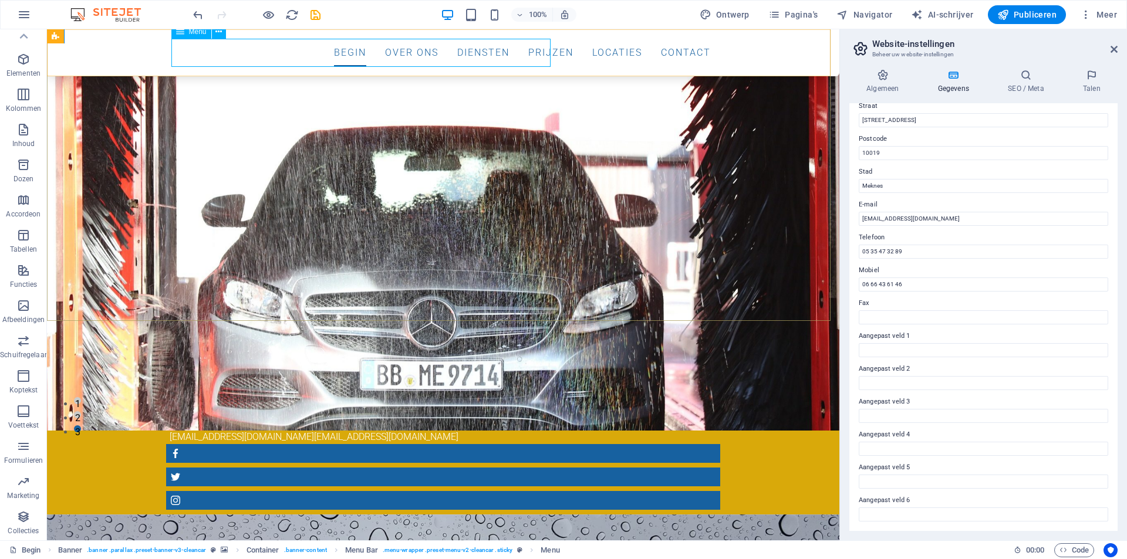
click at [190, 34] on font "Menu" at bounding box center [198, 32] width 18 height 8
click at [143, 52] on div "Menu Begin Over ons Diensten Prijzen Locaties Contact" at bounding box center [443, 52] width 792 height 47
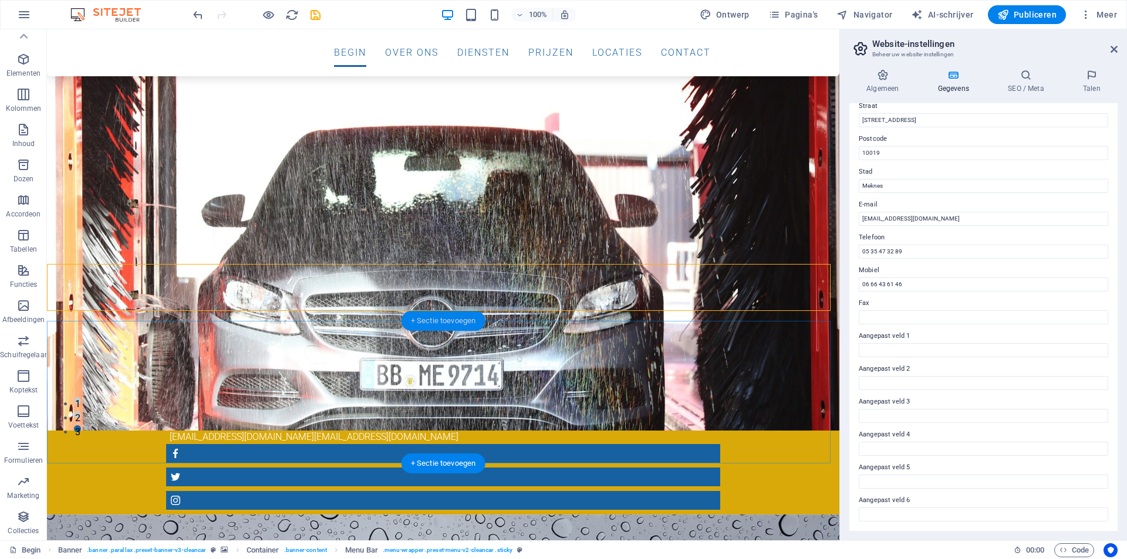
drag, startPoint x: 437, startPoint y: 320, endPoint x: 237, endPoint y: 303, distance: 200.2
click at [437, 320] on font "+ Sectie toevoegen" at bounding box center [443, 320] width 65 height 9
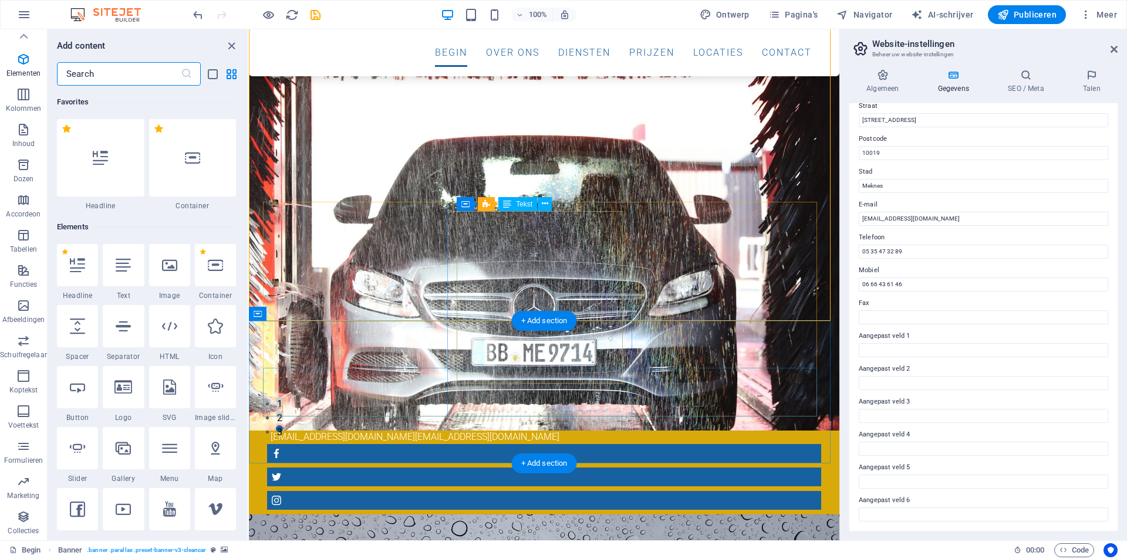
scroll to position [2054, 0]
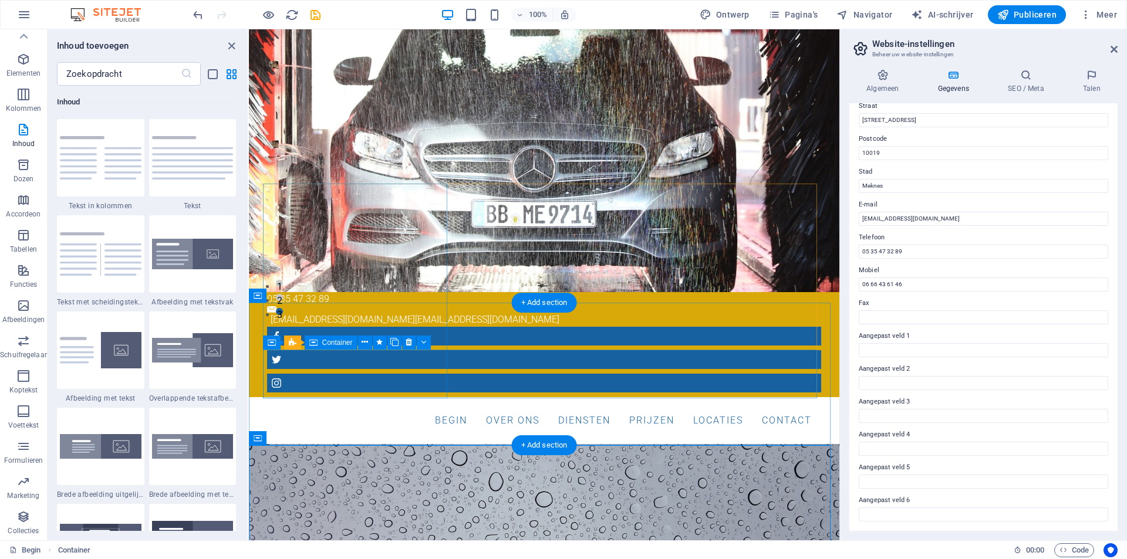
scroll to position [0, 0]
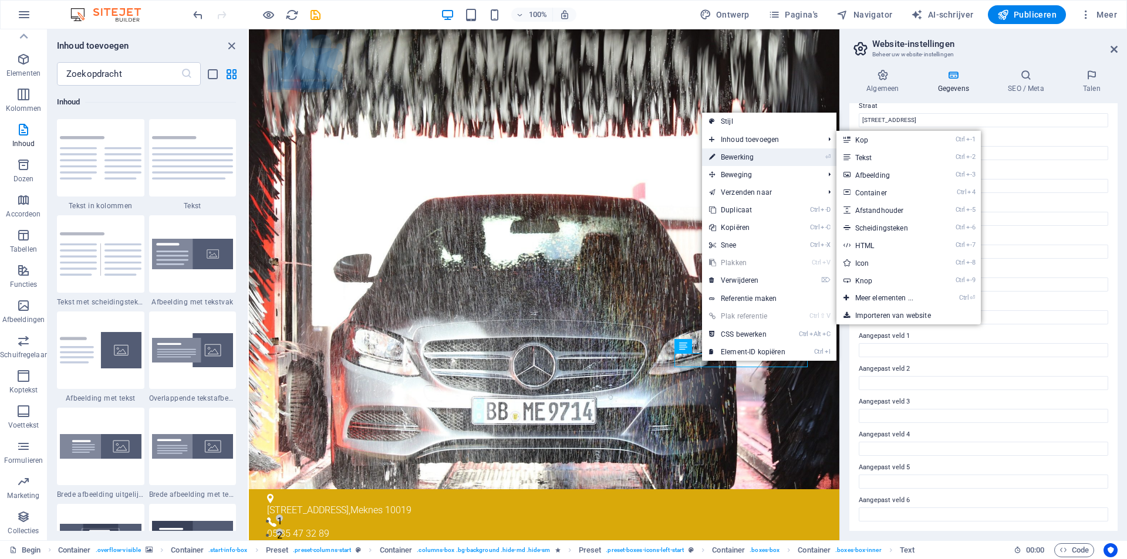
drag, startPoint x: 740, startPoint y: 139, endPoint x: 743, endPoint y: 156, distance: 17.4
click at [743, 156] on ul "Stijl Inhoud toevoegen Ctrl -1 Kop Ctrl -2 Tekst Ctrl -3 Afbeelding Ctrl 4 Cont…" at bounding box center [769, 237] width 134 height 248
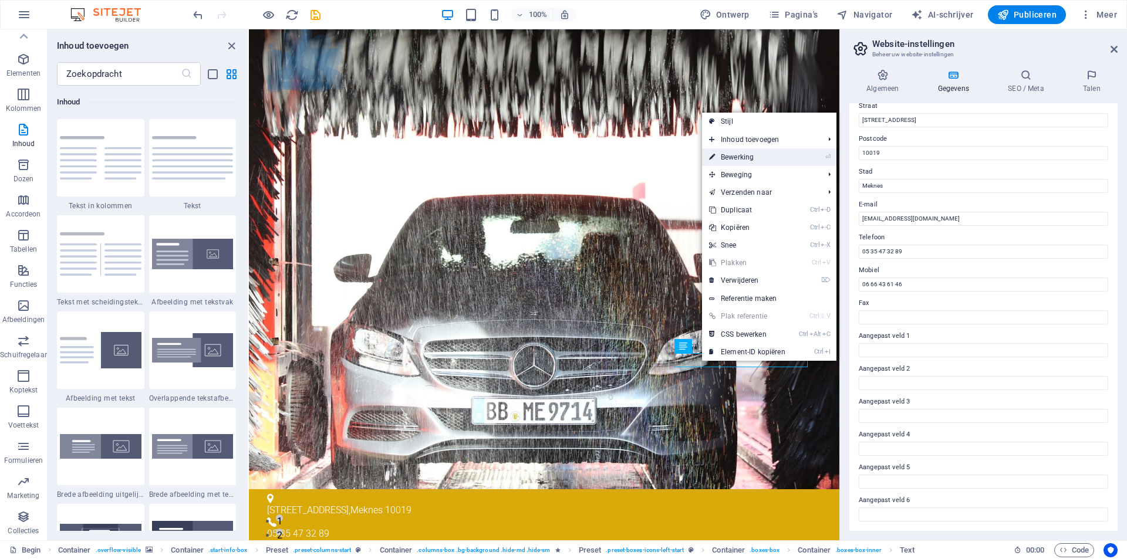
click at [752, 156] on font "Bewerking" at bounding box center [737, 157] width 33 height 8
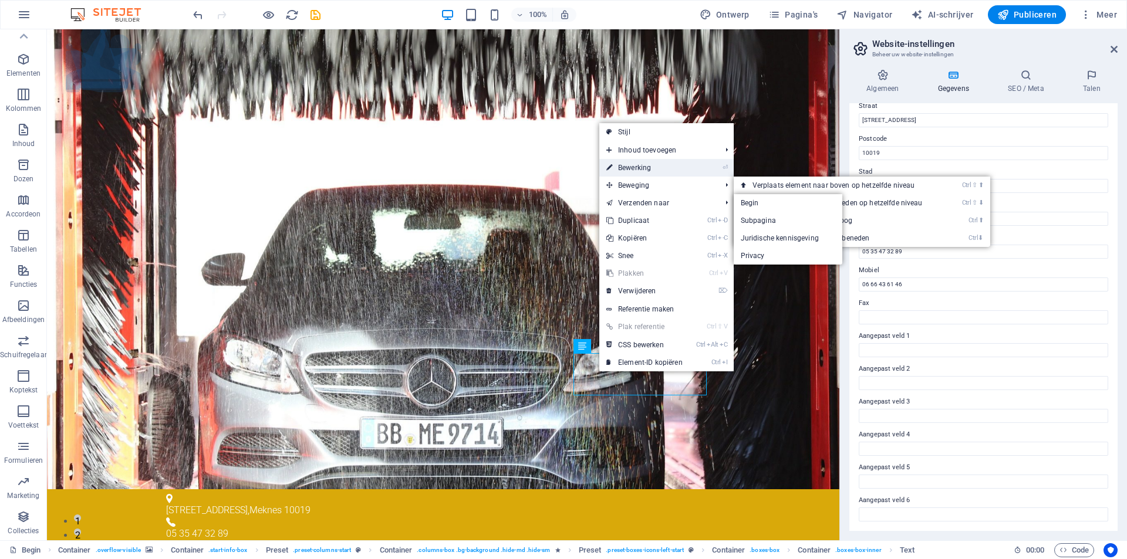
click at [630, 164] on font "Bewerking" at bounding box center [634, 168] width 33 height 8
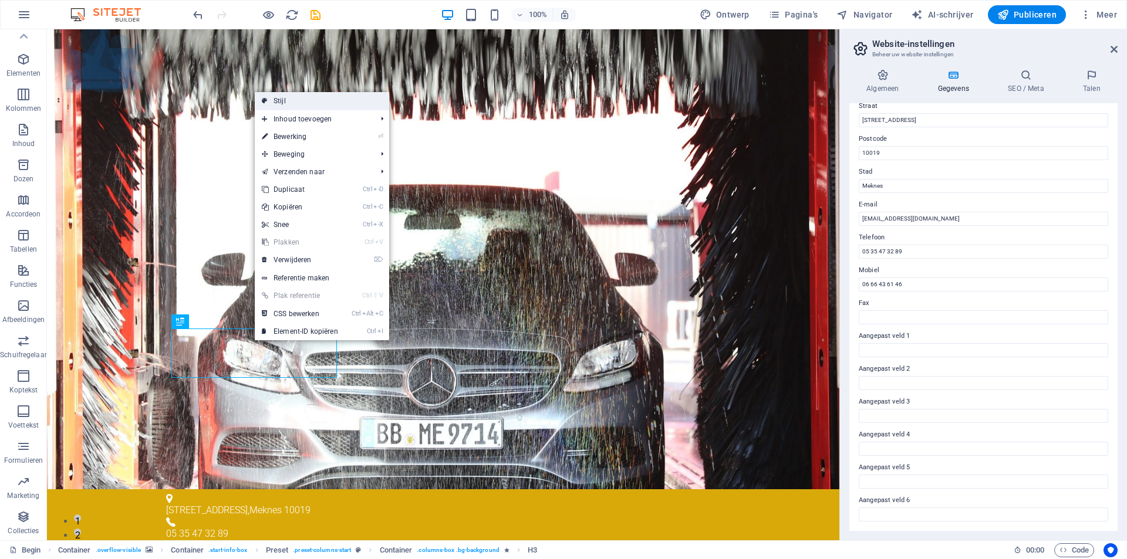
drag, startPoint x: 282, startPoint y: 100, endPoint x: 29, endPoint y: 71, distance: 254.7
click at [282, 100] on font "Stijl" at bounding box center [280, 101] width 12 height 8
select select "px"
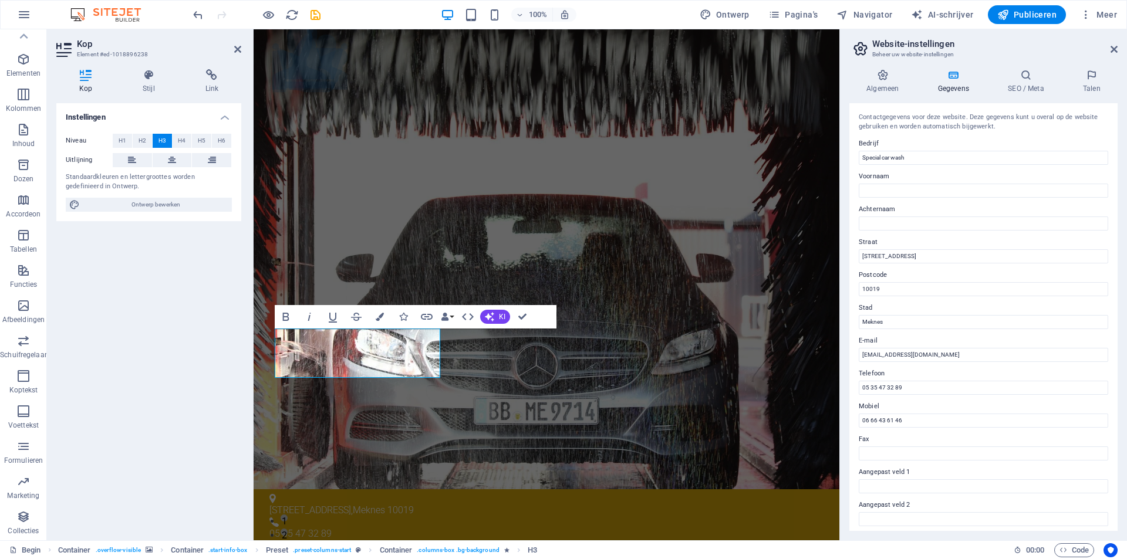
scroll to position [136, 0]
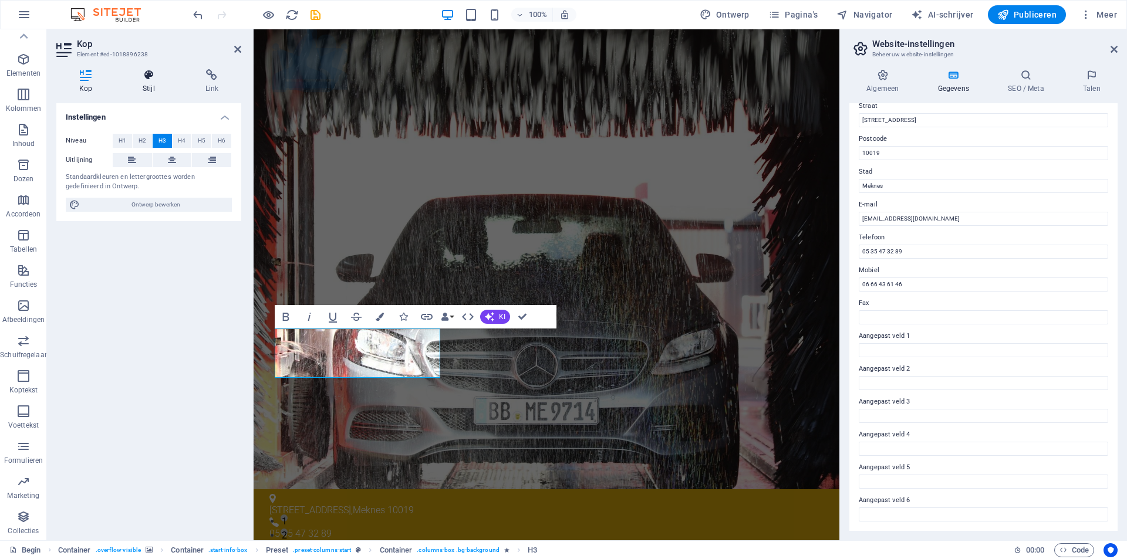
click at [146, 75] on icon at bounding box center [149, 75] width 58 height 12
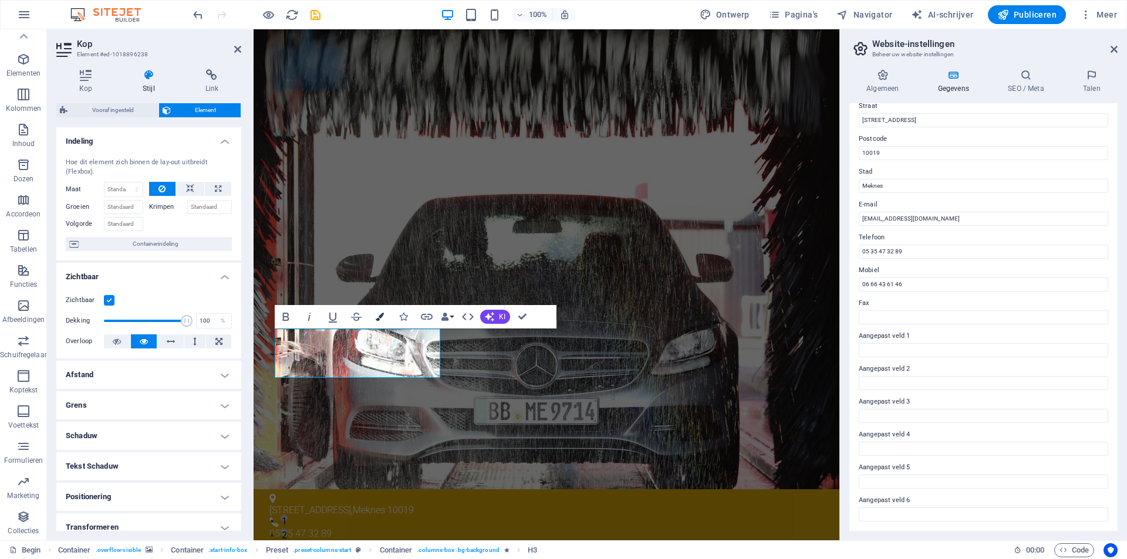
click at [378, 319] on icon "button" at bounding box center [380, 317] width 8 height 8
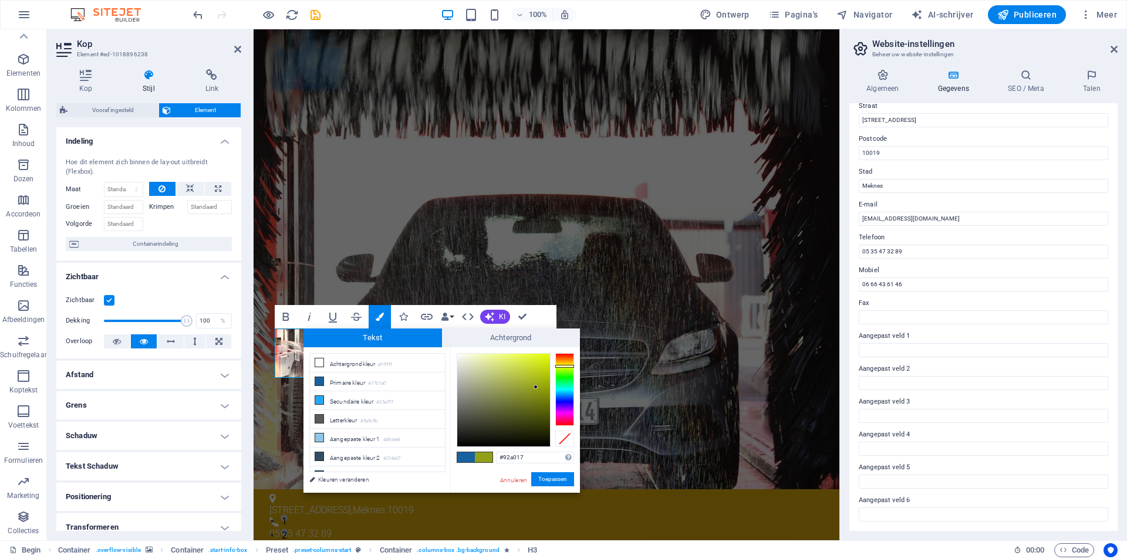
click at [564, 366] on div at bounding box center [564, 389] width 19 height 73
click at [538, 370] on div at bounding box center [503, 400] width 93 height 93
click at [340, 392] on font "Letterkleur" at bounding box center [344, 393] width 28 height 6
type input "#5a5c5b"
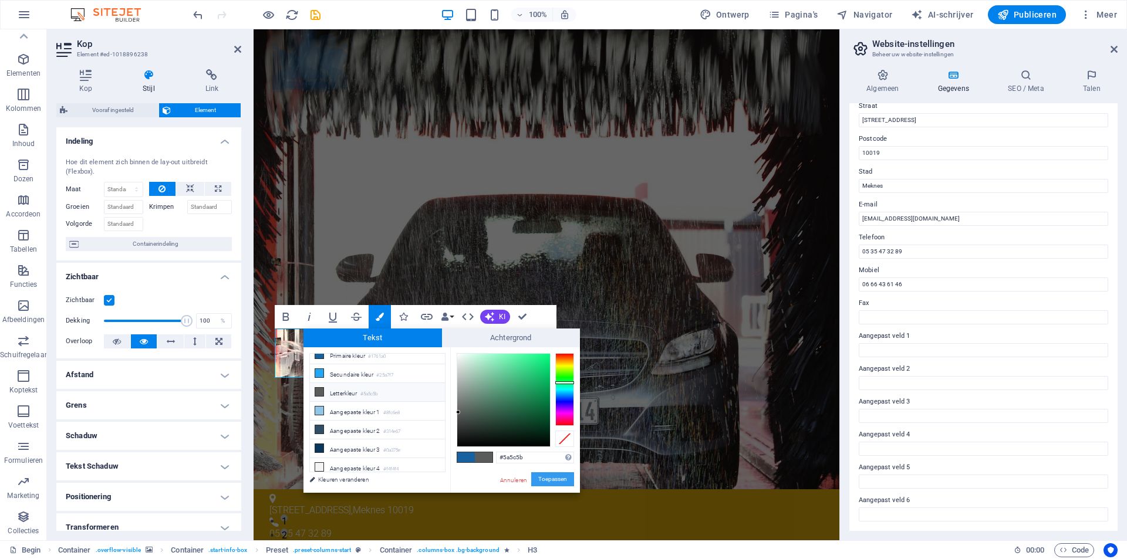
drag, startPoint x: 550, startPoint y: 477, endPoint x: 301, endPoint y: 450, distance: 250.9
click at [550, 477] on font "Toepassen" at bounding box center [552, 479] width 29 height 6
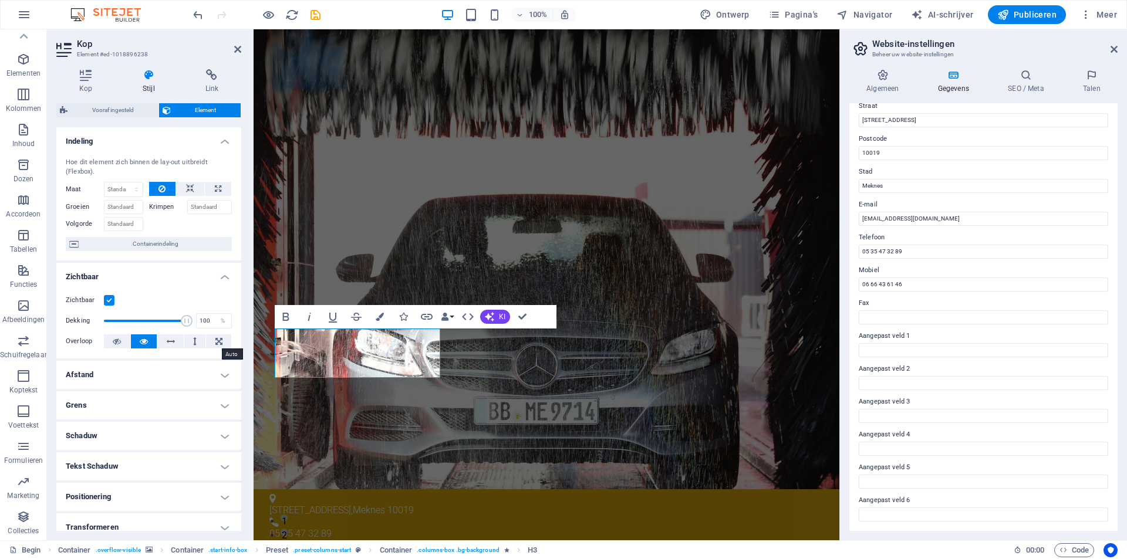
drag, startPoint x: 434, startPoint y: 344, endPoint x: 367, endPoint y: 369, distance: 72.1
drag, startPoint x: 369, startPoint y: 366, endPoint x: 273, endPoint y: 349, distance: 97.8
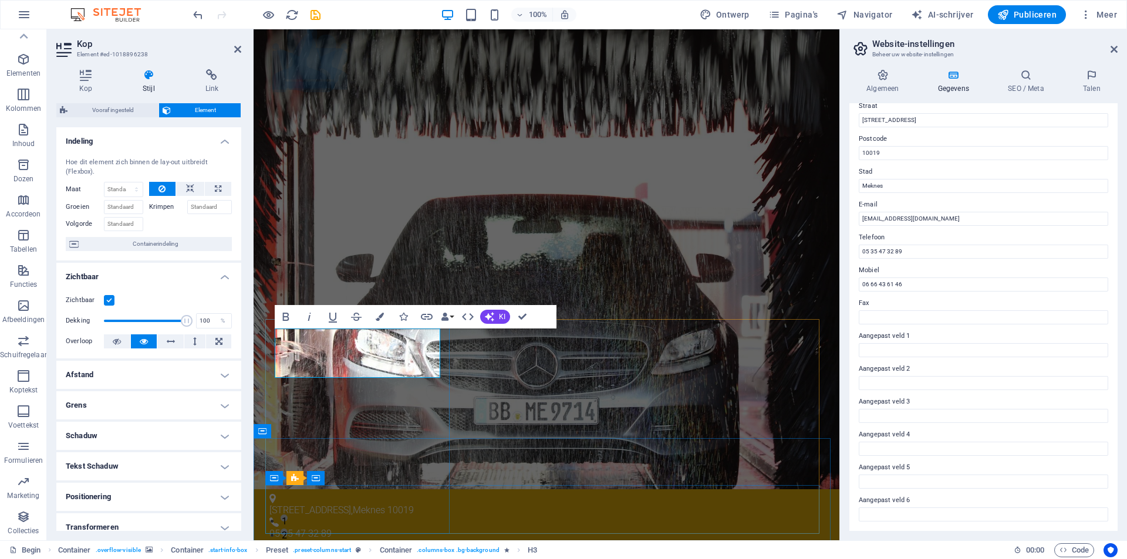
drag, startPoint x: 280, startPoint y: 341, endPoint x: 352, endPoint y: 369, distance: 77.5
click at [382, 315] on icon "button" at bounding box center [380, 317] width 8 height 8
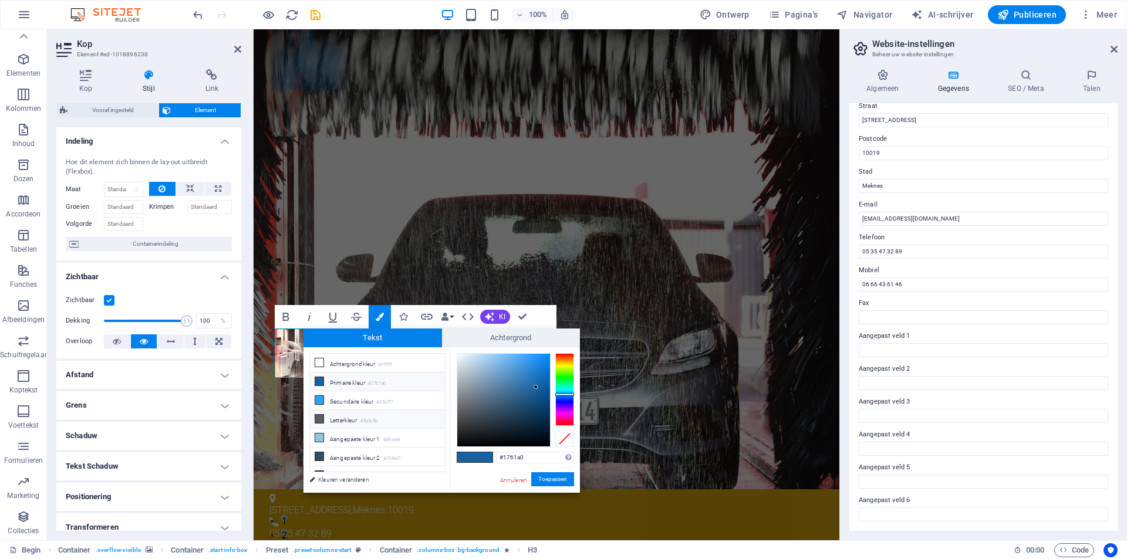
click at [323, 417] on icon at bounding box center [319, 419] width 8 height 8
type input "#5a5c5b"
click at [542, 479] on font "Toepassen" at bounding box center [552, 479] width 29 height 6
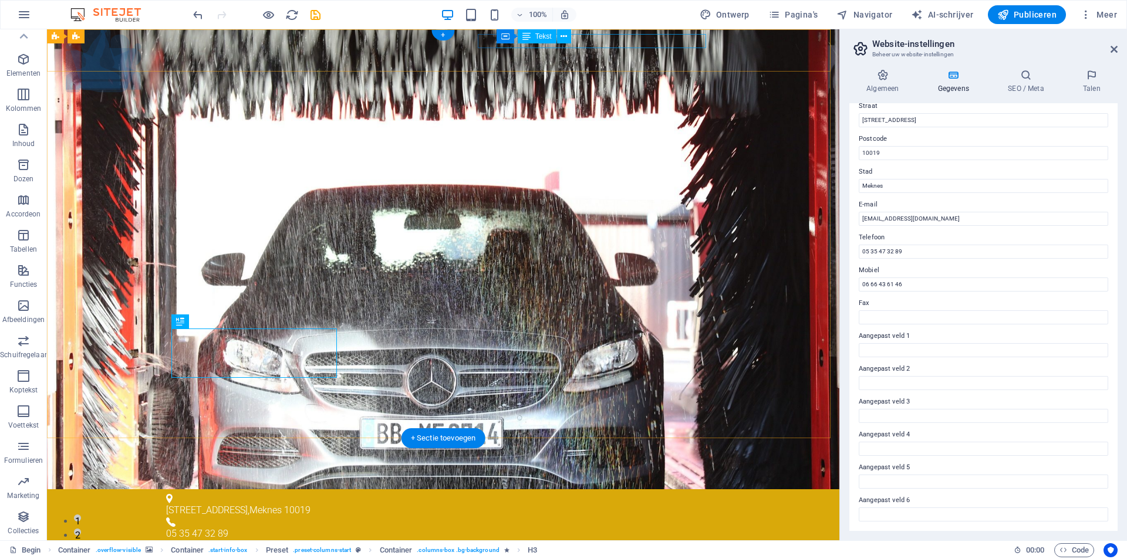
click at [660, 548] on div "[EMAIL_ADDRESS][DOMAIN_NAME] [EMAIL_ADDRESS][DOMAIN_NAME]" at bounding box center [440, 555] width 541 height 14
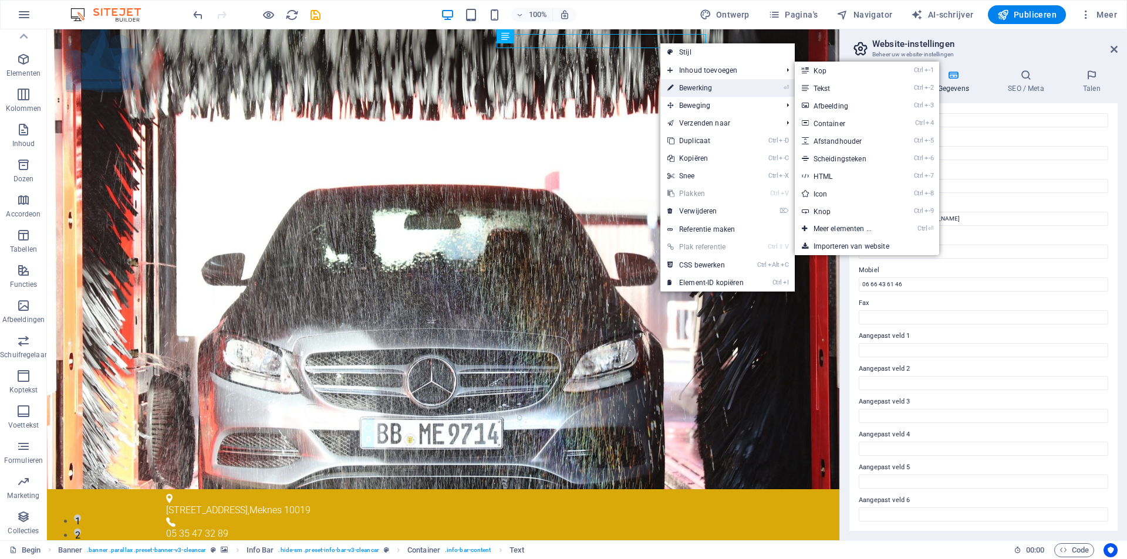
drag, startPoint x: 708, startPoint y: 70, endPoint x: 706, endPoint y: 90, distance: 20.6
click at [706, 90] on ul "Stijl Inhoud toevoegen Ctrl -1 Kop Ctrl -2 Tekst Ctrl -3 Afbeelding Ctrl 4 Cont…" at bounding box center [727, 167] width 134 height 248
click at [706, 90] on font "Bewerking" at bounding box center [695, 88] width 33 height 8
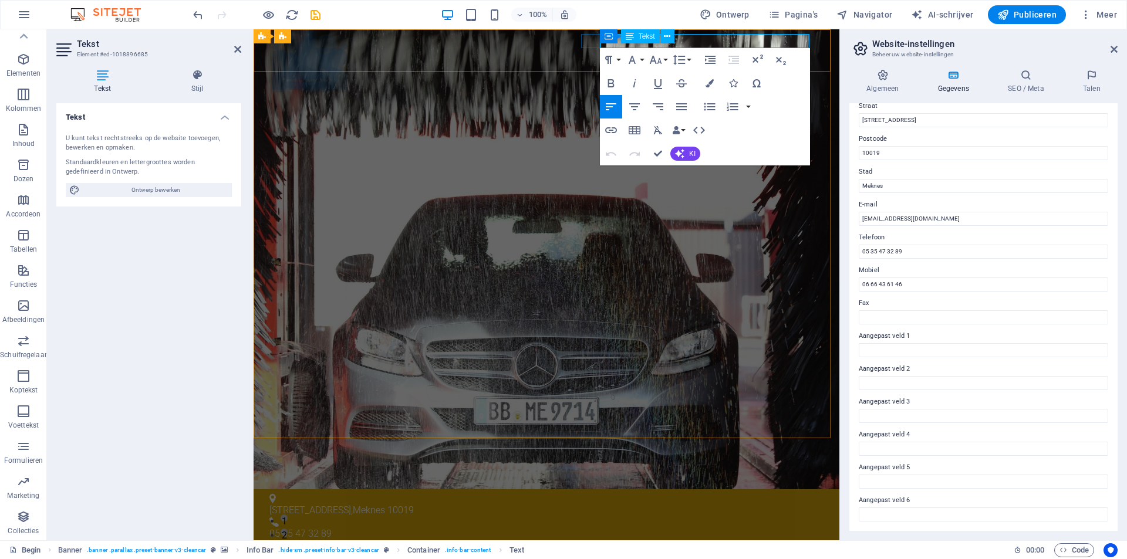
click at [562, 549] on font "[EMAIL_ADDRESS][DOMAIN_NAME]" at bounding box center [489, 554] width 144 height 11
click at [417, 549] on font "[EMAIL_ADDRESS][DOMAIN_NAME]" at bounding box center [345, 554] width 144 height 11
click at [562, 549] on font "[EMAIL_ADDRESS][DOMAIN_NAME]" at bounding box center [489, 554] width 144 height 11
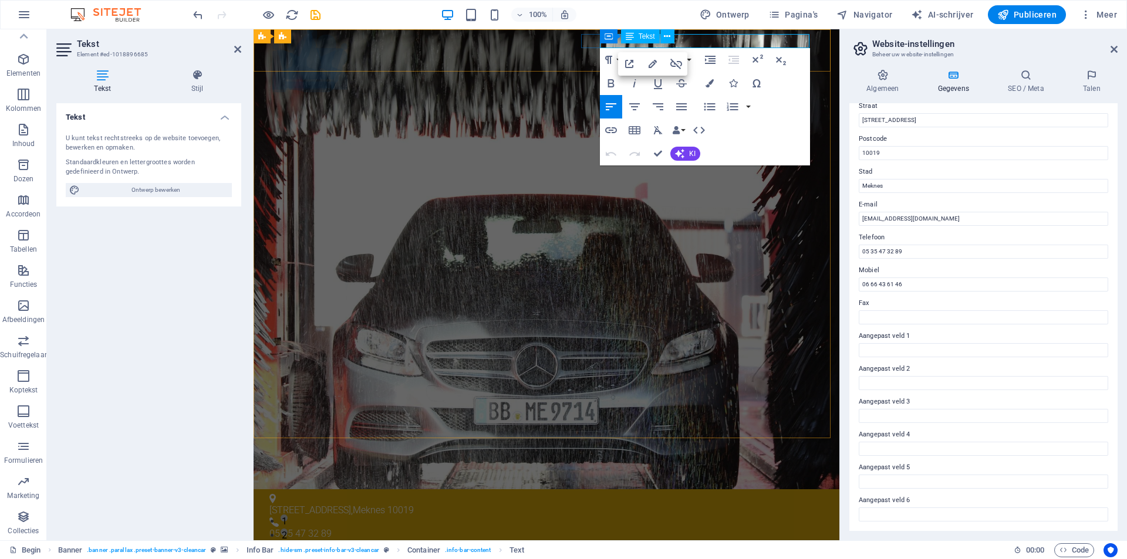
drag, startPoint x: 706, startPoint y: 42, endPoint x: 568, endPoint y: 41, distance: 138.5
click at [568, 490] on div "[STREET_ADDRESS] 05 35 47 32 89 [EMAIL_ADDRESS][DOMAIN_NAME] [EMAIL_ADDRESS][DO…" at bounding box center [547, 561] width 586 height 143
select select "rem"
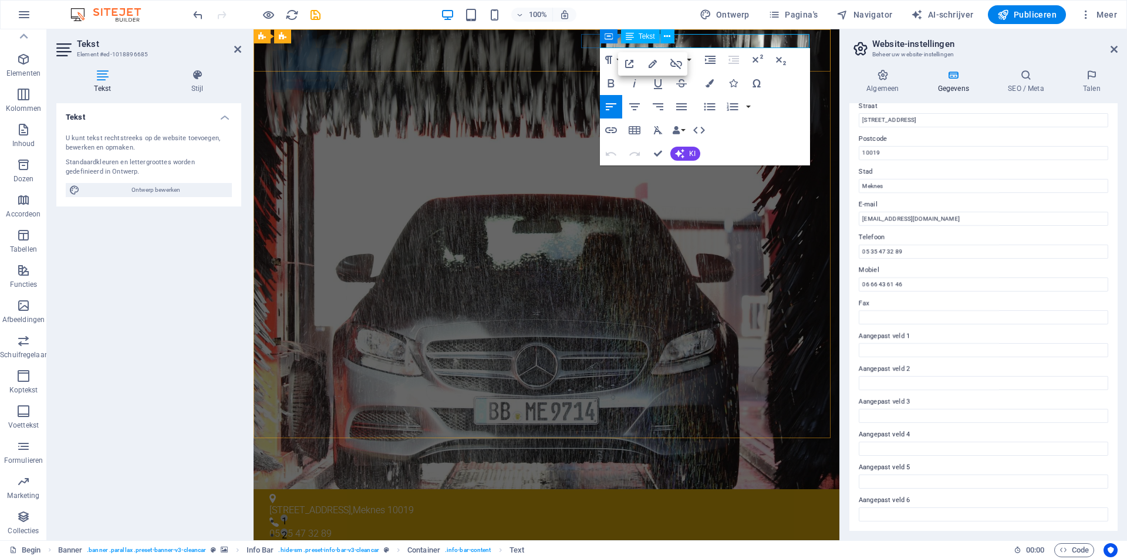
select select "rem"
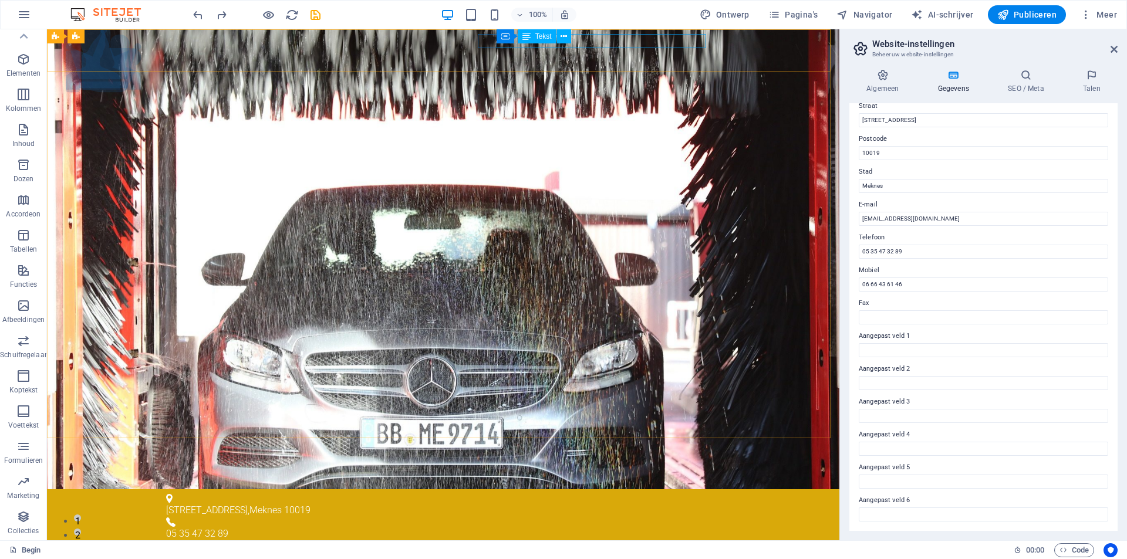
click at [578, 39] on div "Container Tekst" at bounding box center [538, 36] width 82 height 15
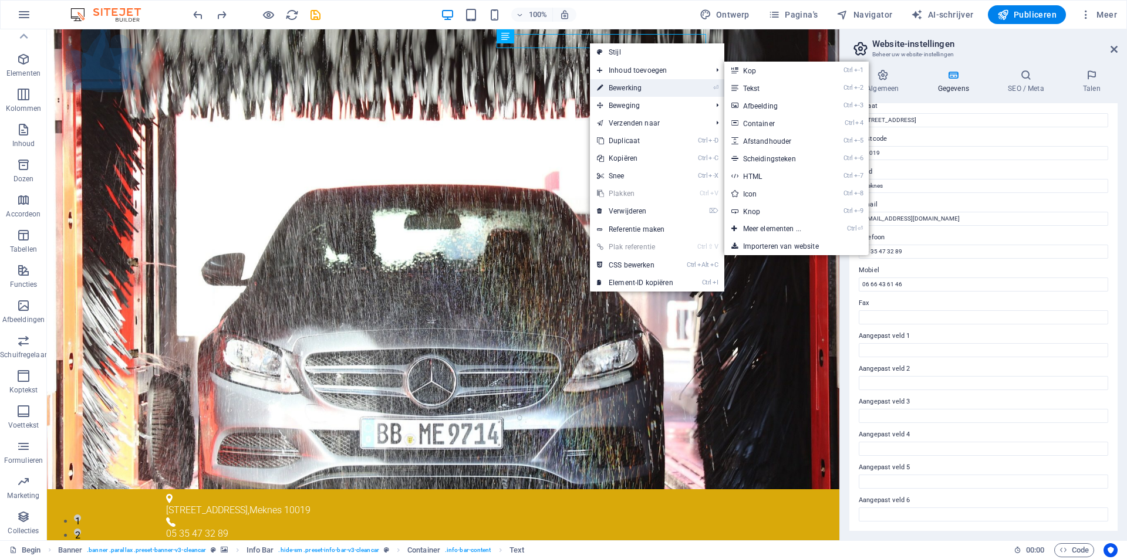
click at [622, 87] on font "Bewerking" at bounding box center [625, 88] width 33 height 8
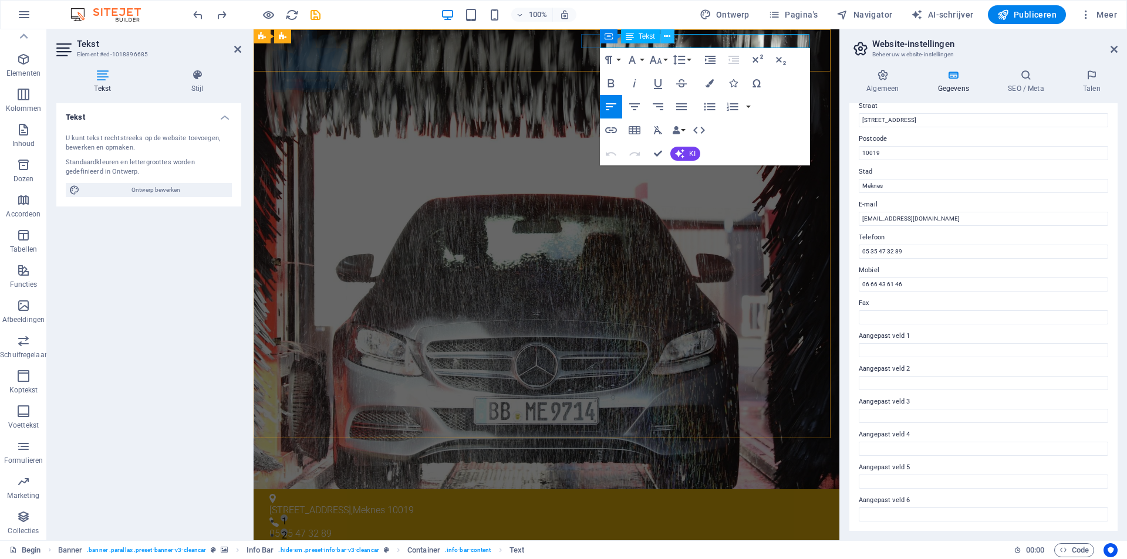
click at [671, 37] on button at bounding box center [667, 36] width 14 height 14
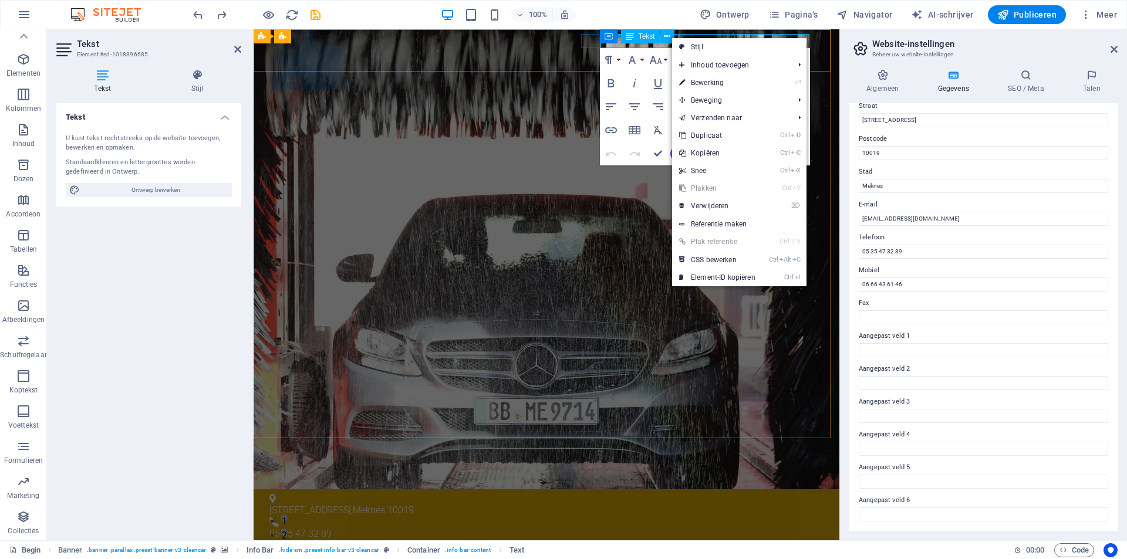
click at [656, 42] on div "Tekst" at bounding box center [640, 36] width 39 height 14
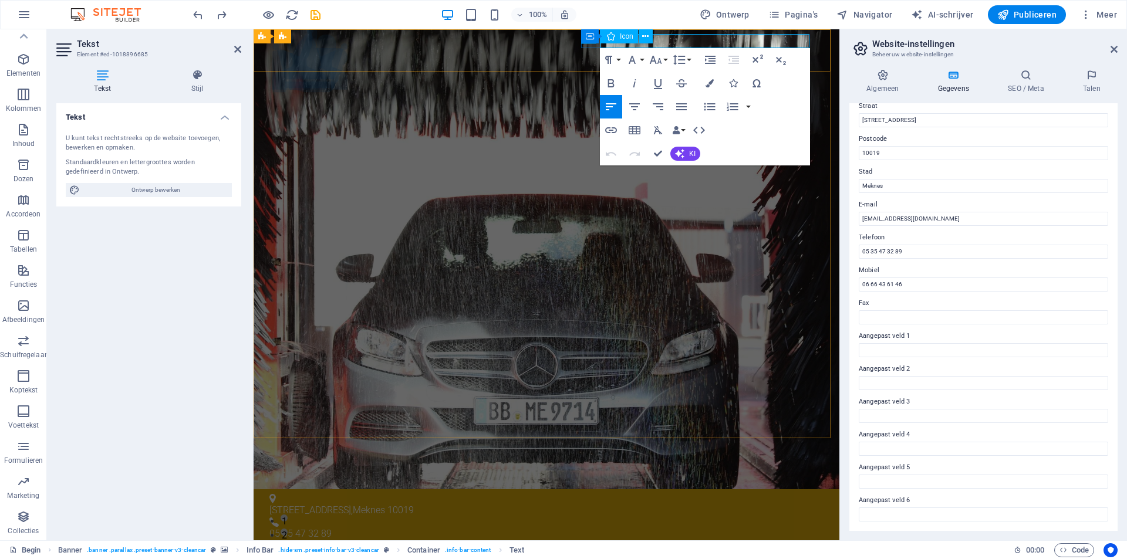
drag, startPoint x: 703, startPoint y: 39, endPoint x: 841, endPoint y: 73, distance: 142.1
click at [587, 541] on div "[EMAIL_ADDRESS][DOMAIN_NAME] [EMAIL_ADDRESS][DOMAIN_NAME]" at bounding box center [541, 551] width 545 height 21
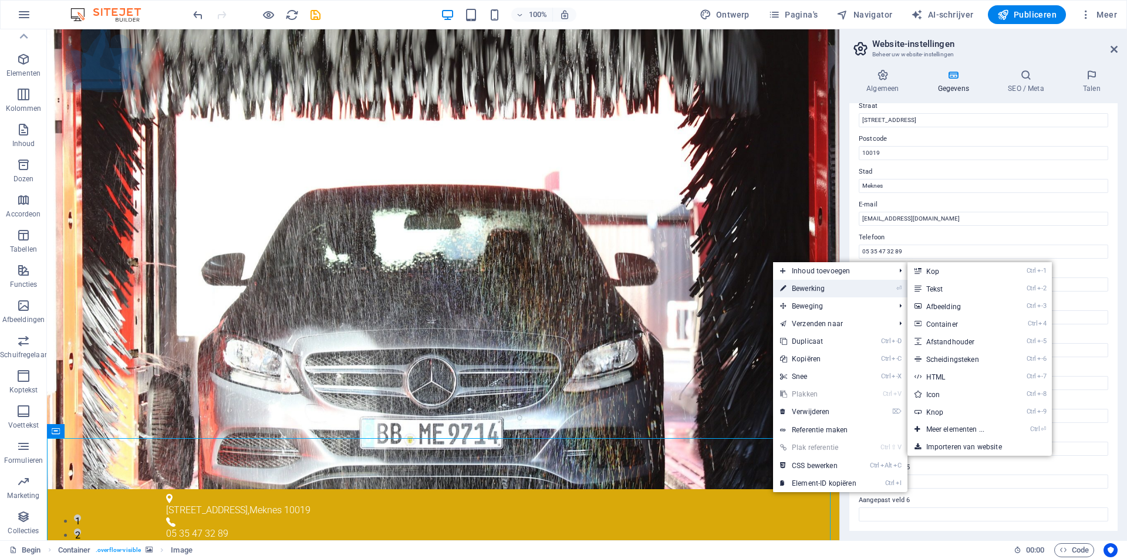
click at [793, 292] on font "Bewerking" at bounding box center [808, 289] width 33 height 8
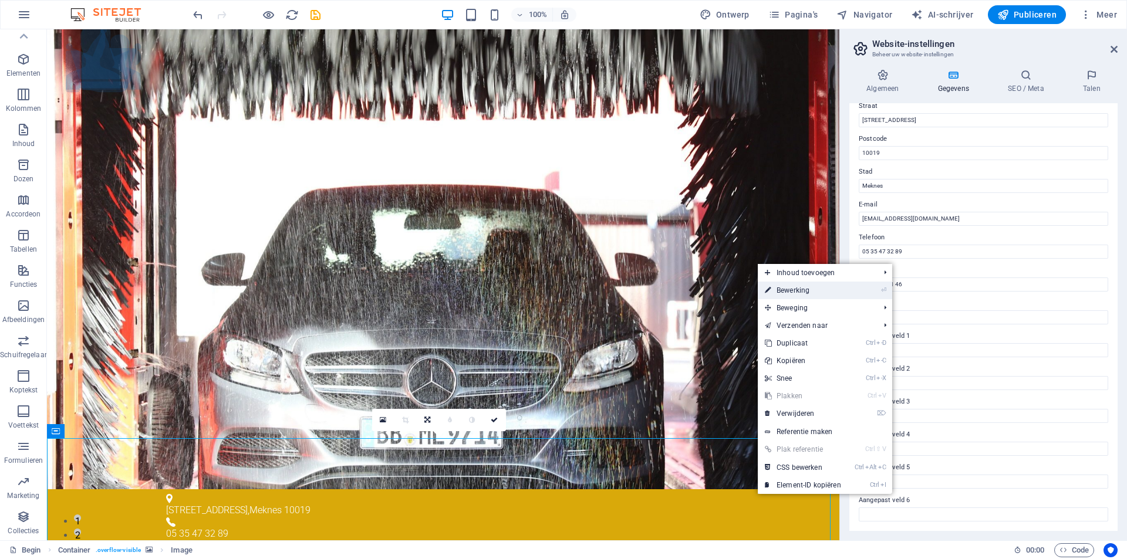
click at [788, 289] on font "Bewerking" at bounding box center [793, 290] width 33 height 8
